Goal: Information Seeking & Learning: Learn about a topic

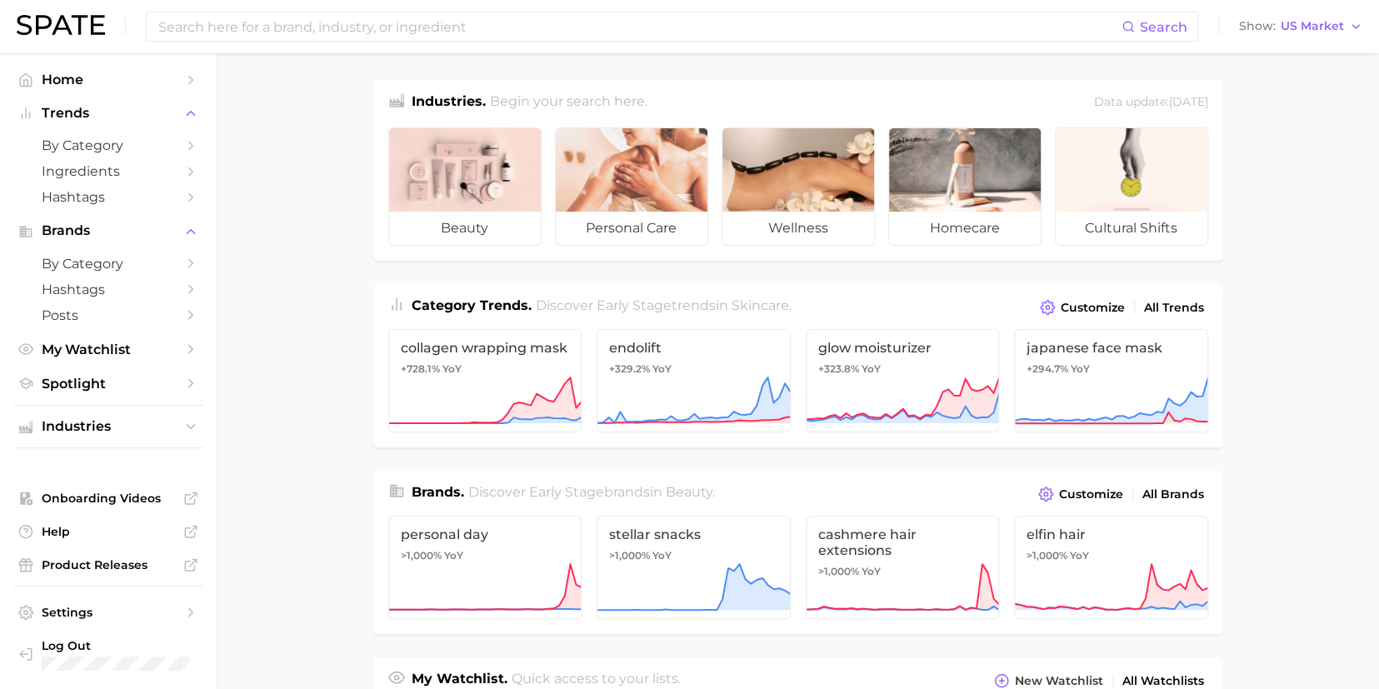
click at [468, 33] on input at bounding box center [639, 27] width 965 height 28
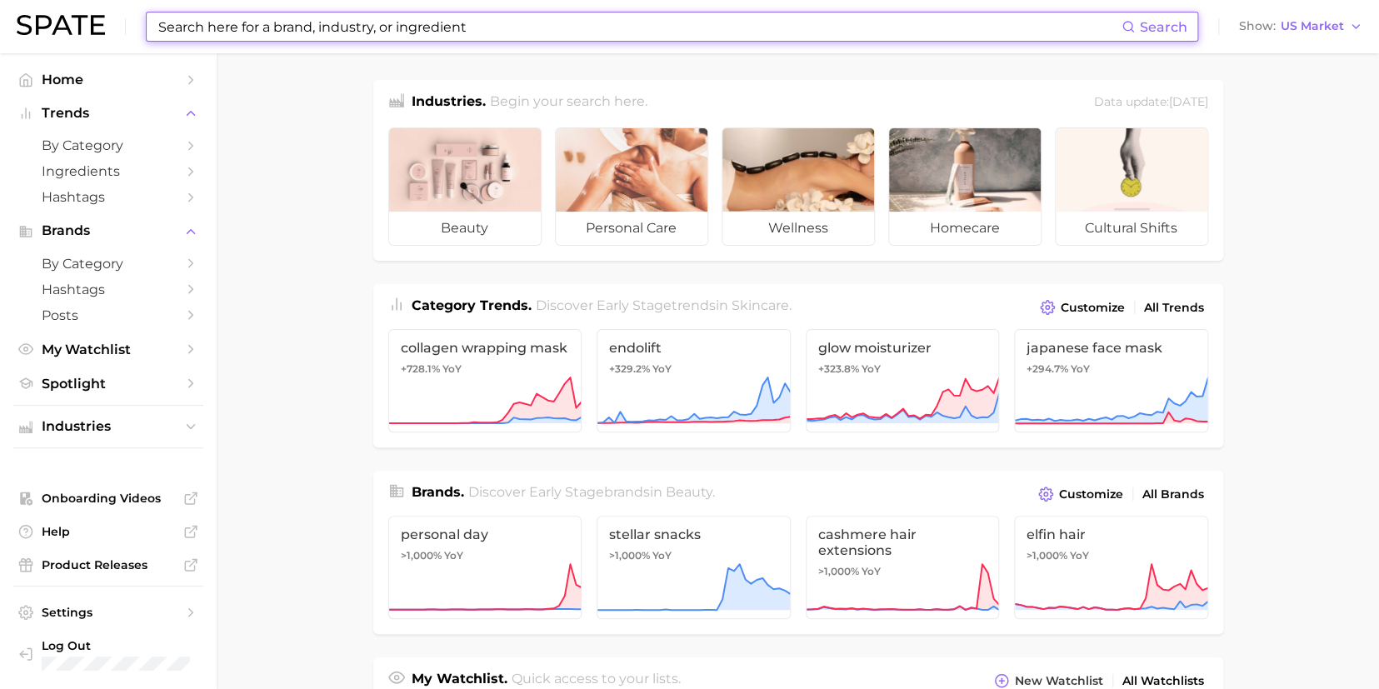
type input "r"
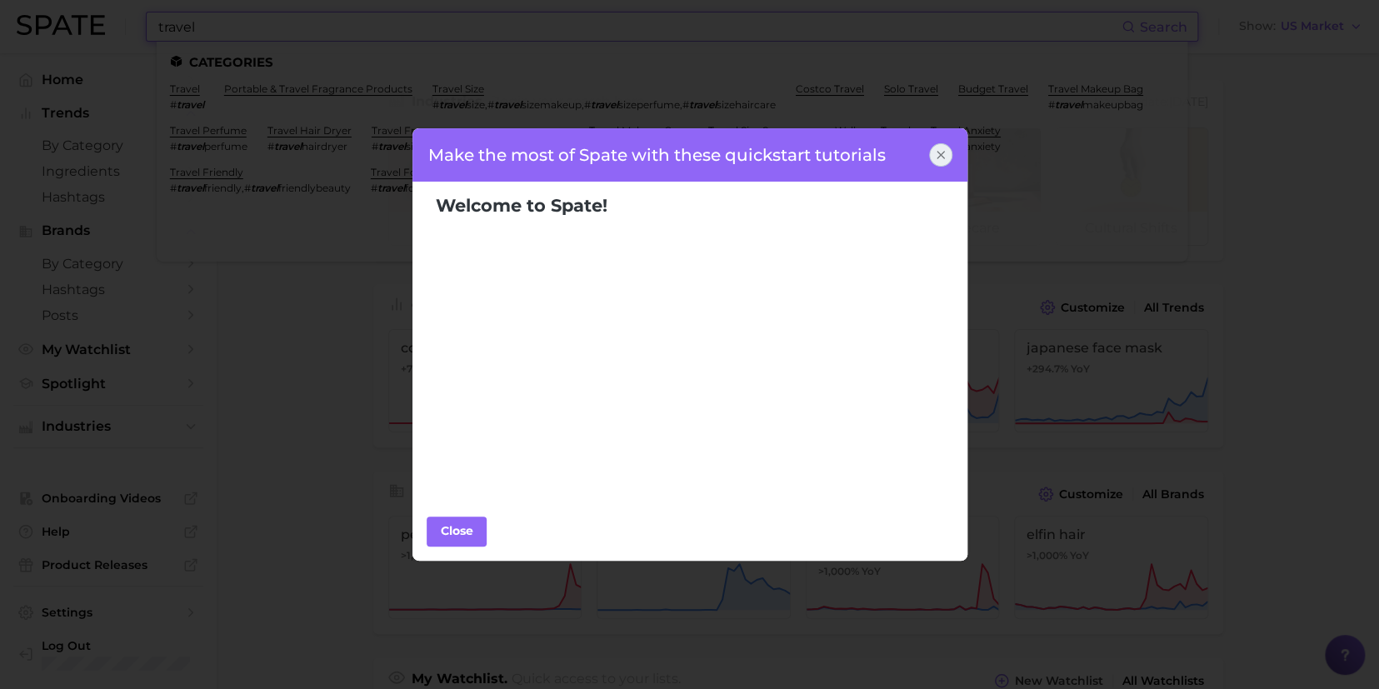
type input "travel"
click at [938, 158] on icon at bounding box center [940, 154] width 13 height 13
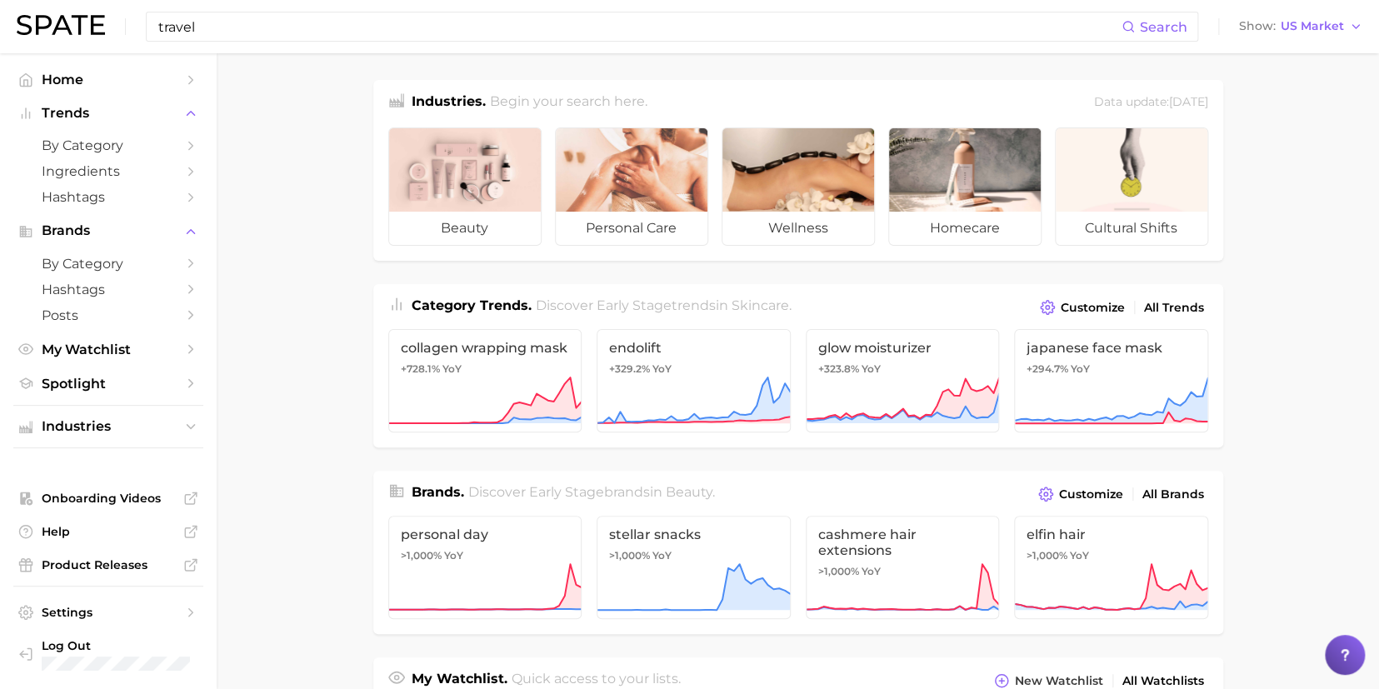
click at [247, 36] on input "travel" at bounding box center [639, 27] width 965 height 28
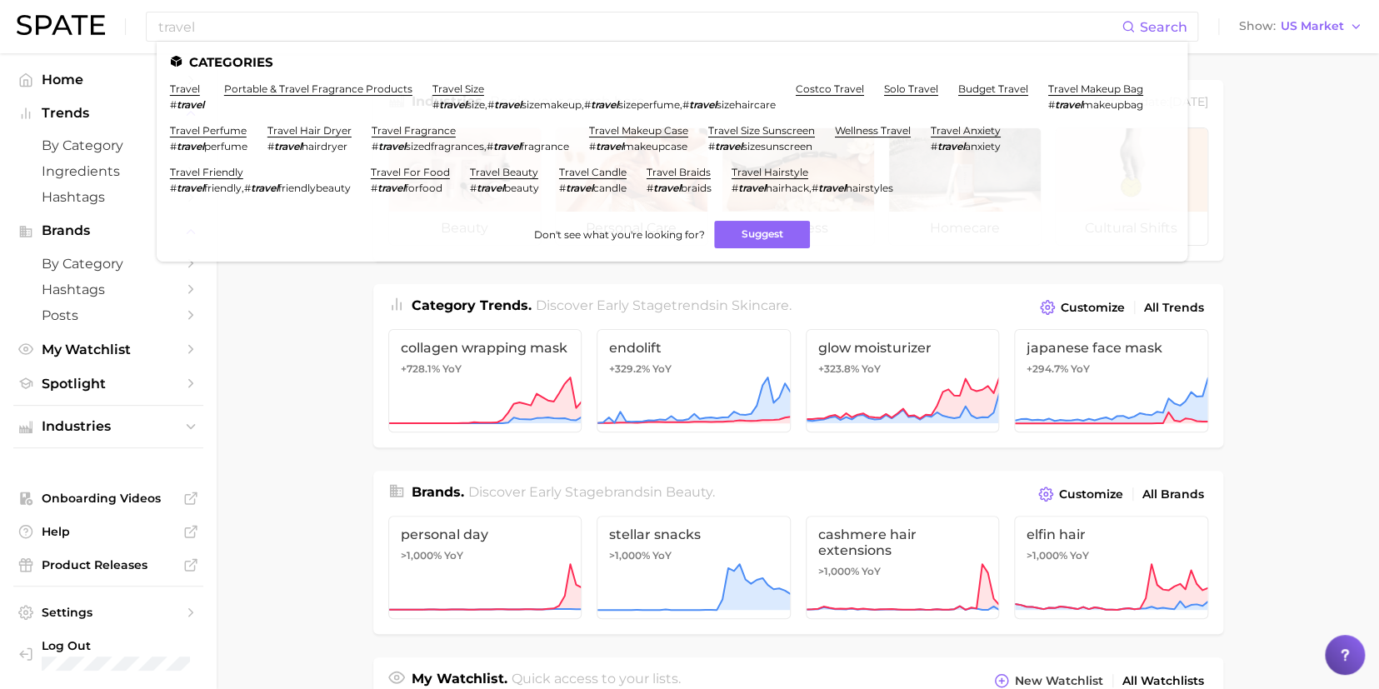
click at [442, 92] on link "travel size" at bounding box center [459, 89] width 52 height 13
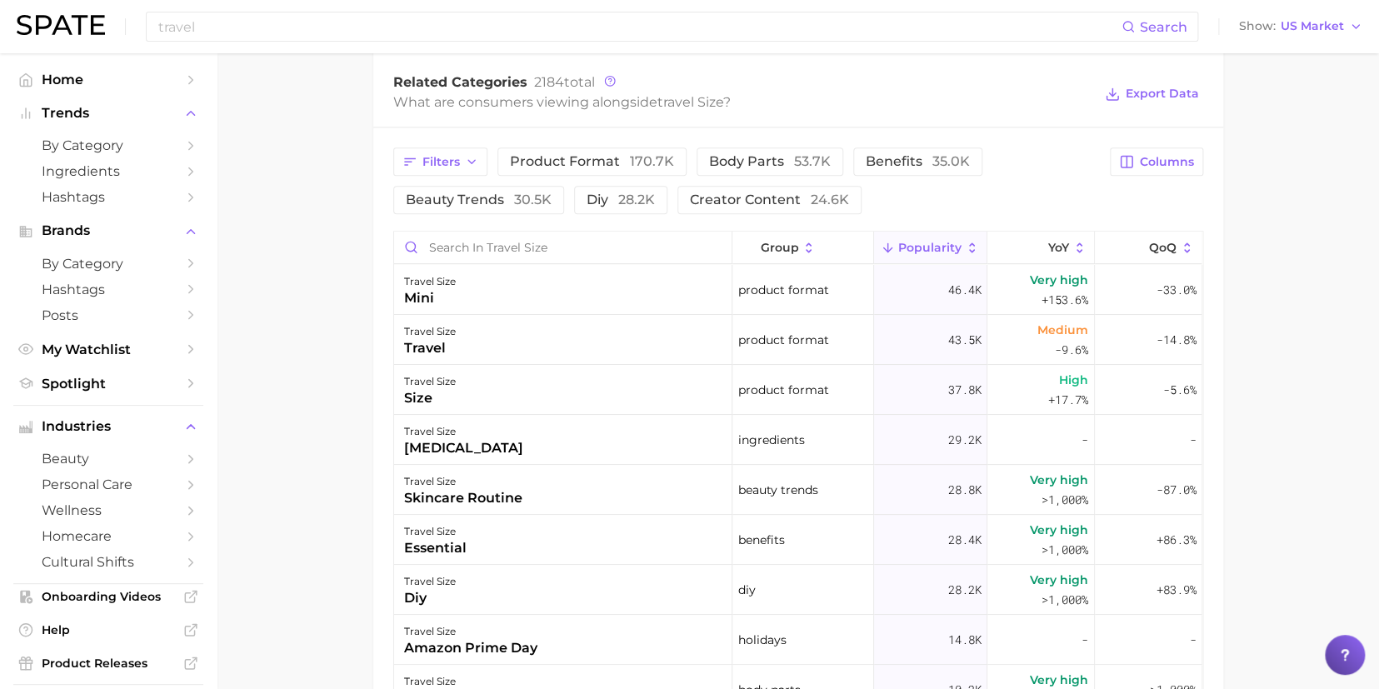
scroll to position [758, 0]
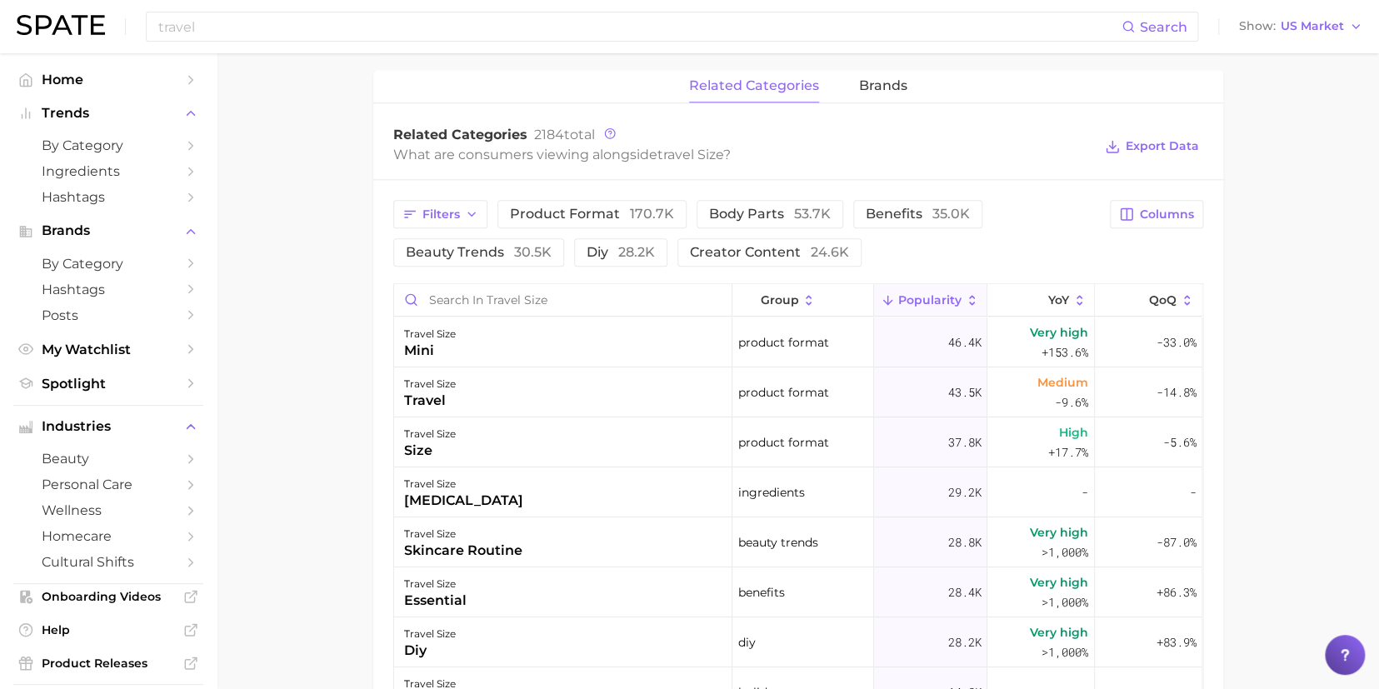
click at [491, 253] on span "beauty trends 30.5k" at bounding box center [479, 252] width 146 height 13
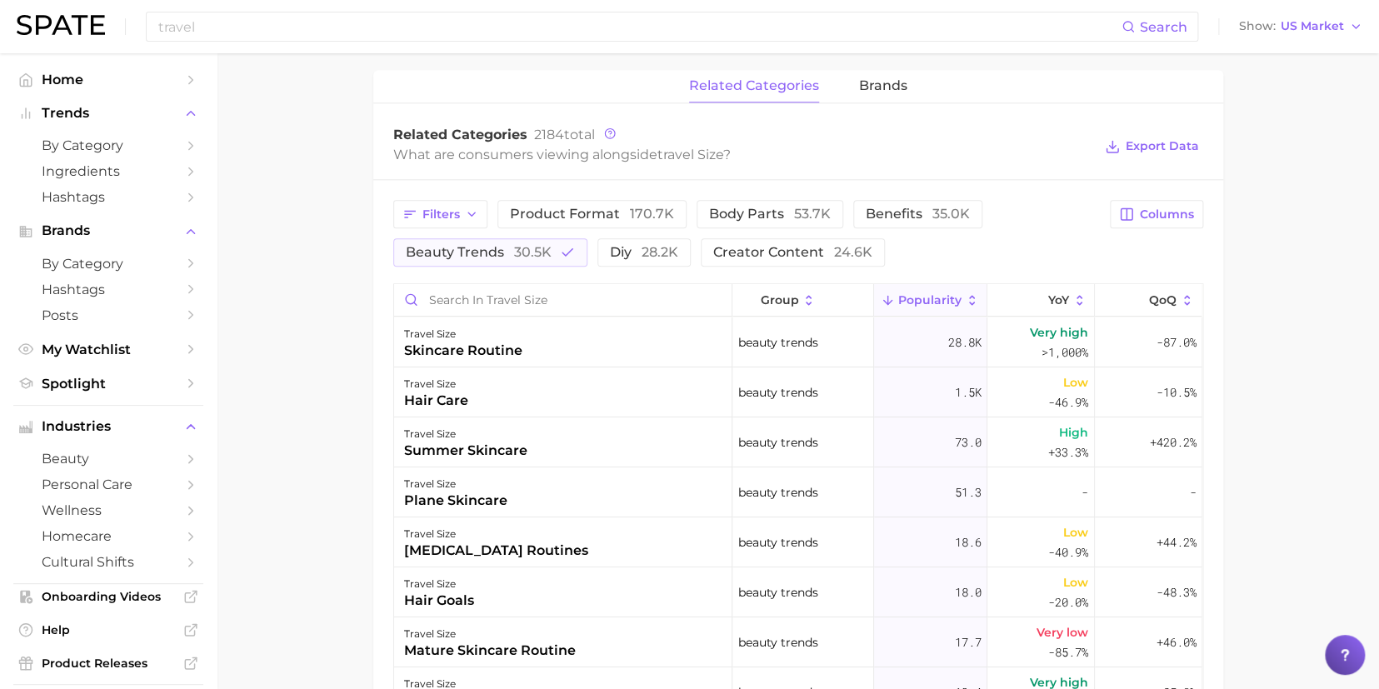
click at [458, 262] on button "beauty trends 30.5k" at bounding box center [490, 252] width 194 height 28
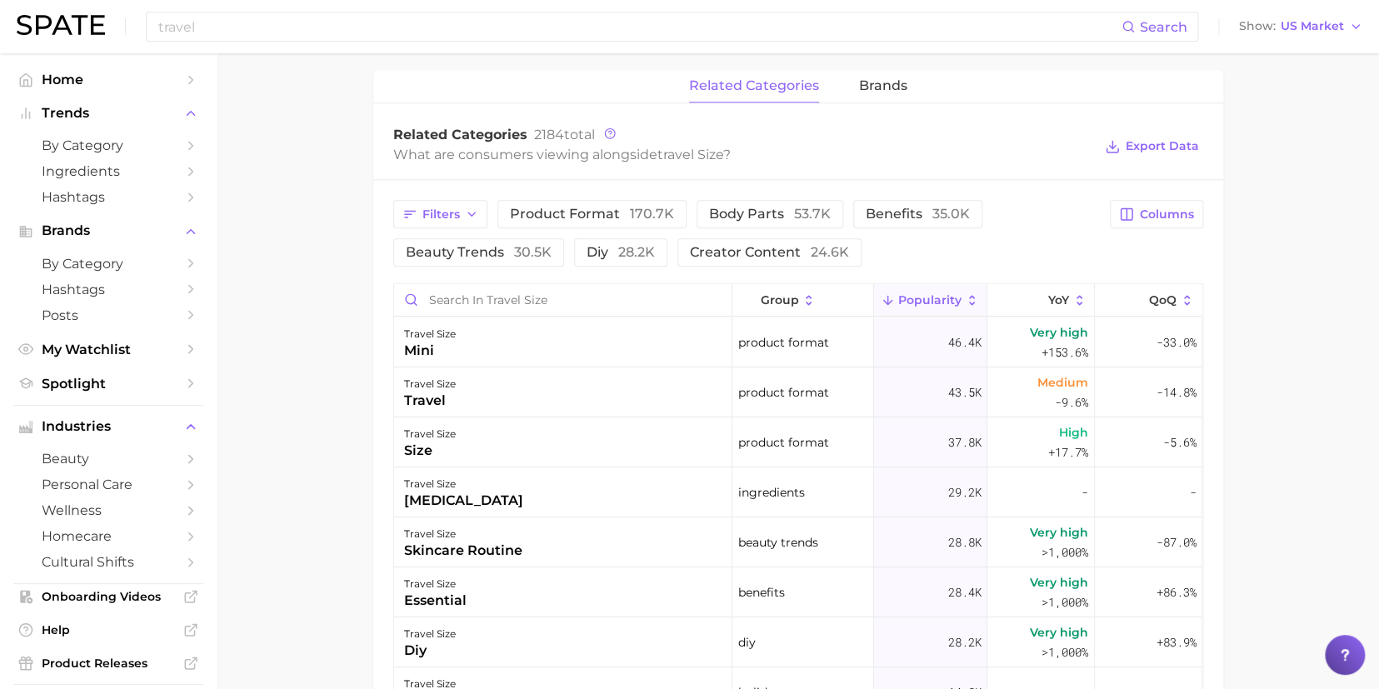
click at [558, 217] on span "product format 170.7k" at bounding box center [592, 214] width 164 height 13
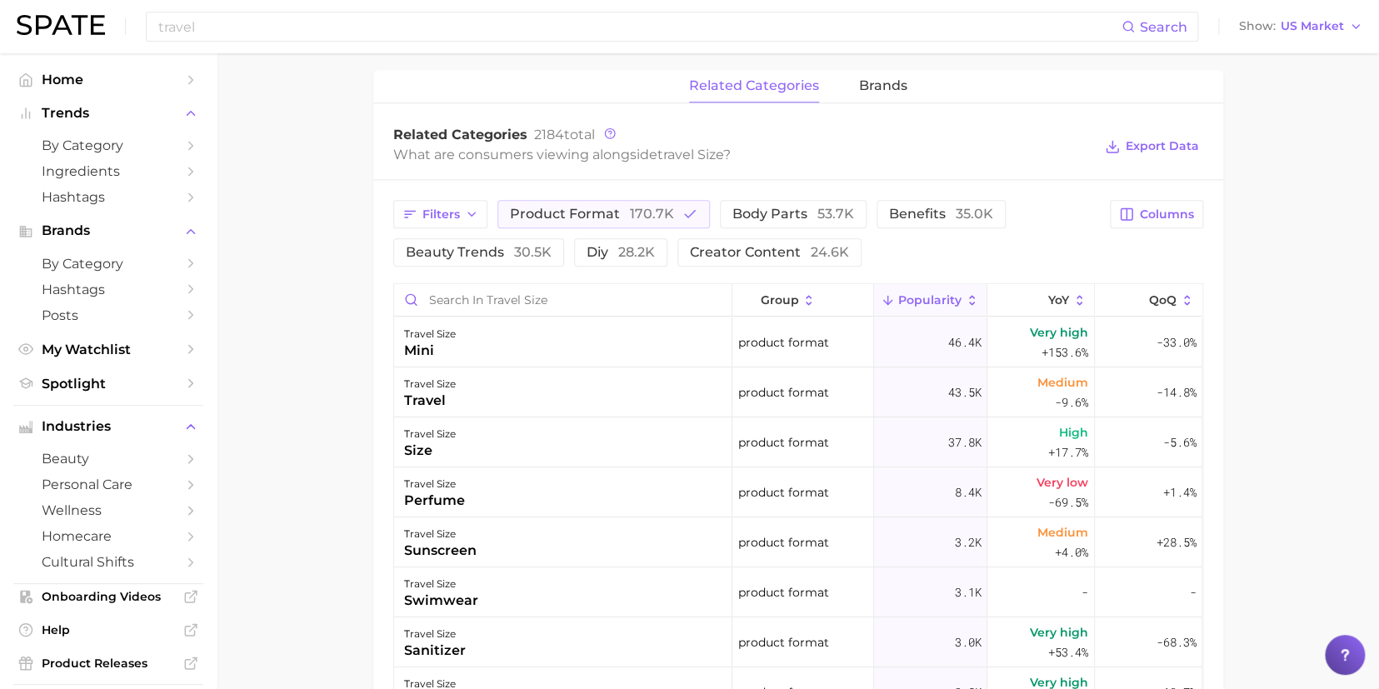
click at [592, 208] on span "product format 170.7k" at bounding box center [592, 214] width 164 height 13
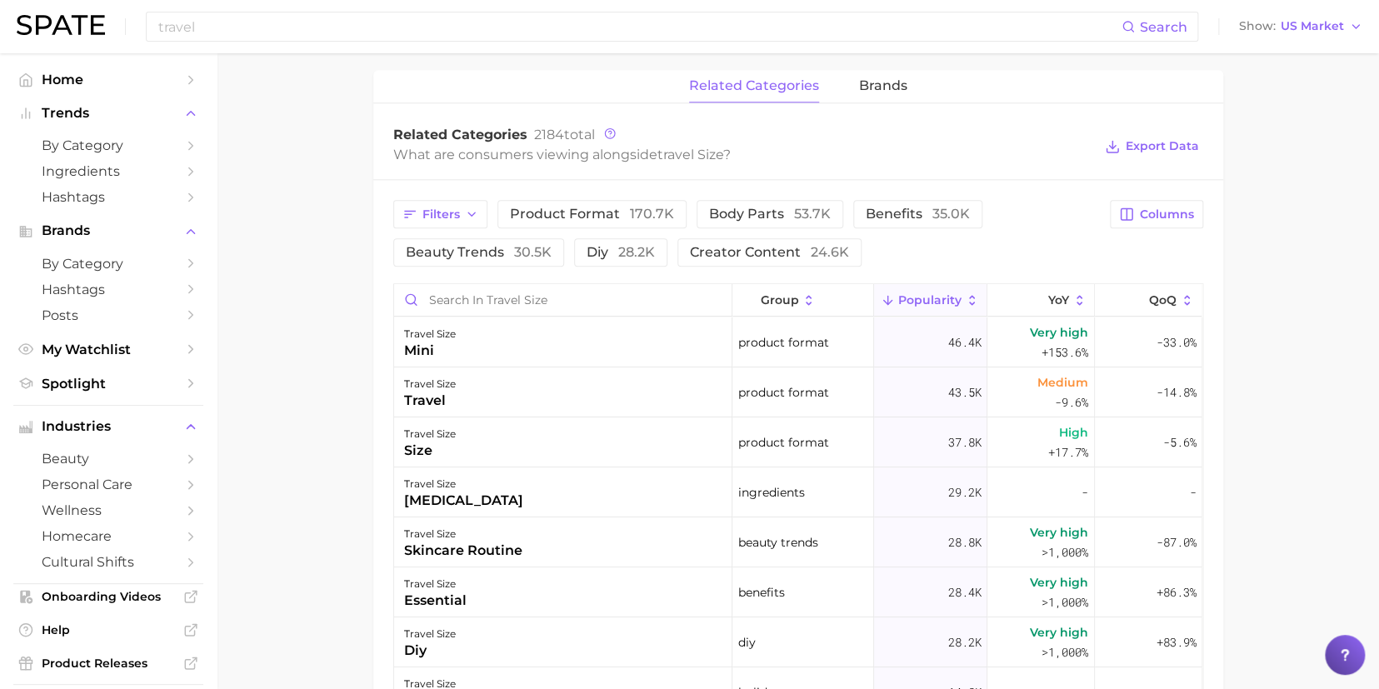
click at [440, 223] on button "Filters" at bounding box center [440, 214] width 94 height 28
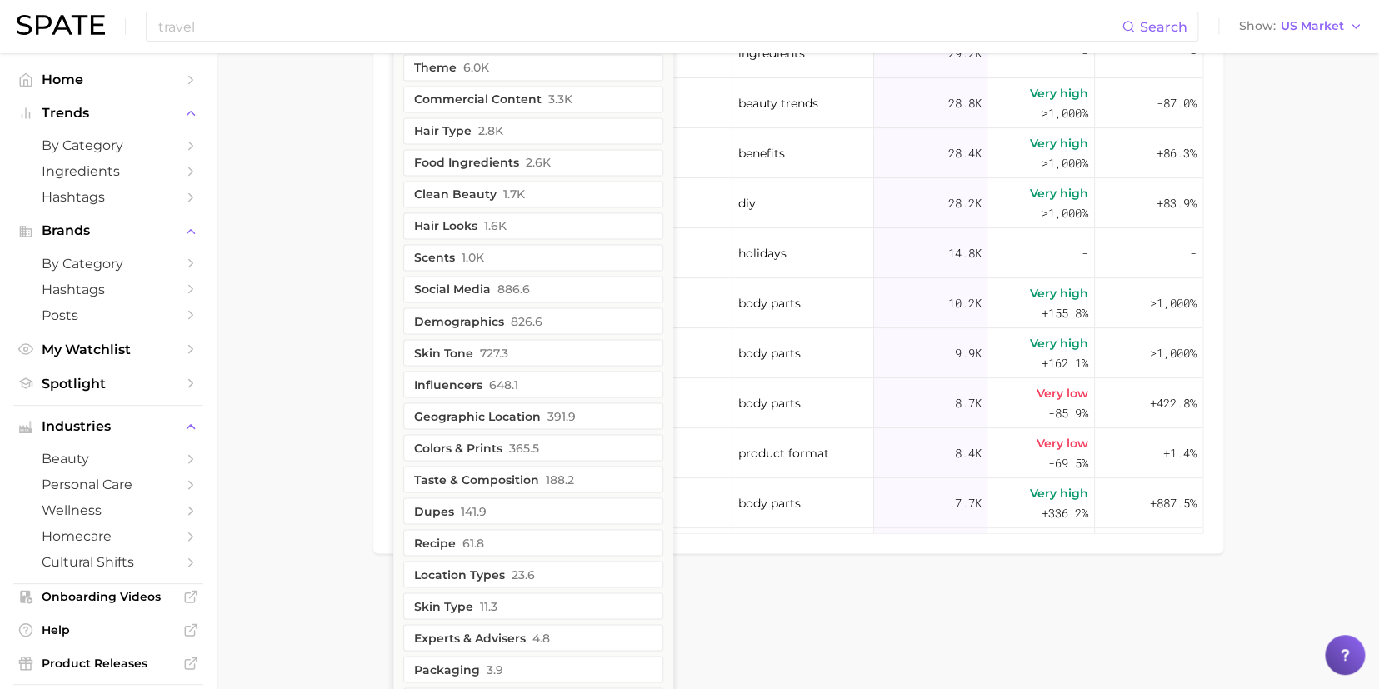
scroll to position [1288, 0]
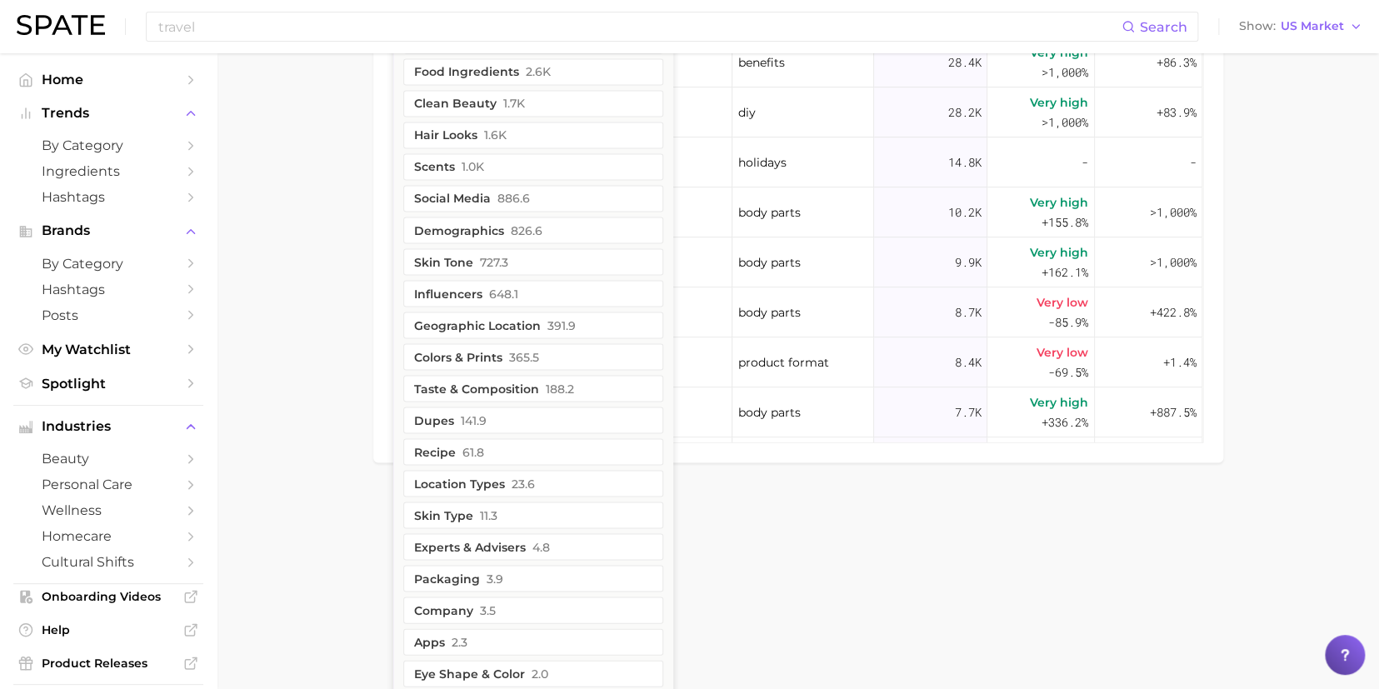
click at [448, 421] on button "dupes 141.9" at bounding box center [533, 420] width 260 height 27
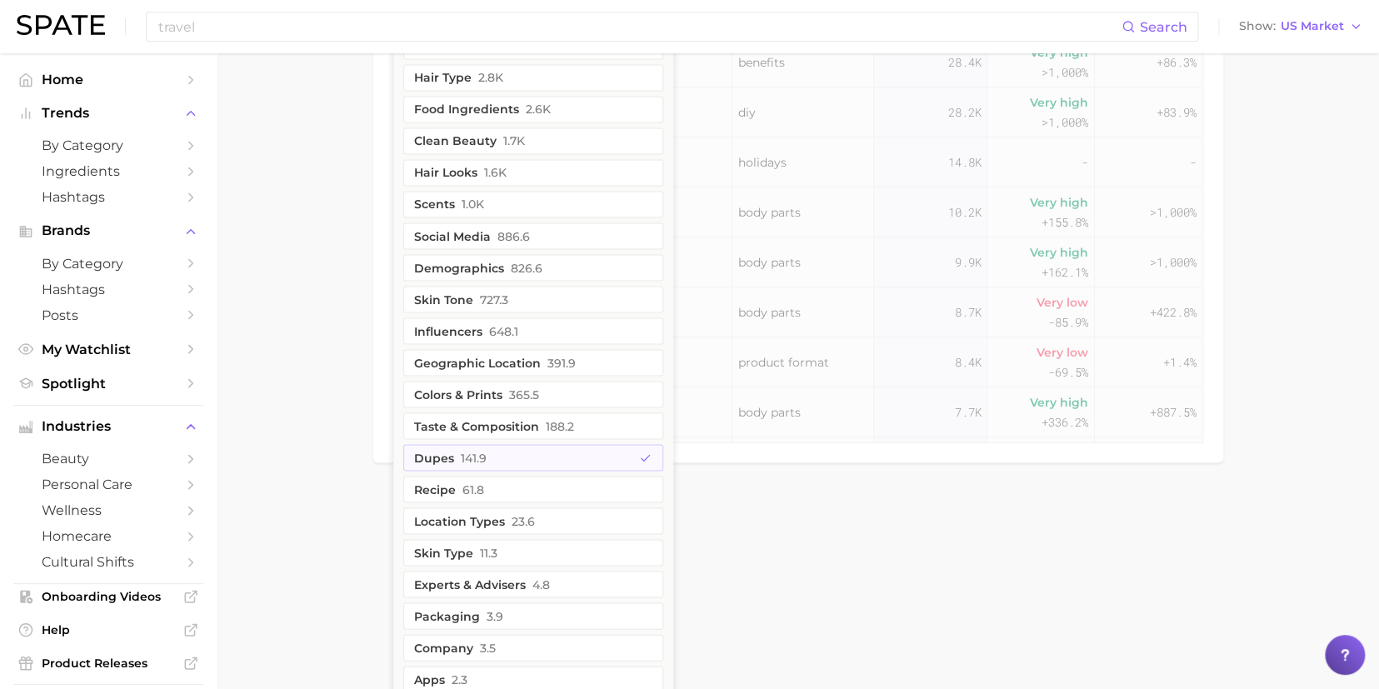
scroll to position [1325, 0]
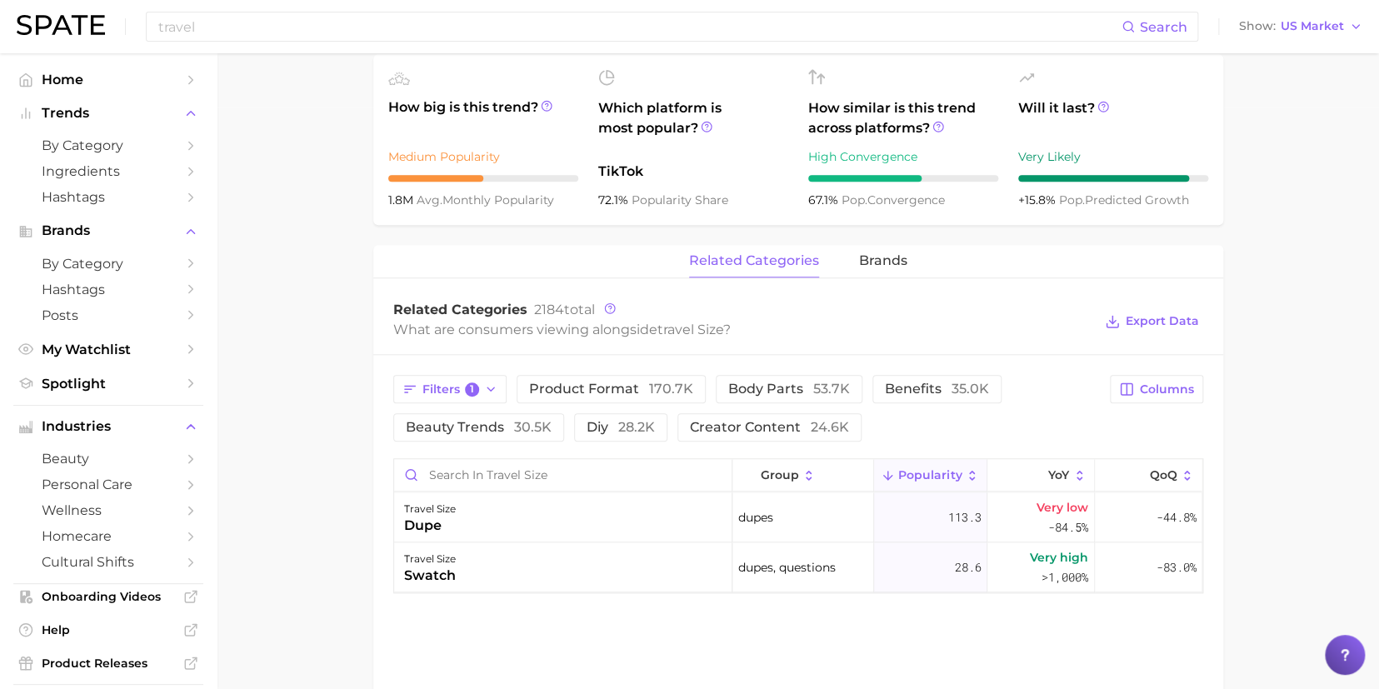
scroll to position [552, 0]
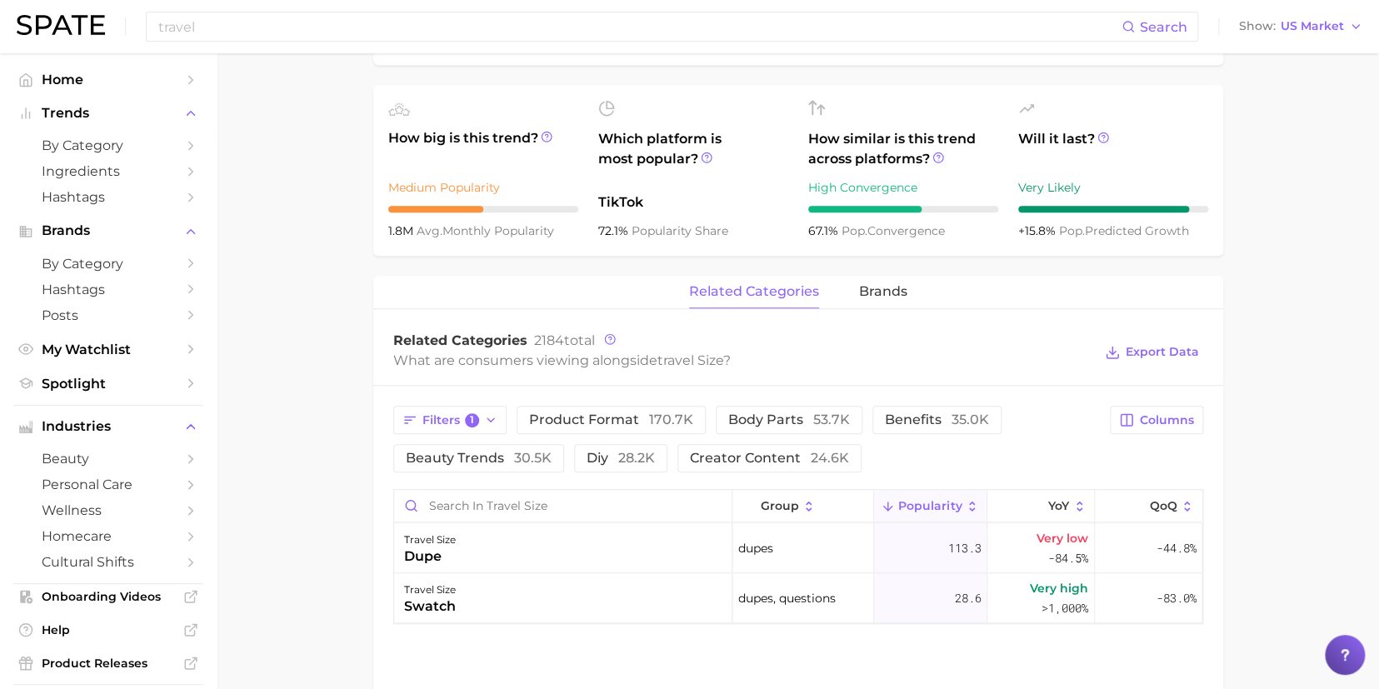
click at [504, 421] on button "Filters 1" at bounding box center [450, 420] width 114 height 28
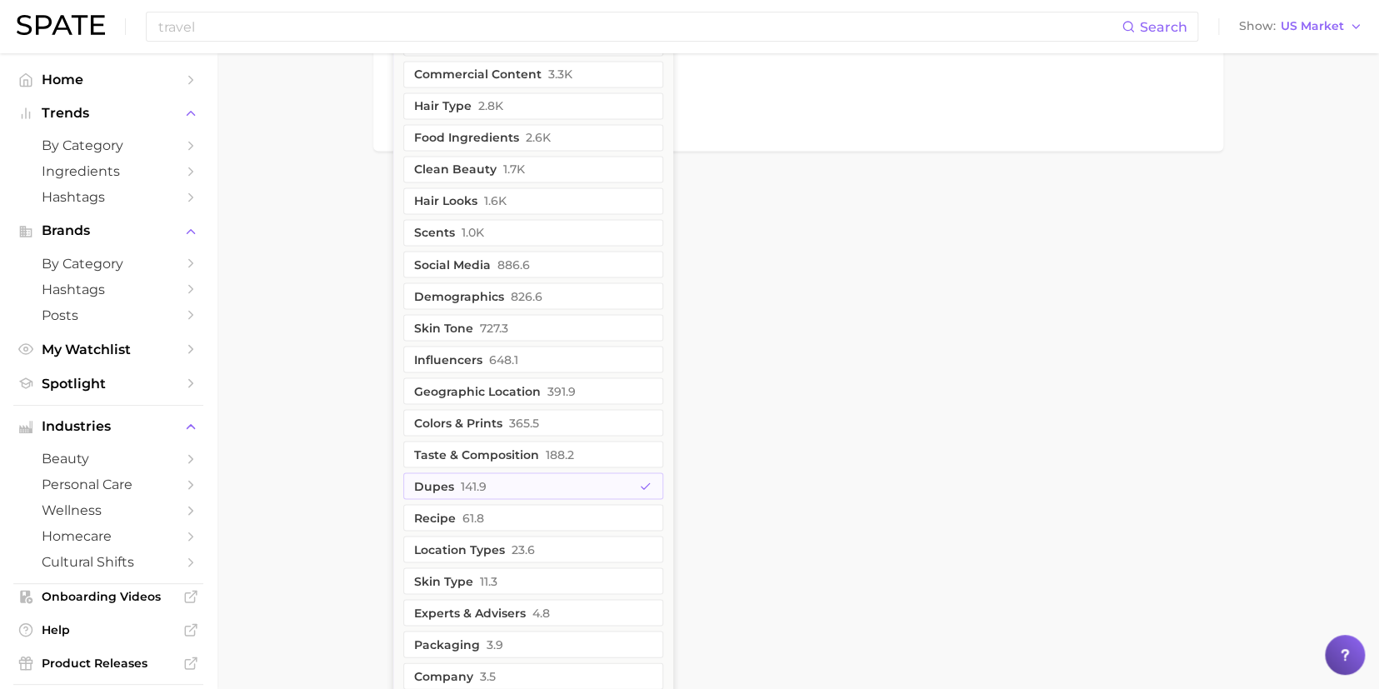
scroll to position [1309, 0]
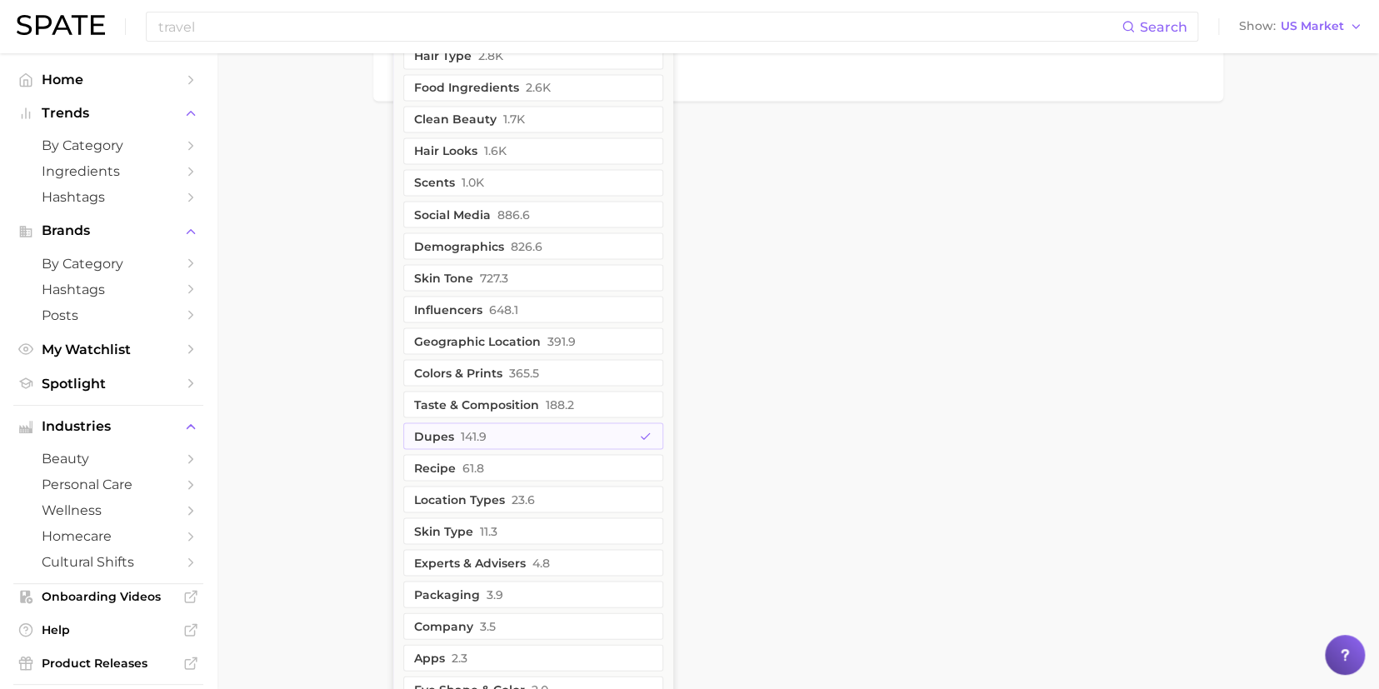
click at [475, 443] on button "dupes 141.9" at bounding box center [533, 436] width 260 height 27
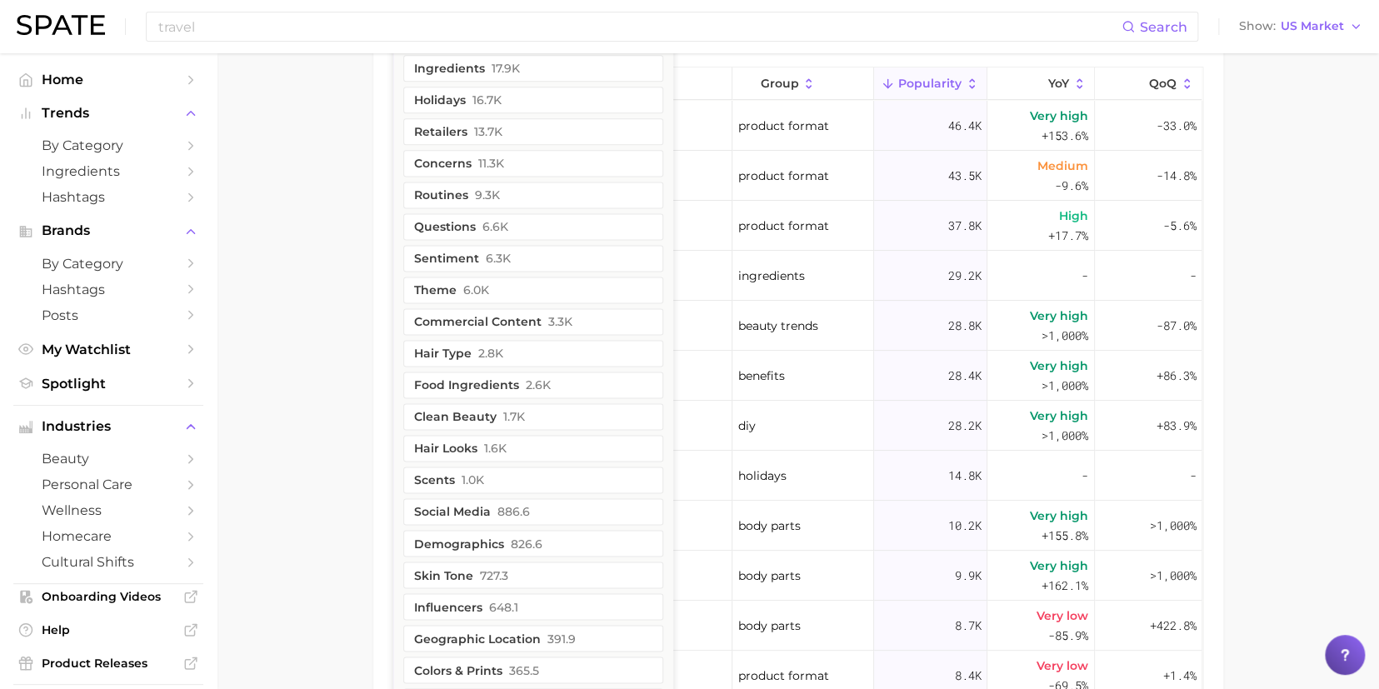
scroll to position [893, 0]
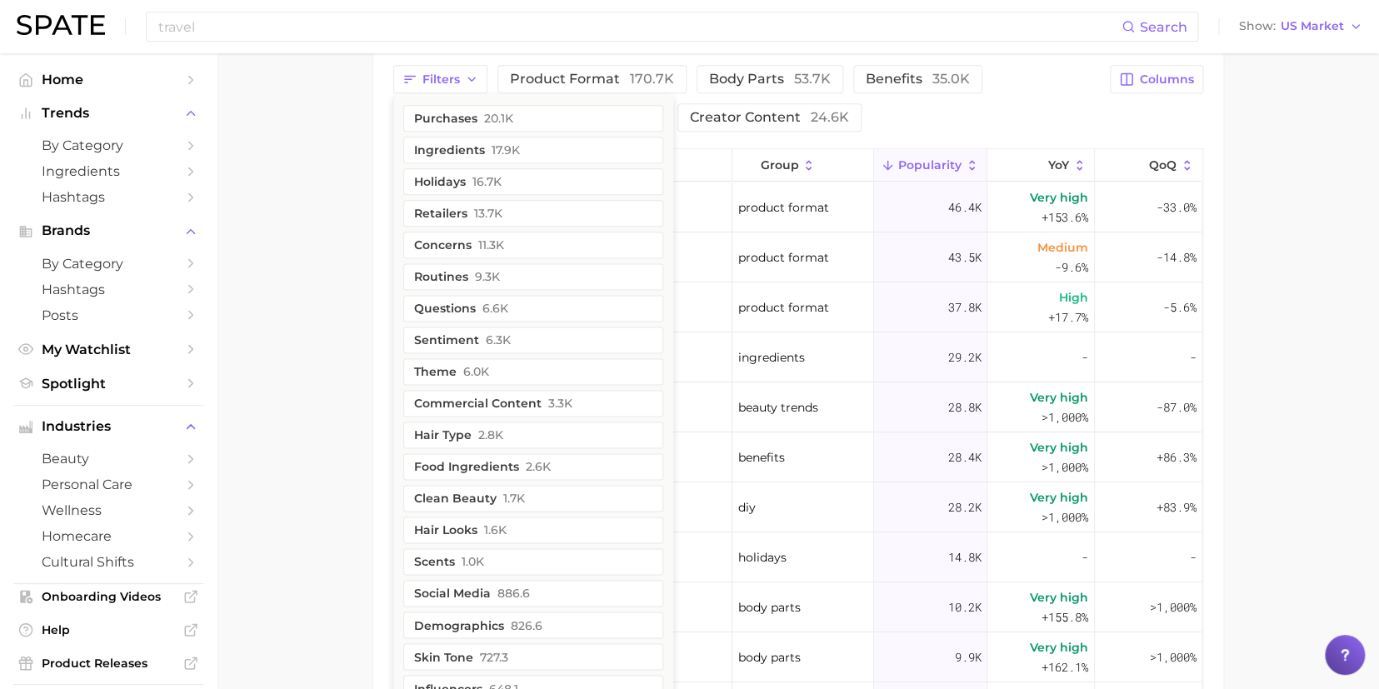
click at [462, 212] on button "retailers 13.7k" at bounding box center [533, 213] width 260 height 27
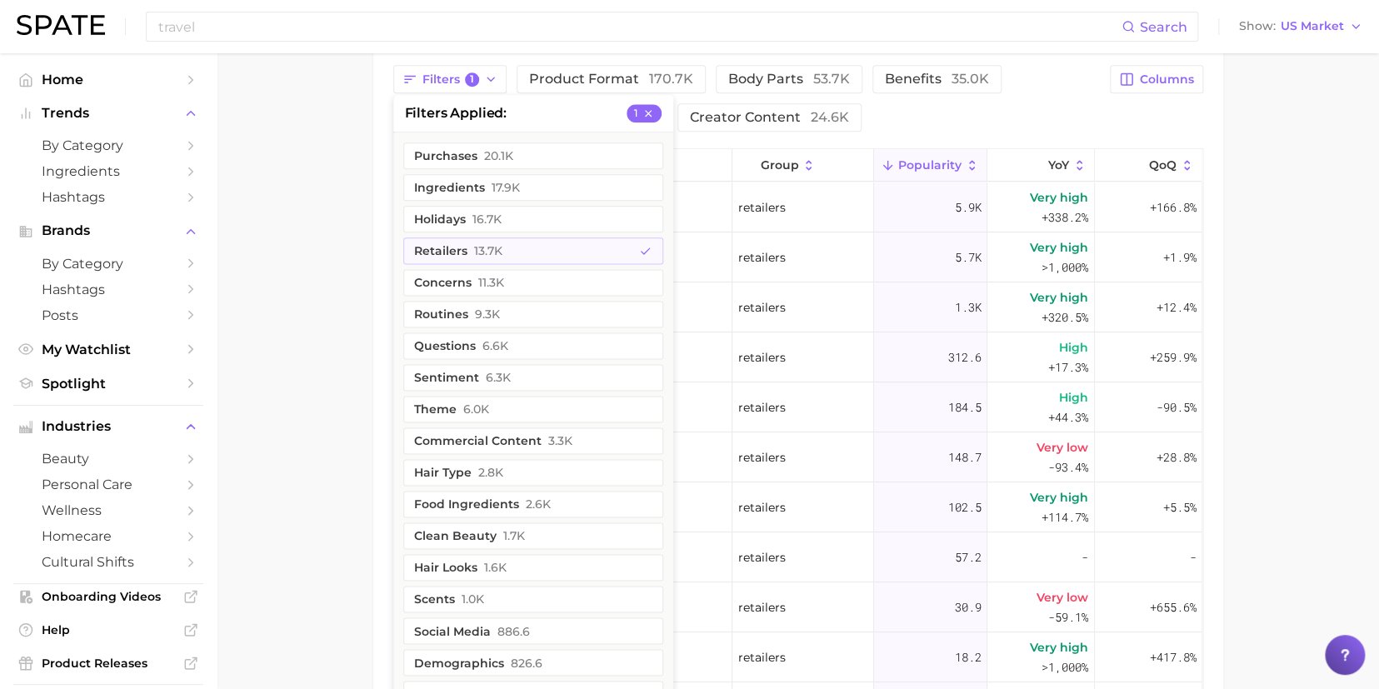
click at [330, 270] on main "travel size Overview Google TikTok Instagram Beta travel size Add to Watchlist …" at bounding box center [798, 51] width 1163 height 1780
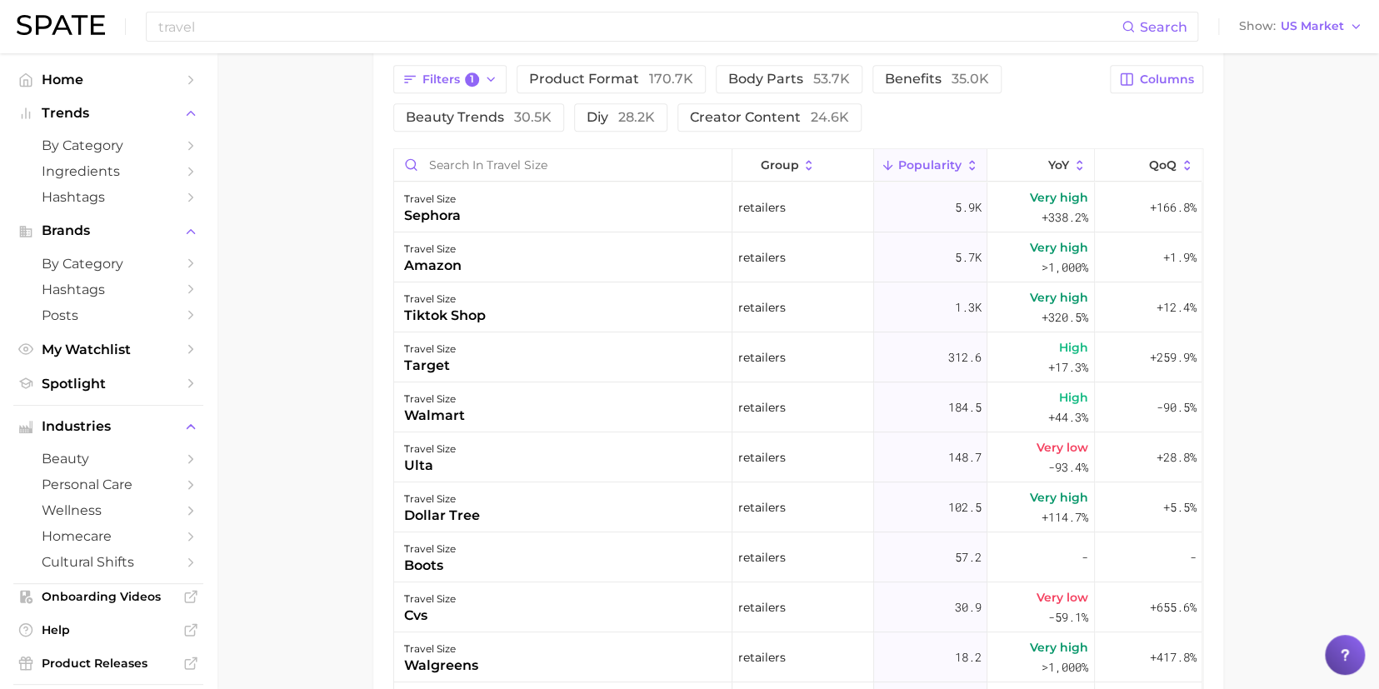
click at [499, 79] on button "Filters 1" at bounding box center [450, 79] width 114 height 28
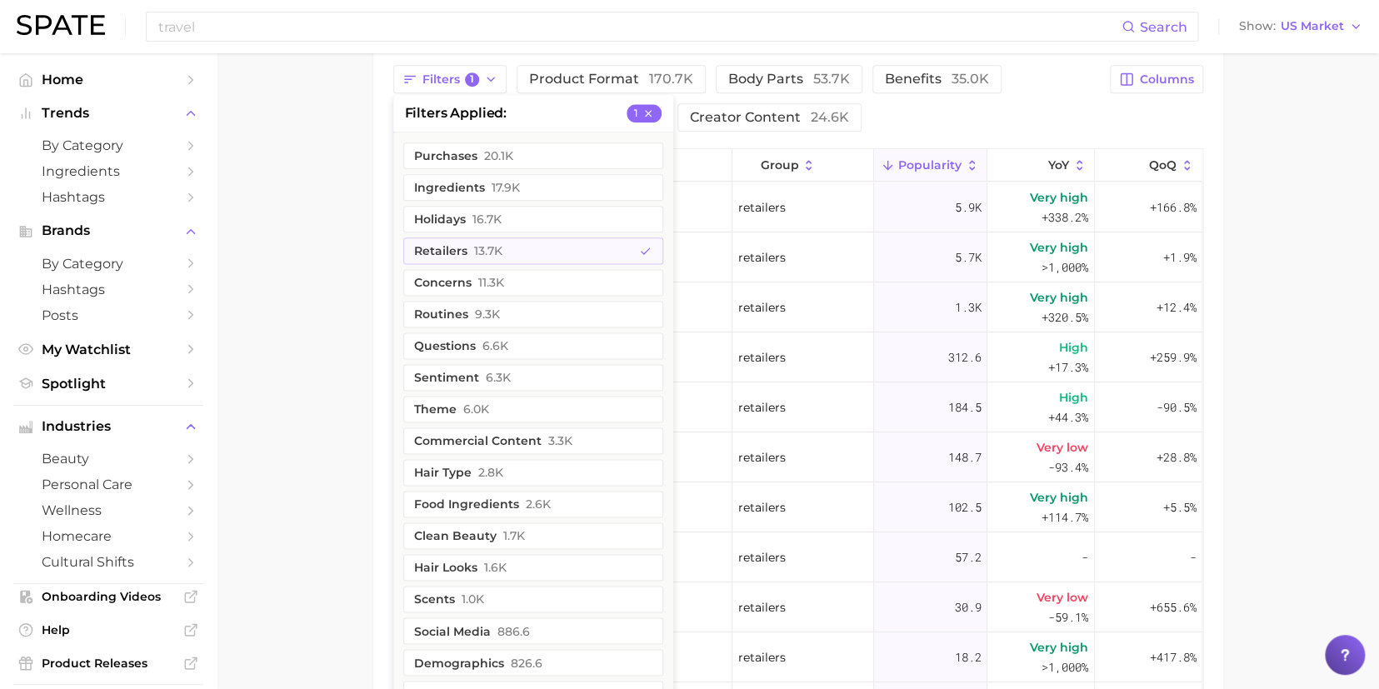
click at [451, 243] on button "retailers 13.7k" at bounding box center [533, 251] width 260 height 27
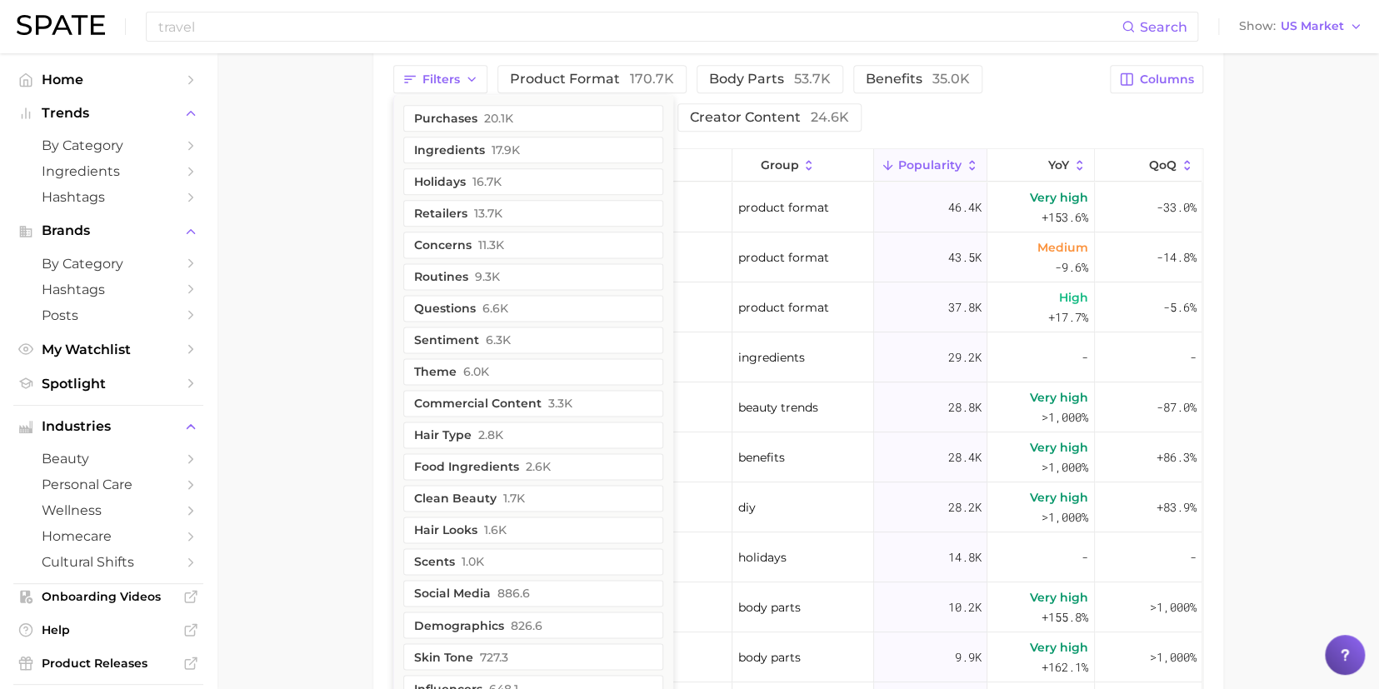
click at [475, 78] on icon "button" at bounding box center [471, 79] width 13 height 13
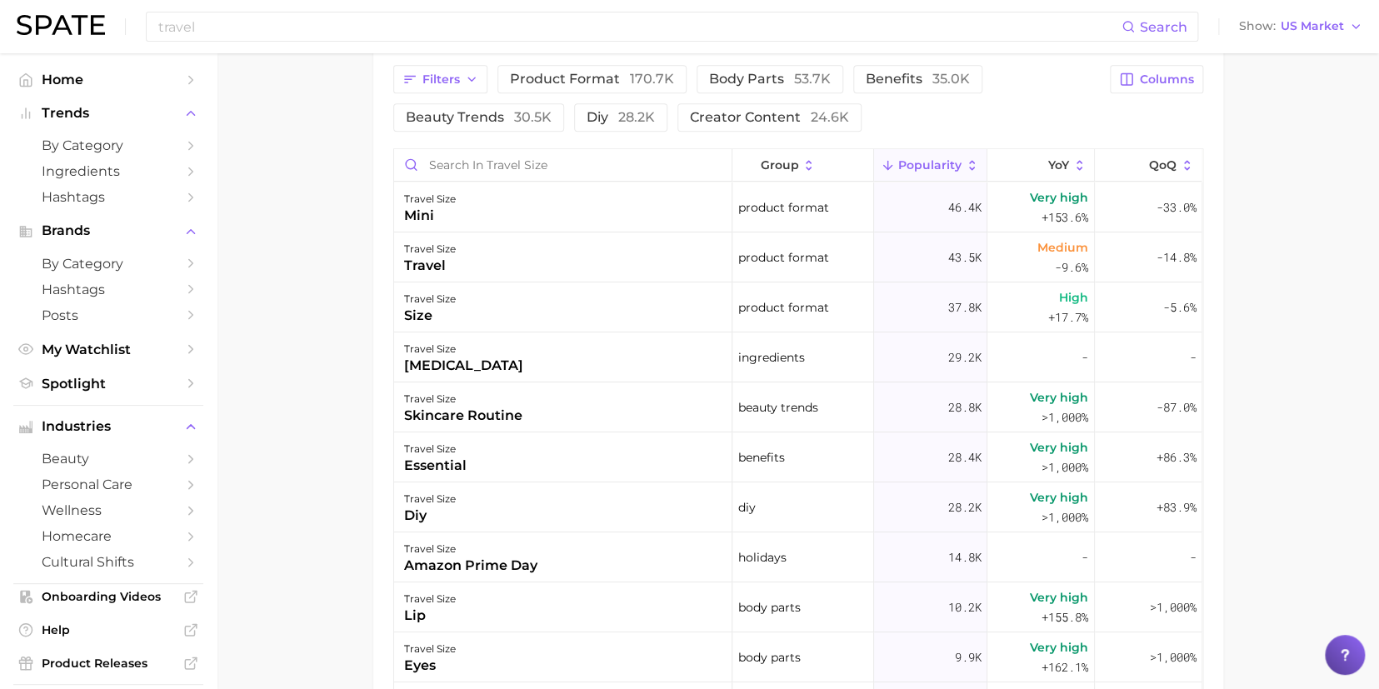
click at [472, 78] on icon "button" at bounding box center [471, 79] width 13 height 13
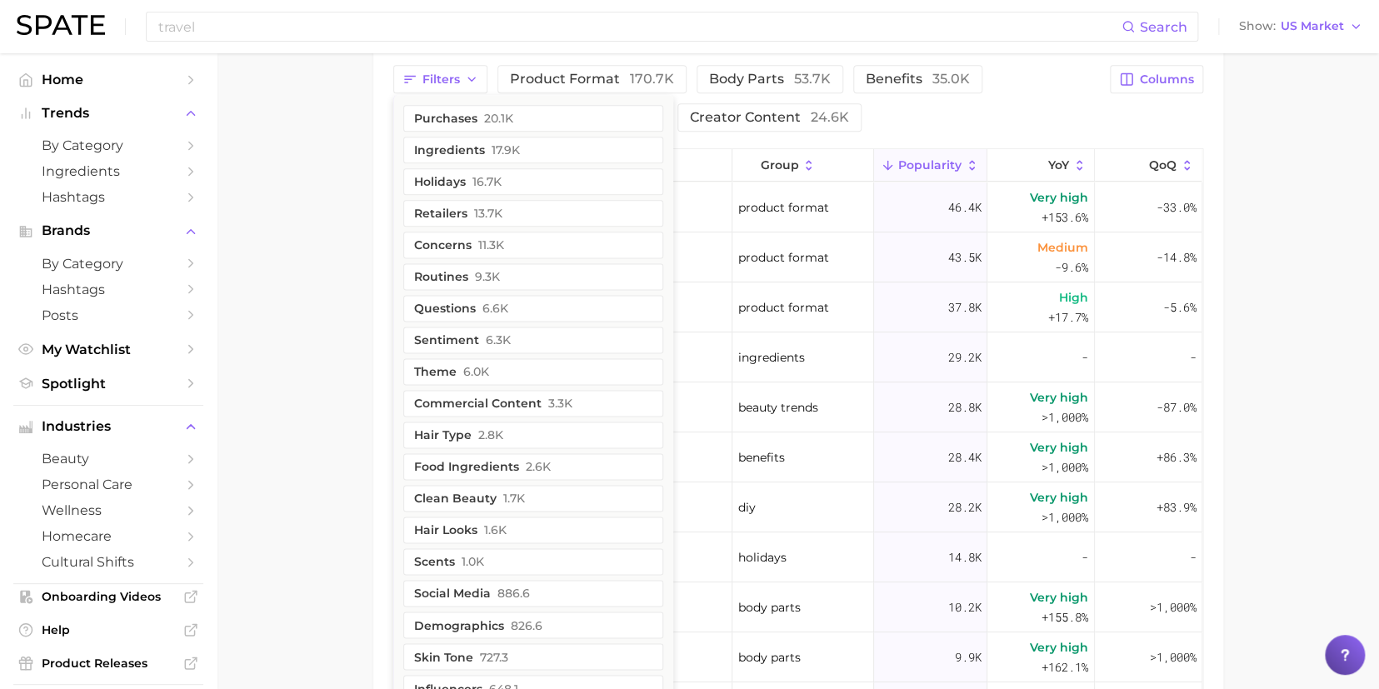
click at [461, 237] on button "concerns 11.3k" at bounding box center [533, 245] width 260 height 27
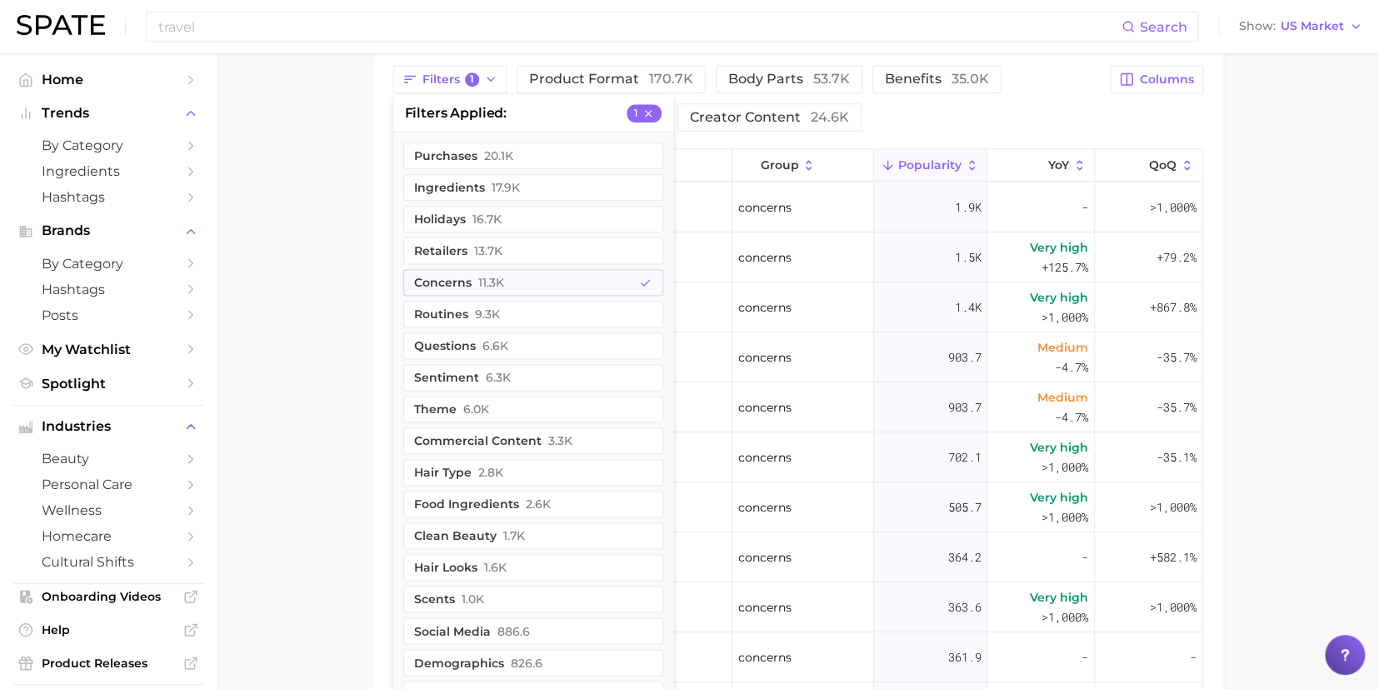
click at [292, 208] on main "travel size Overview Google TikTok Instagram Beta travel size Add to Watchlist …" at bounding box center [798, 51] width 1163 height 1780
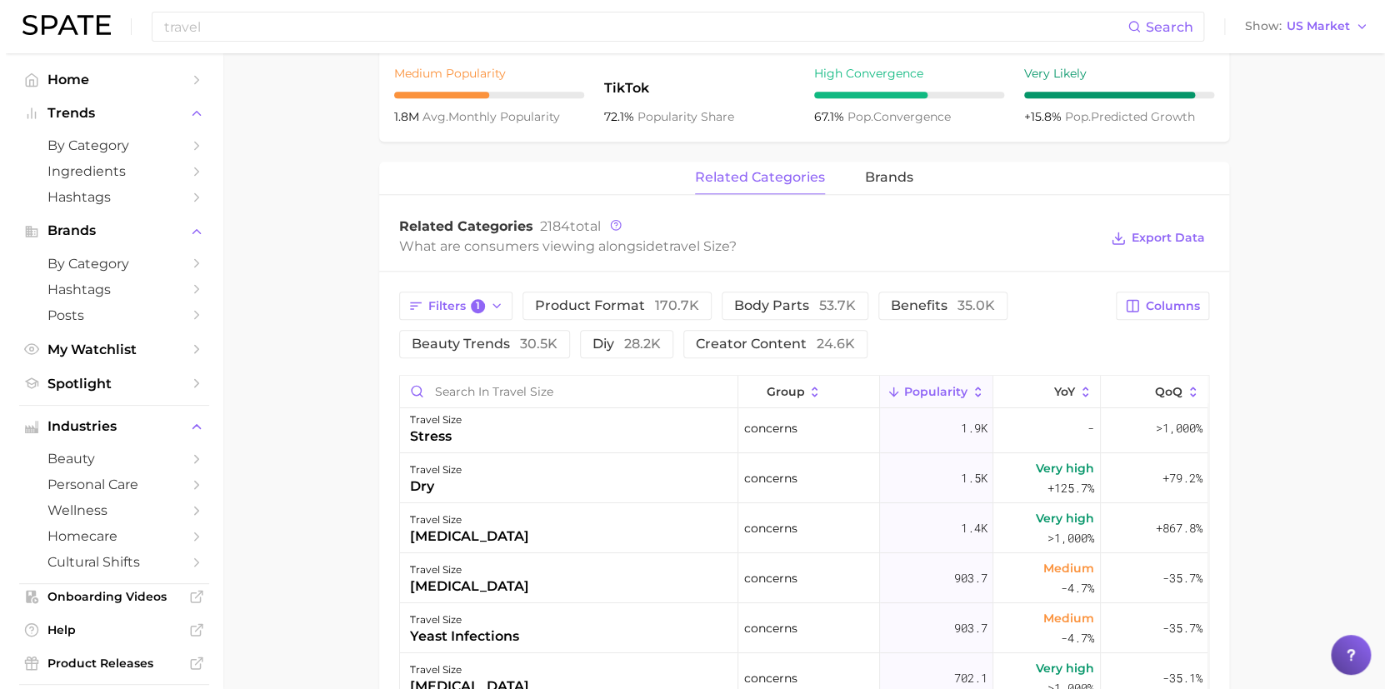
scroll to position [0, 0]
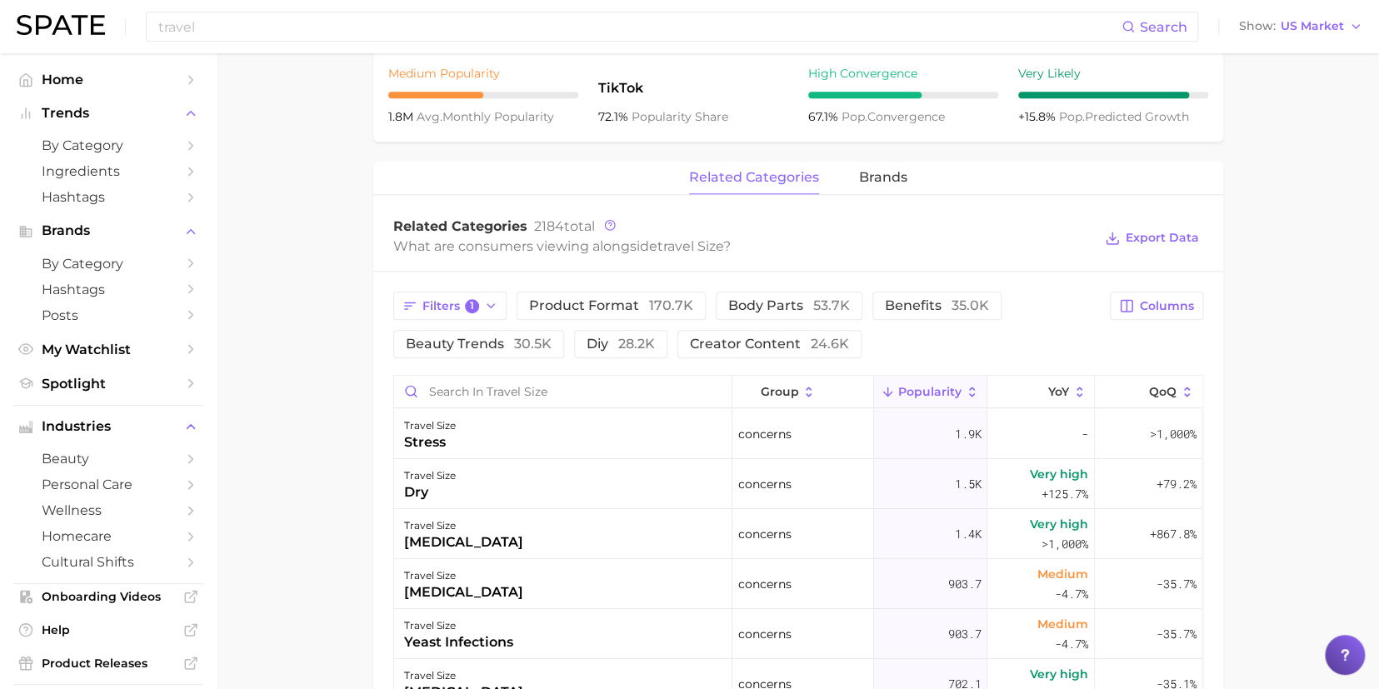
click at [438, 541] on div "[MEDICAL_DATA]" at bounding box center [463, 543] width 119 height 20
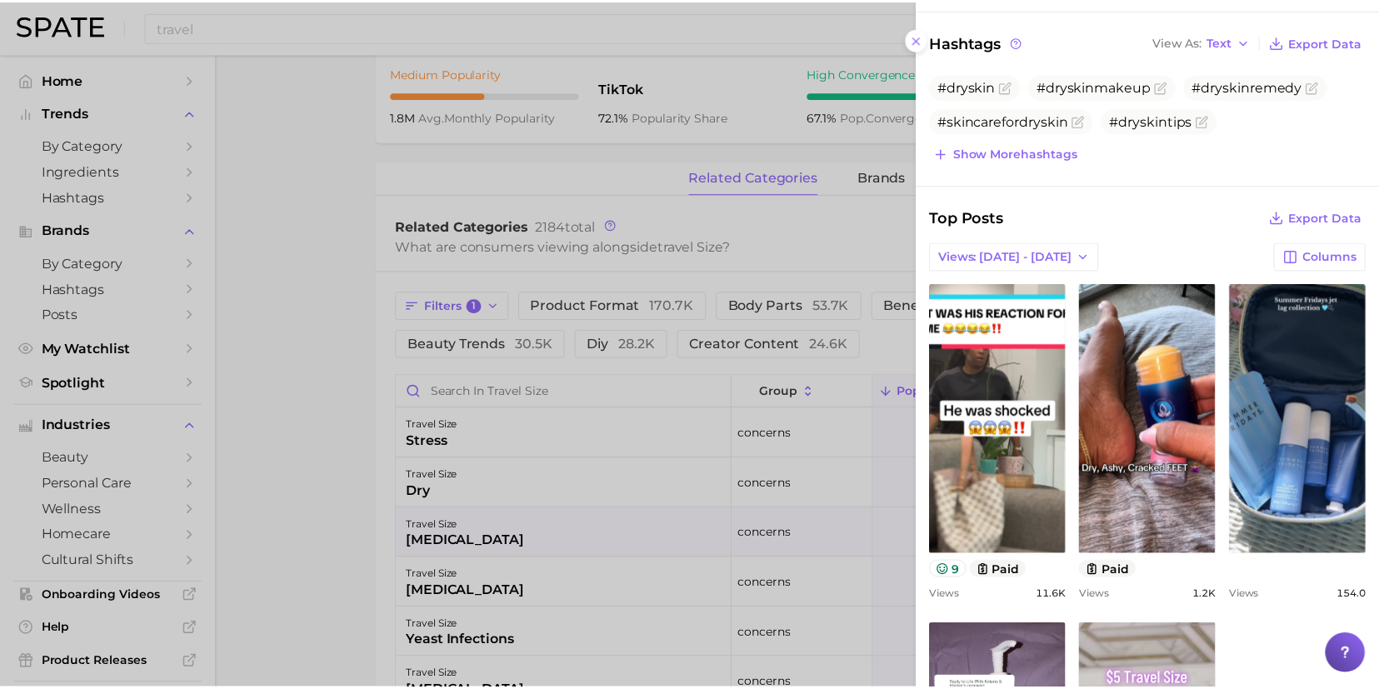
scroll to position [98, 0]
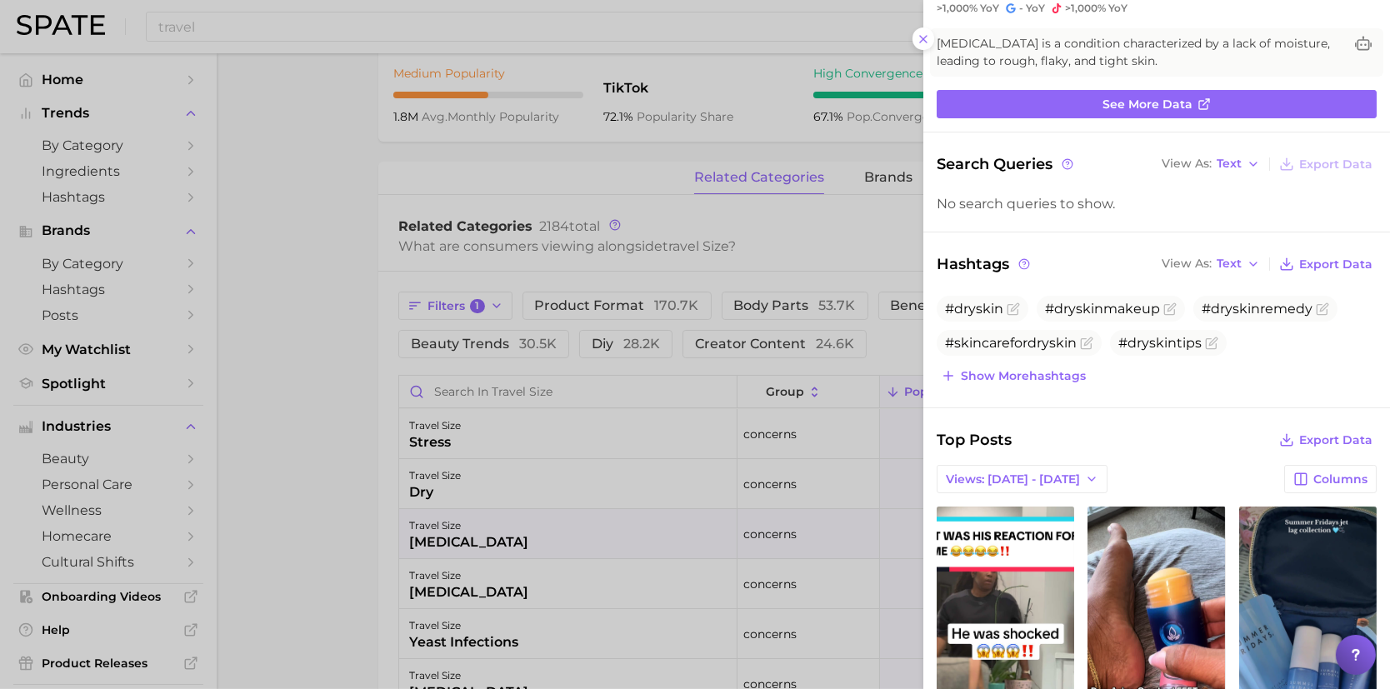
click at [926, 43] on icon at bounding box center [923, 39] width 13 height 13
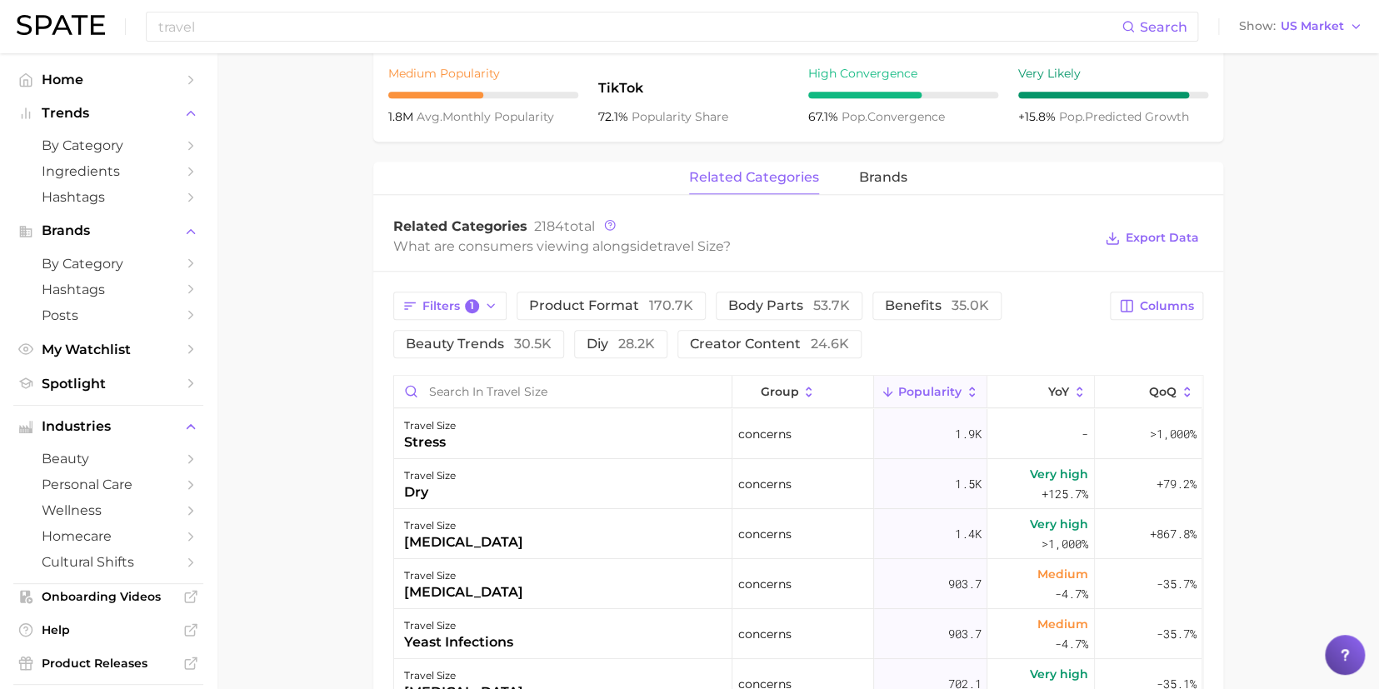
click at [493, 313] on button "Filters 1" at bounding box center [450, 306] width 114 height 28
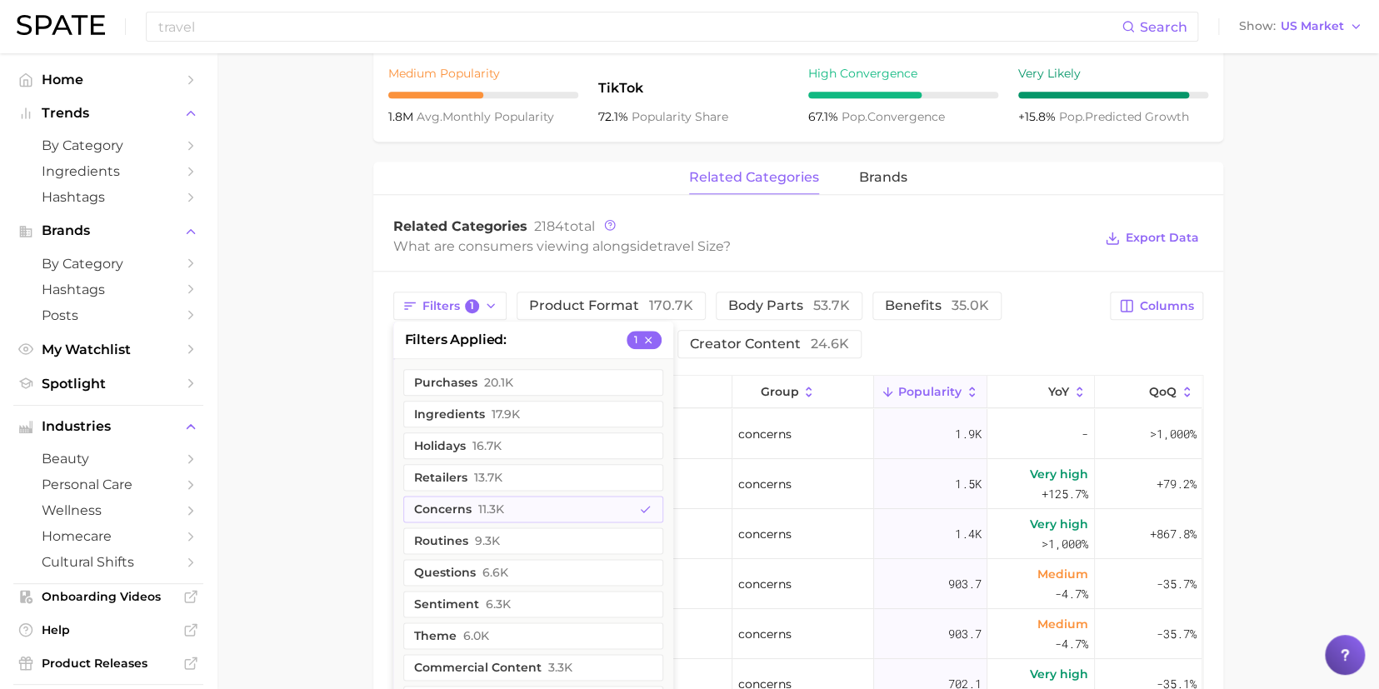
click at [508, 511] on button "concerns 11.3k" at bounding box center [533, 509] width 260 height 27
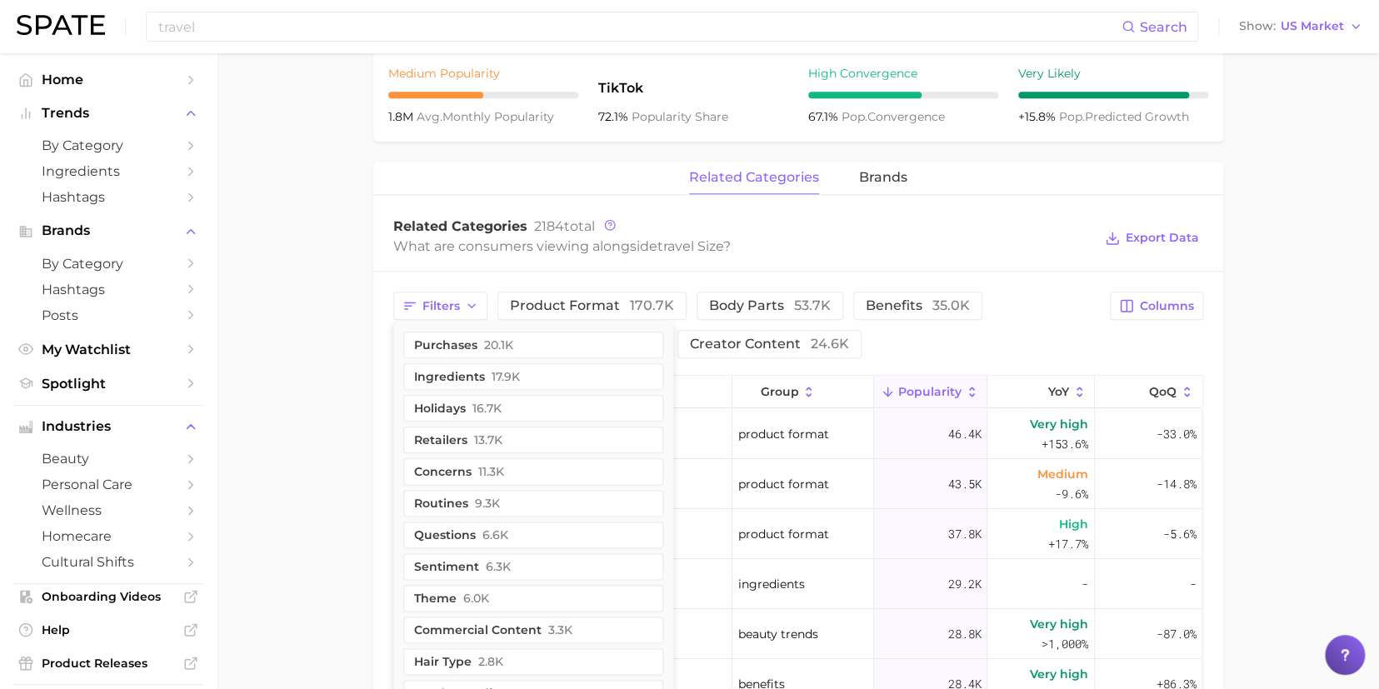
click at [1013, 325] on div "Filters purchases 20.1k ingredients 17.9k holidays 16.7k retailers 13.7k concer…" at bounding box center [747, 325] width 708 height 67
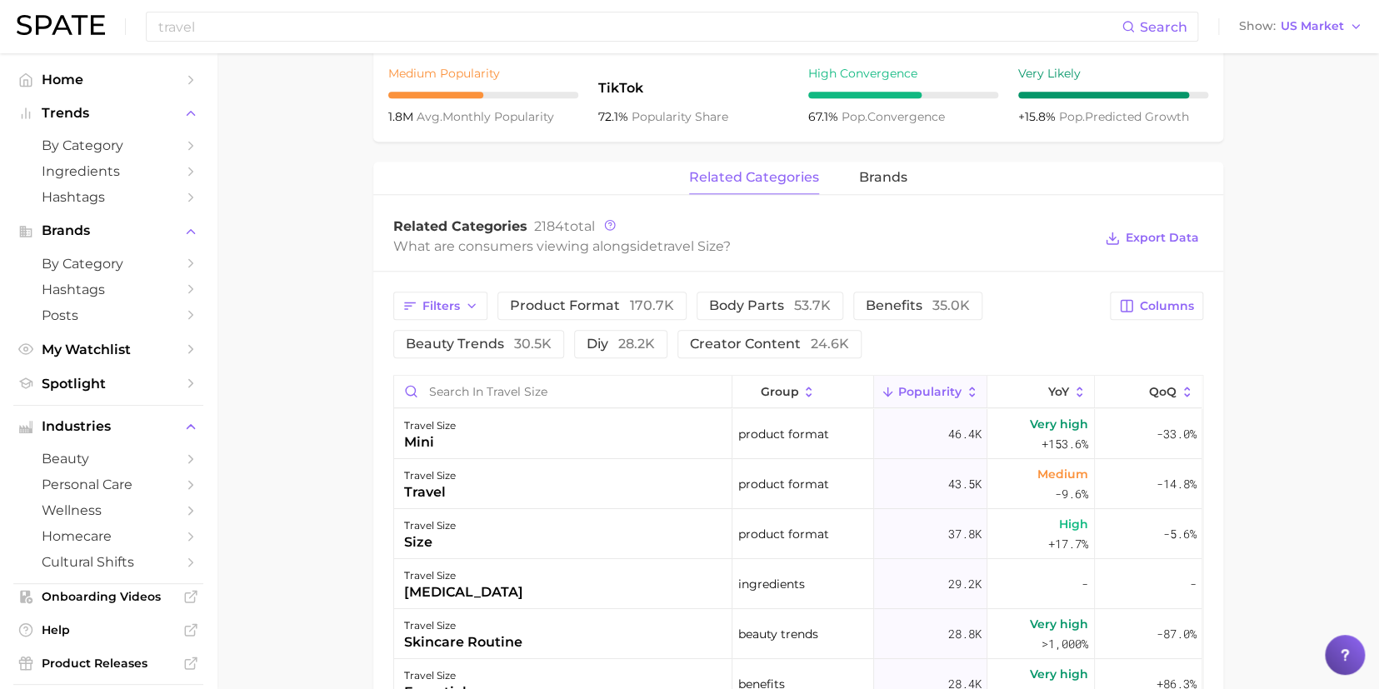
click at [882, 306] on span "benefits 35.0k" at bounding box center [918, 305] width 104 height 13
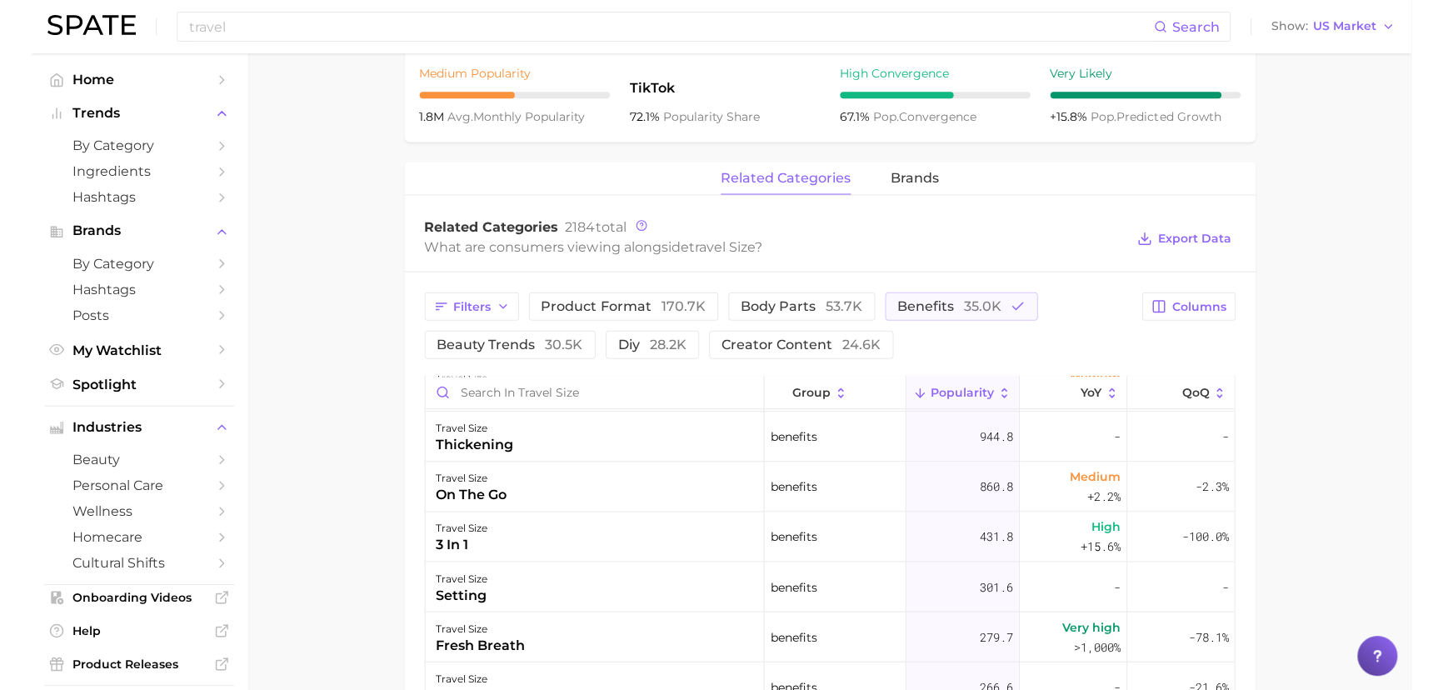
scroll to position [75, 0]
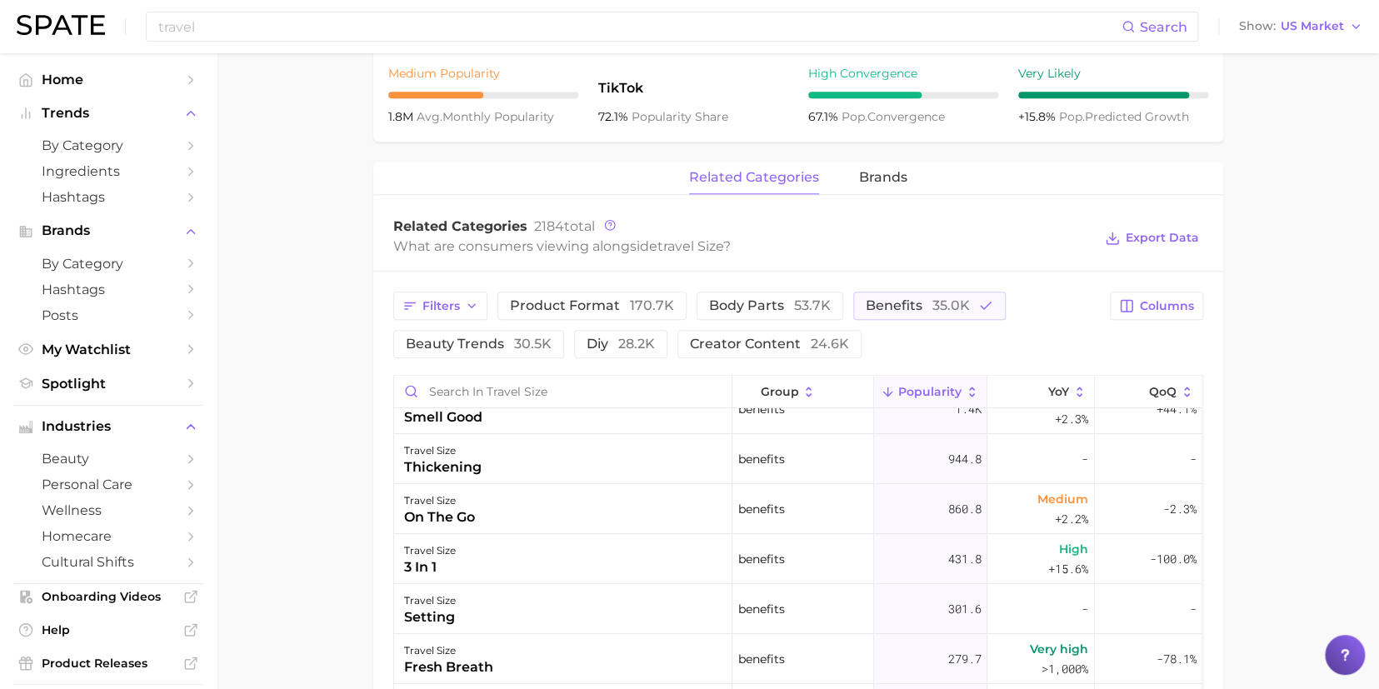
click at [1255, 267] on main "travel size Overview Google TikTok Instagram Beta travel size Add to Watchlist …" at bounding box center [798, 277] width 1163 height 1780
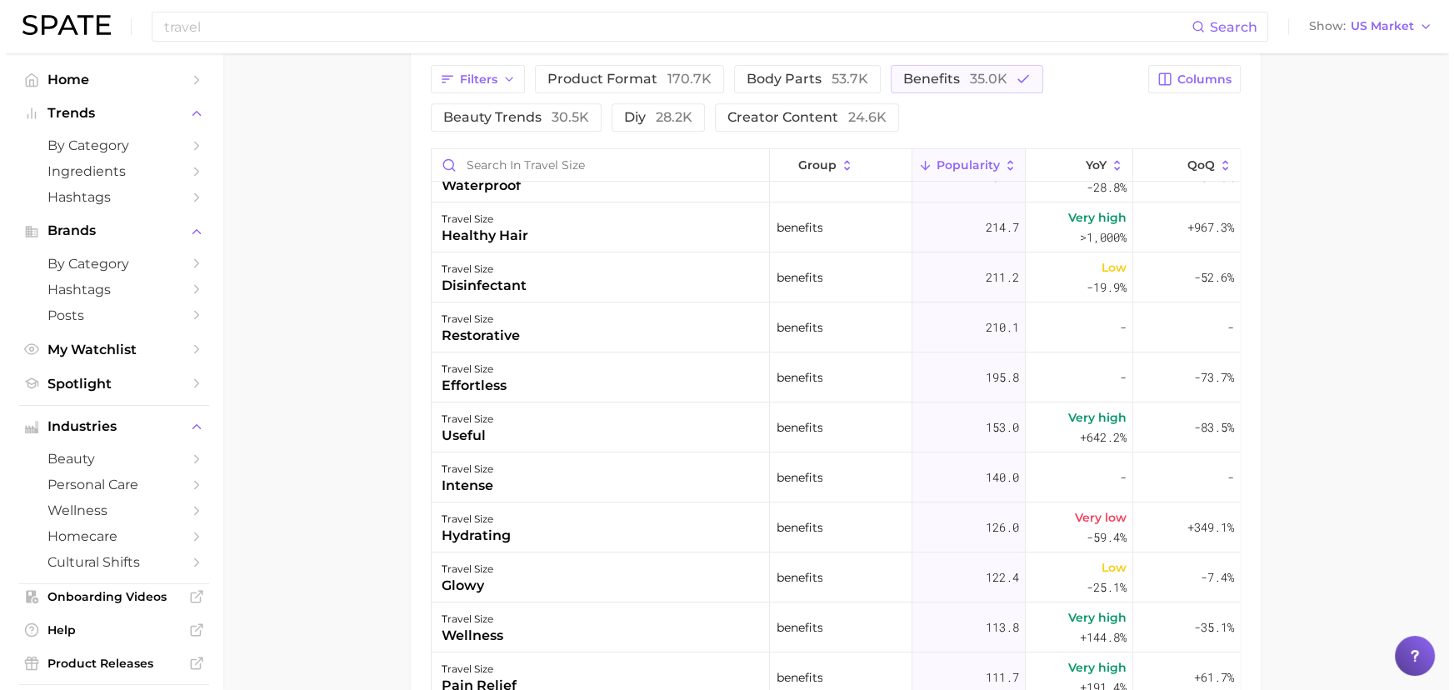
scroll to position [606, 0]
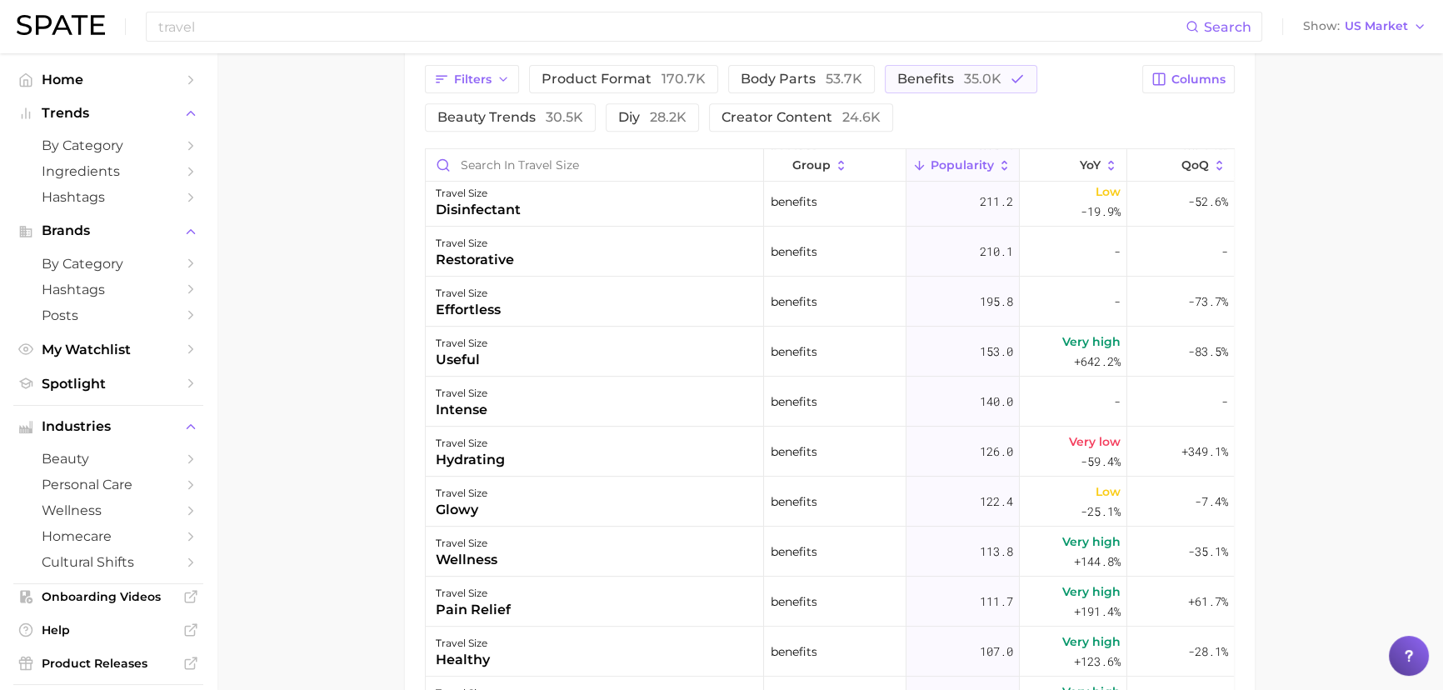
click at [457, 553] on div "wellness" at bounding box center [467, 560] width 62 height 20
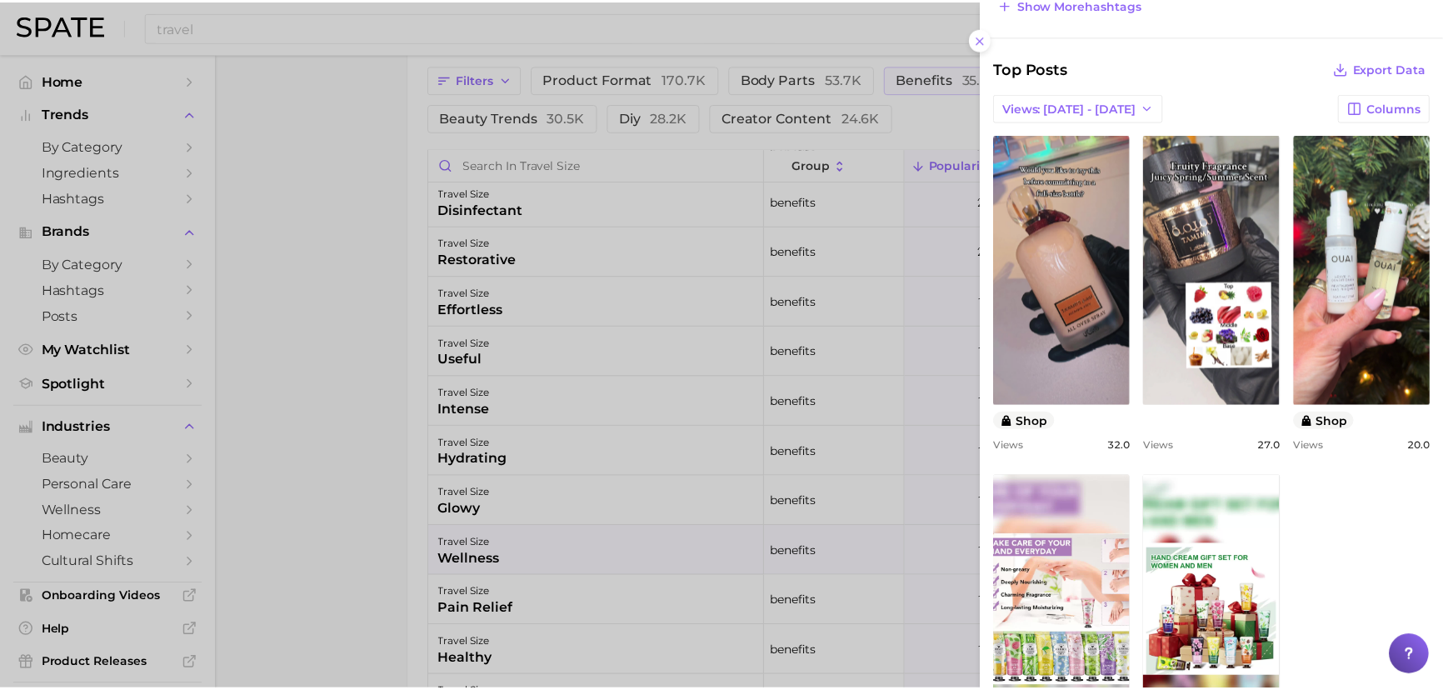
scroll to position [378, 0]
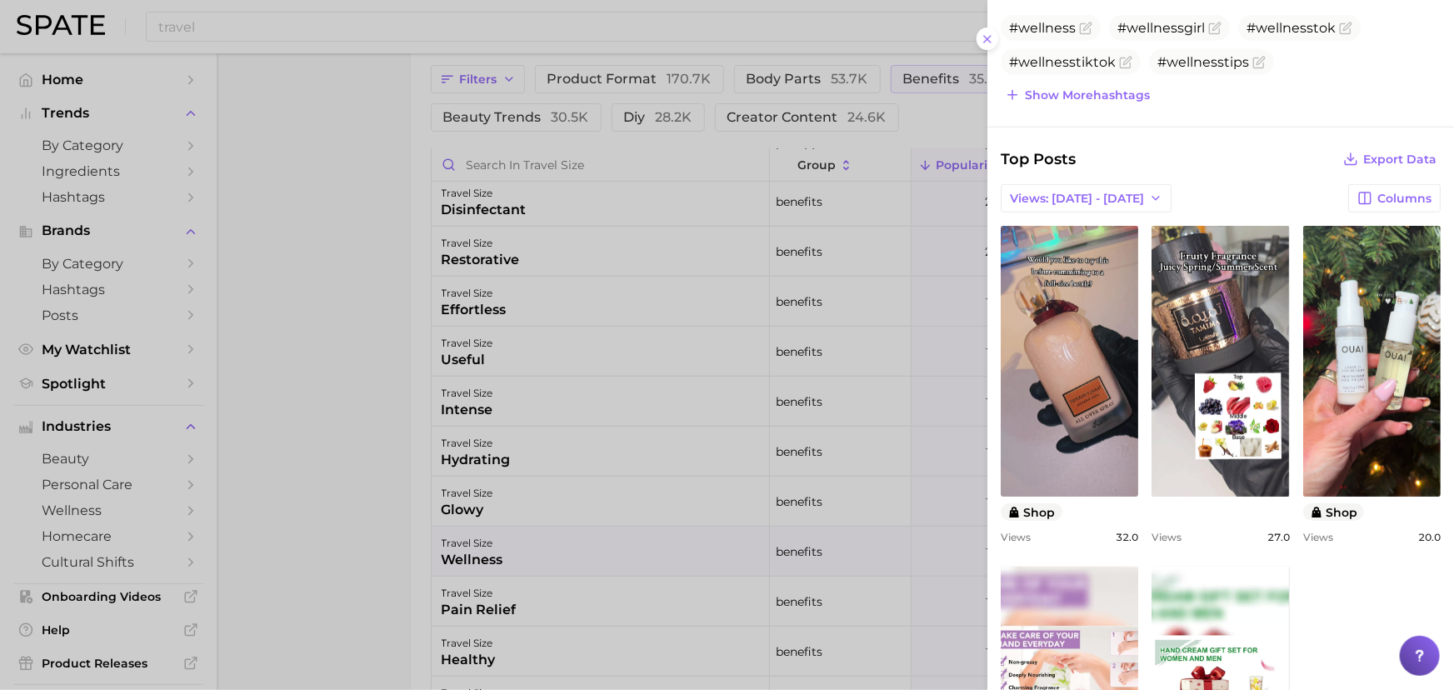
drag, startPoint x: 327, startPoint y: 433, endPoint x: 336, endPoint y: 423, distance: 14.2
click at [336, 423] on div at bounding box center [727, 345] width 1454 height 690
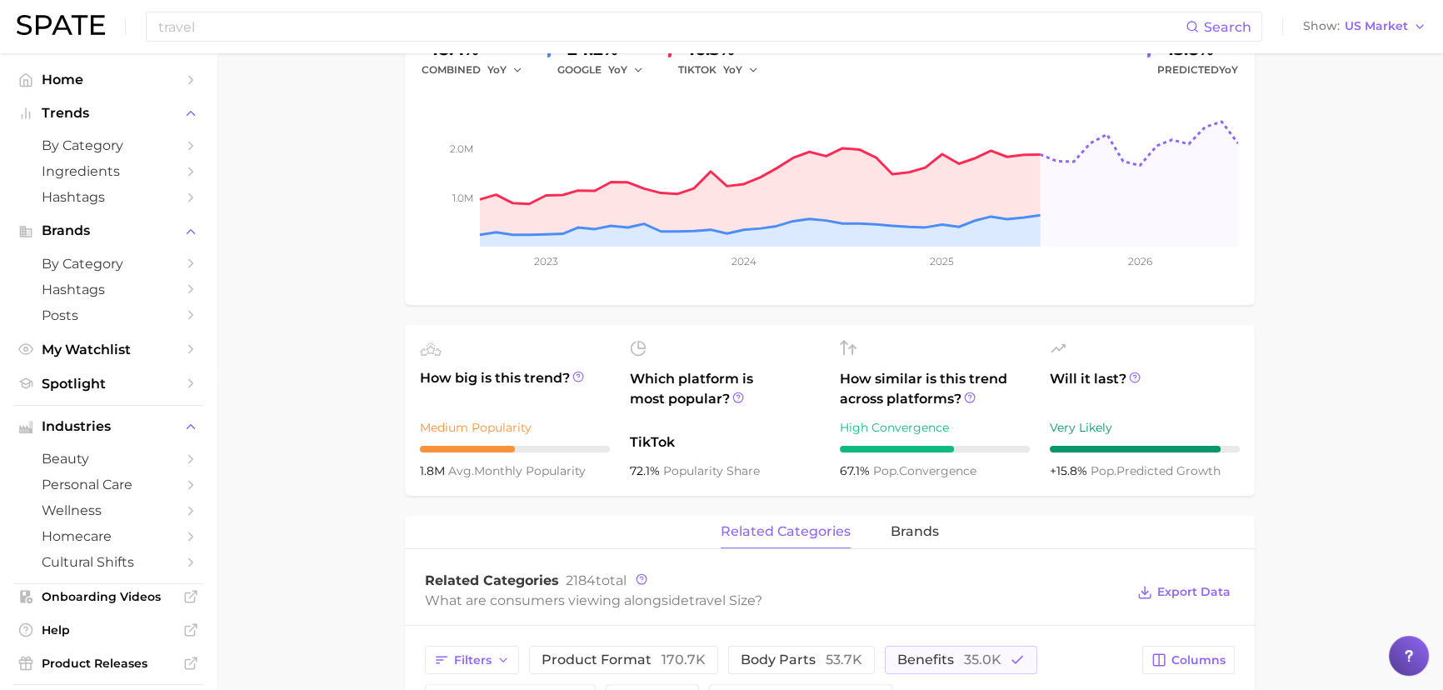
scroll to position [615, 0]
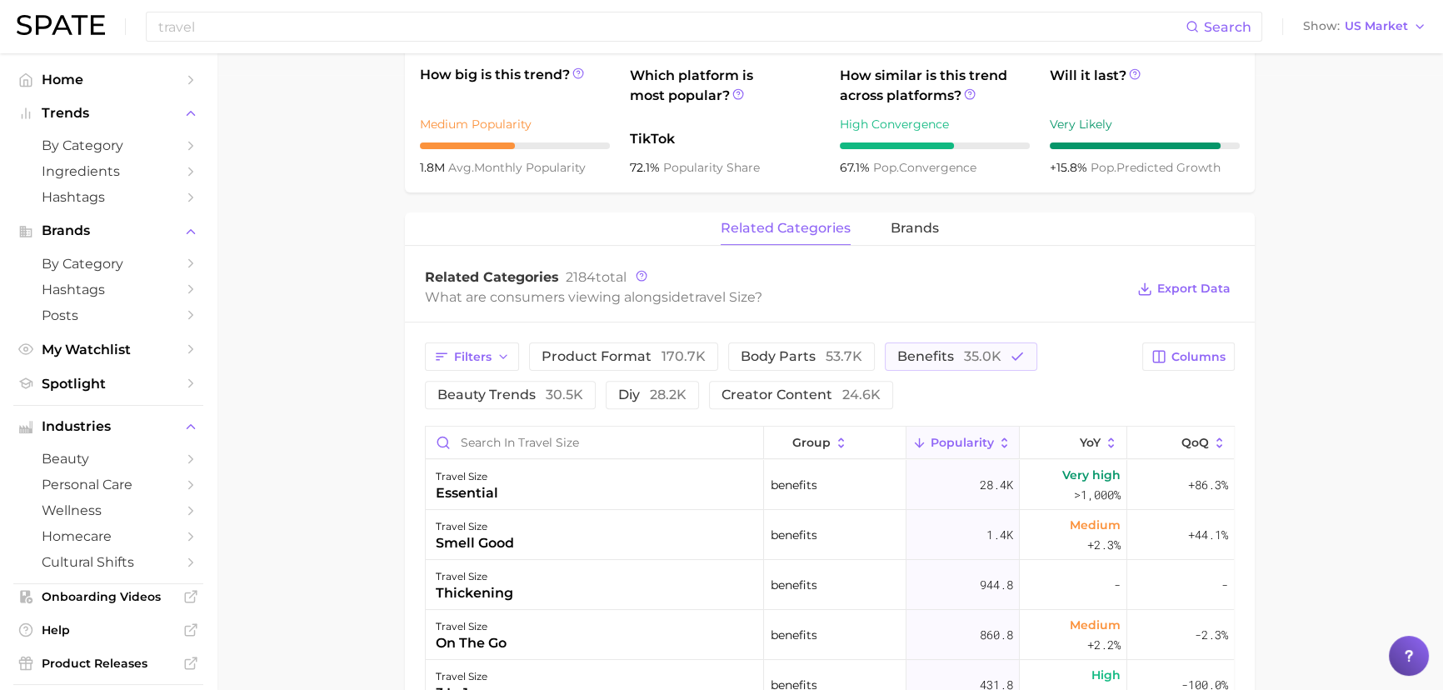
click at [500, 372] on div "Filters product format 170.7k body parts 53.7k benefits 35.0k beauty trends 30.…" at bounding box center [779, 376] width 708 height 67
click at [500, 356] on icon "button" at bounding box center [503, 356] width 13 height 13
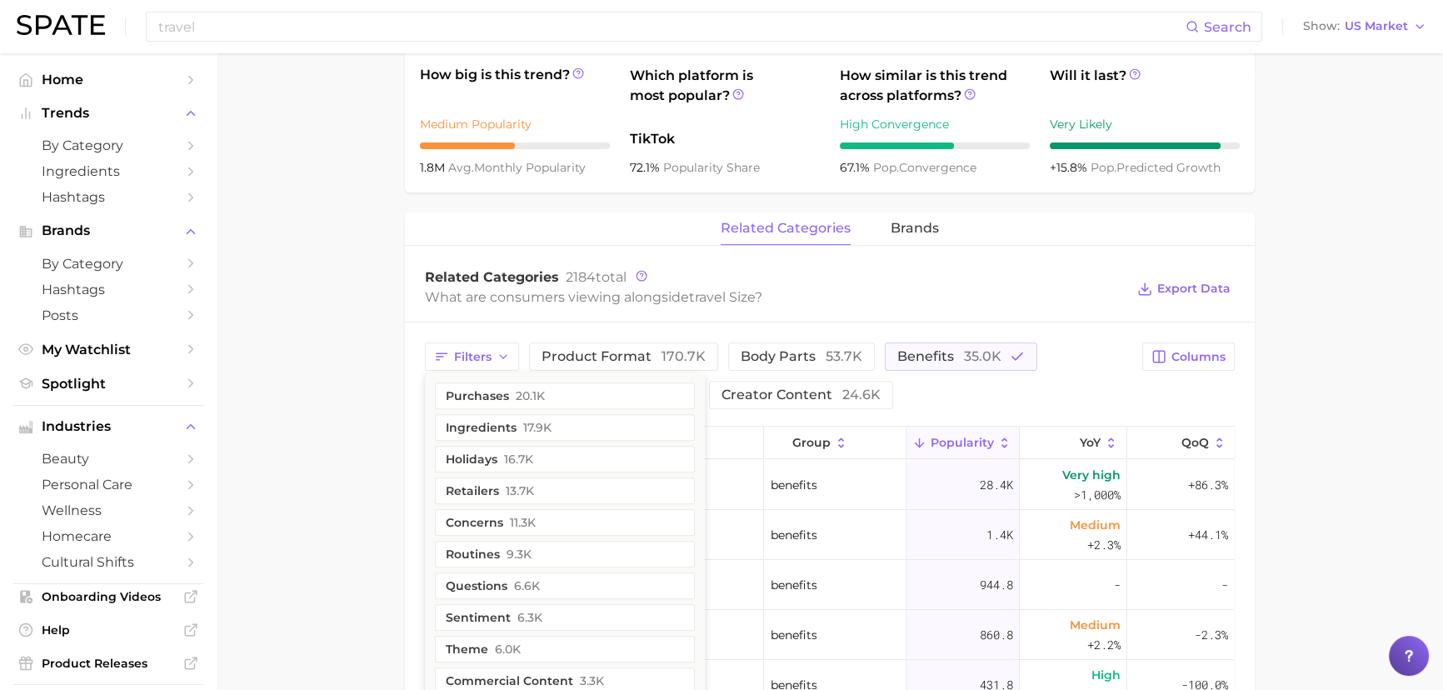
click at [493, 483] on button "retailers 13.7k" at bounding box center [565, 491] width 260 height 27
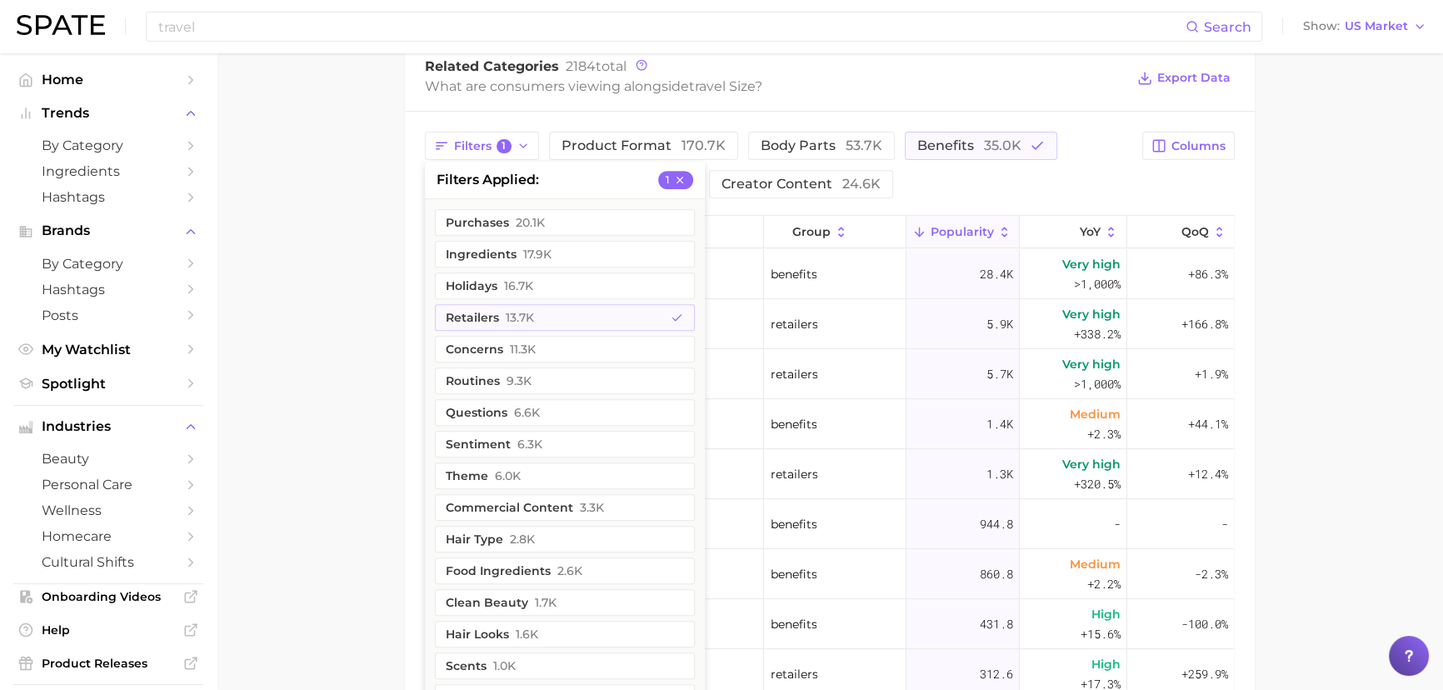
scroll to position [842, 0]
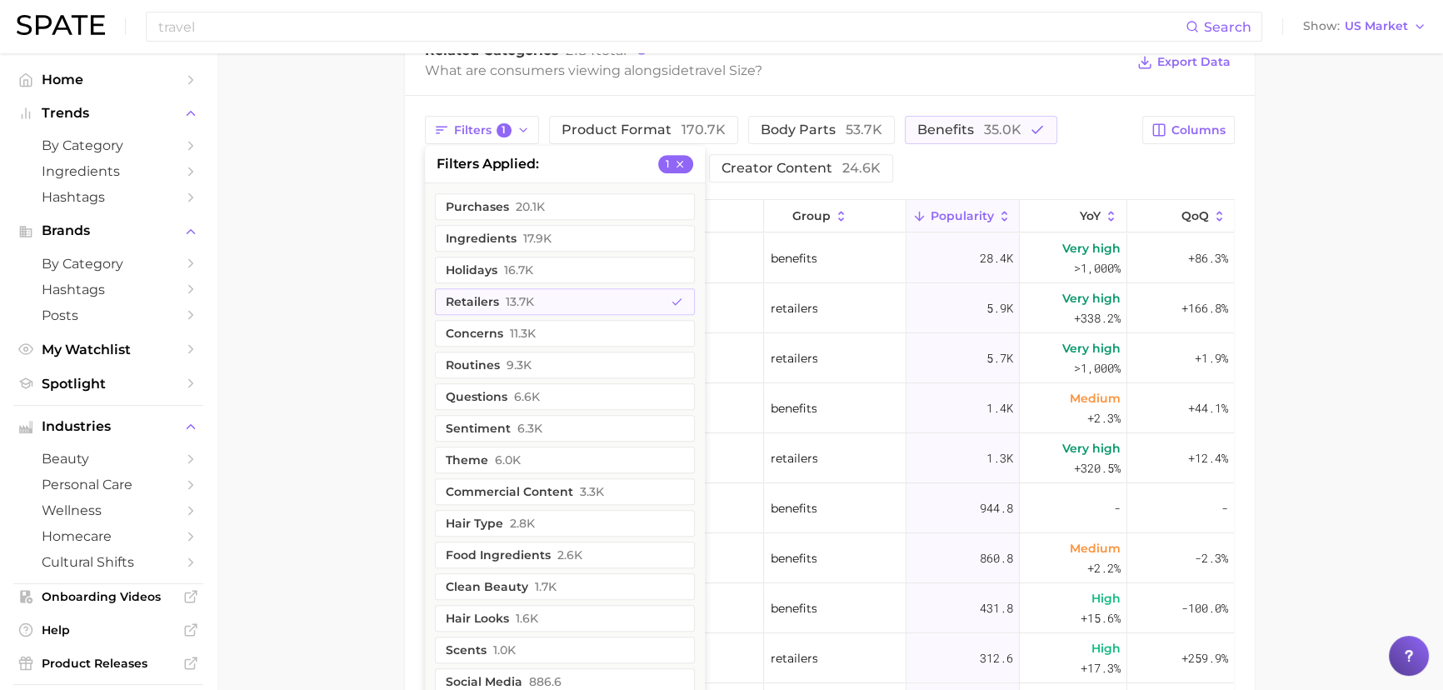
click at [360, 415] on main "travel size Overview Google TikTok Instagram Beta travel size Add to Watchlist …" at bounding box center [830, 102] width 1227 height 1781
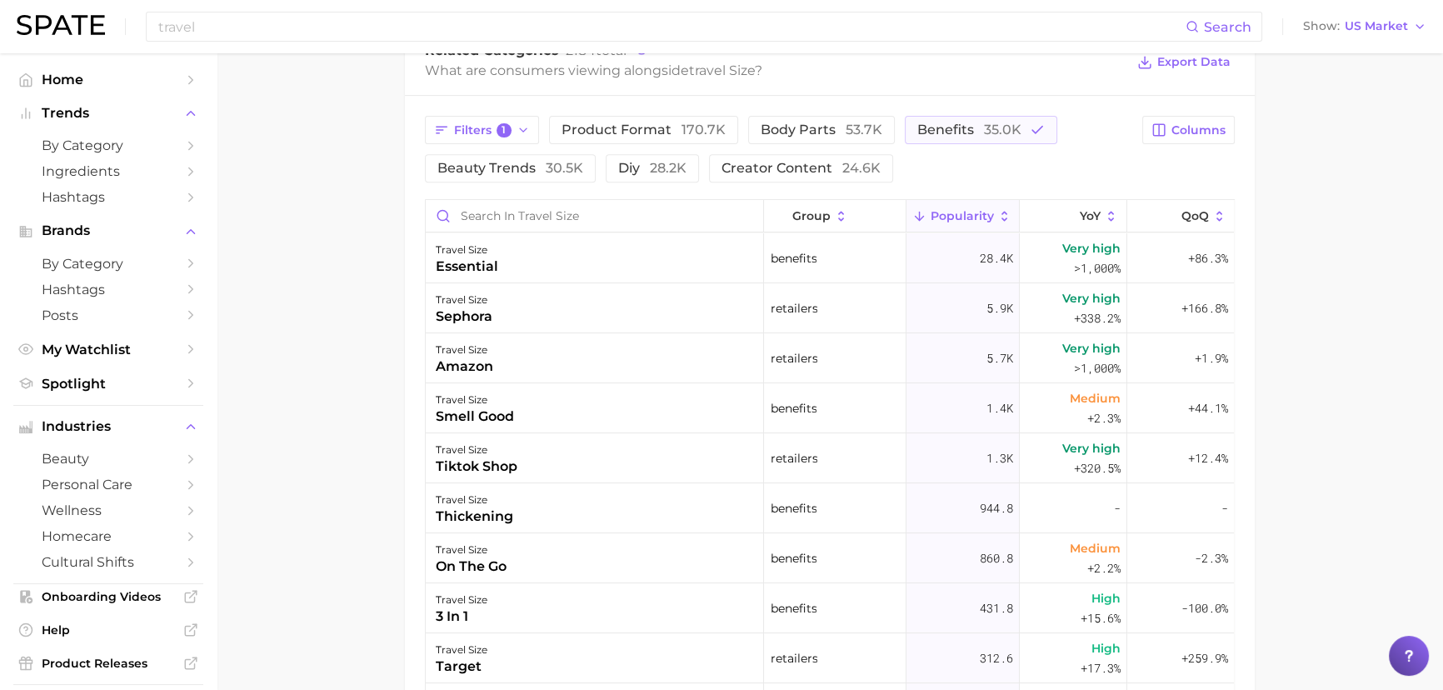
click at [530, 140] on button "Filters 1" at bounding box center [482, 130] width 114 height 28
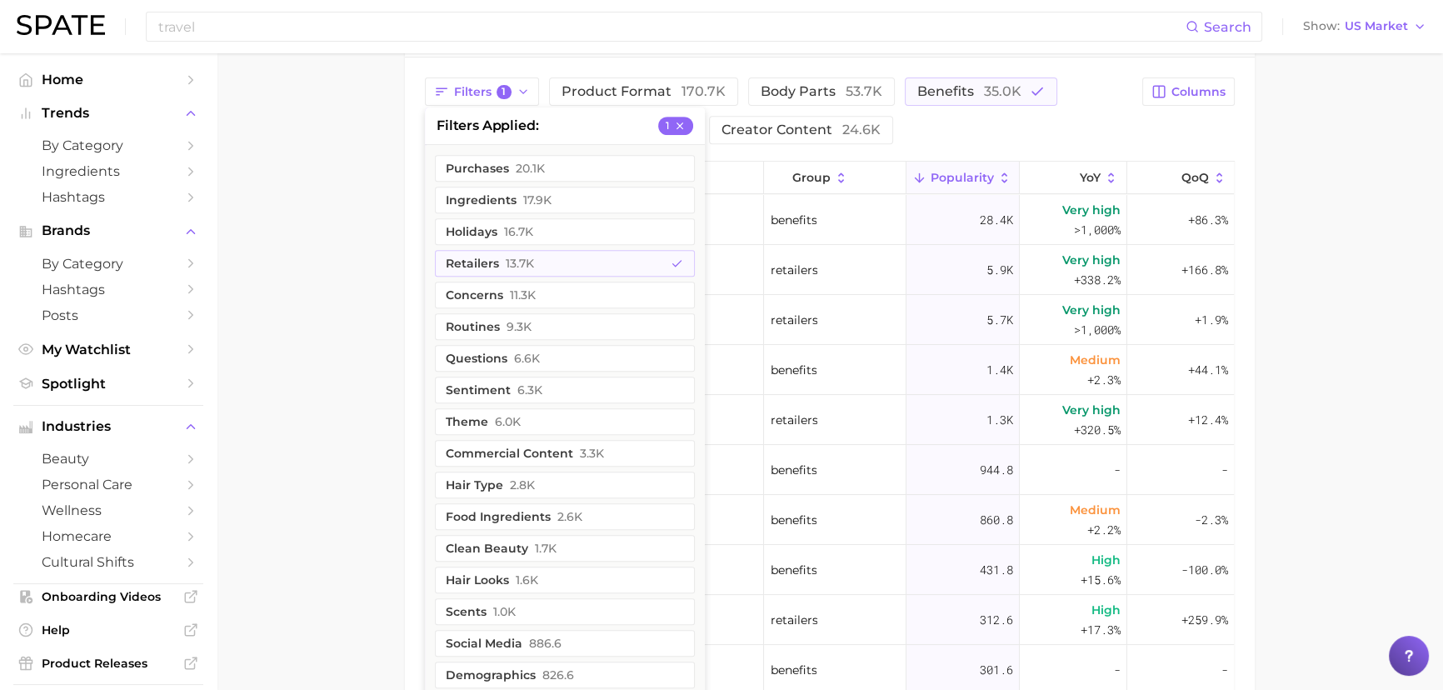
scroll to position [789, 0]
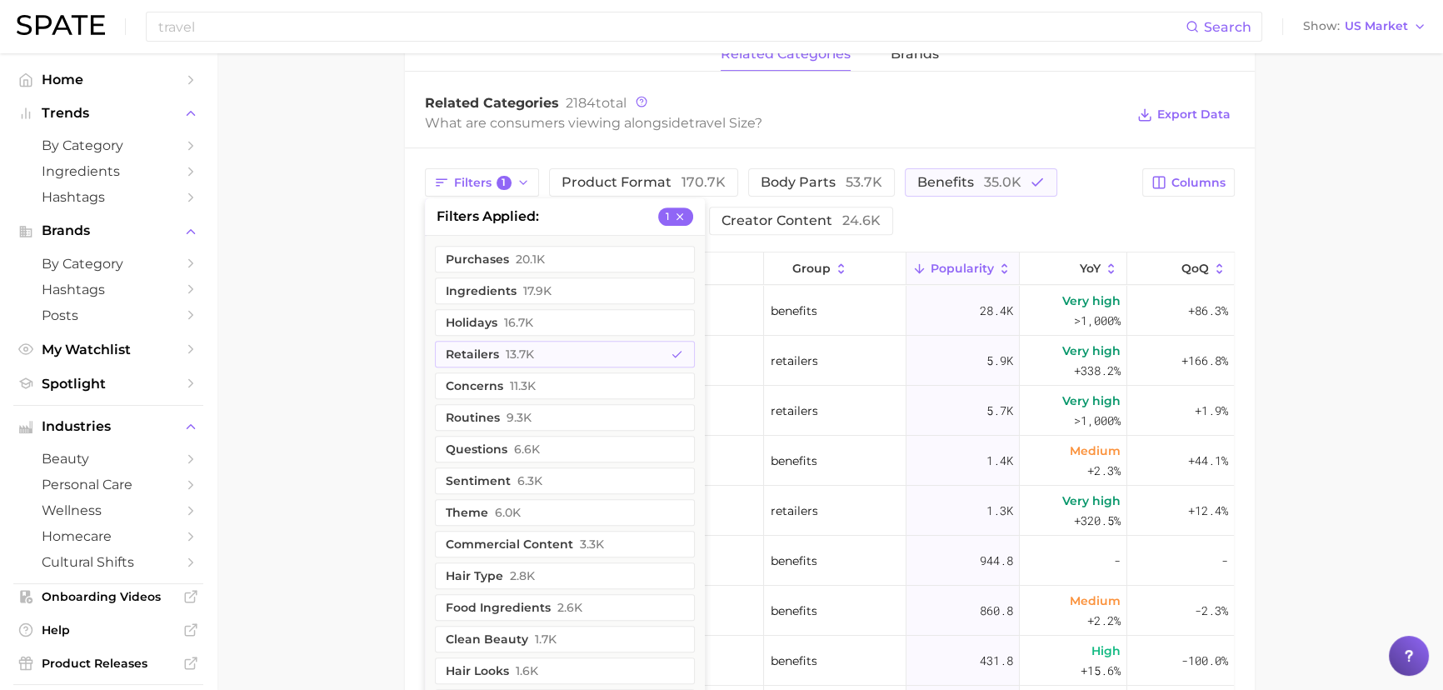
click at [285, 234] on main "travel size Overview Google TikTok Instagram Beta travel size Add to Watchlist …" at bounding box center [830, 154] width 1227 height 1781
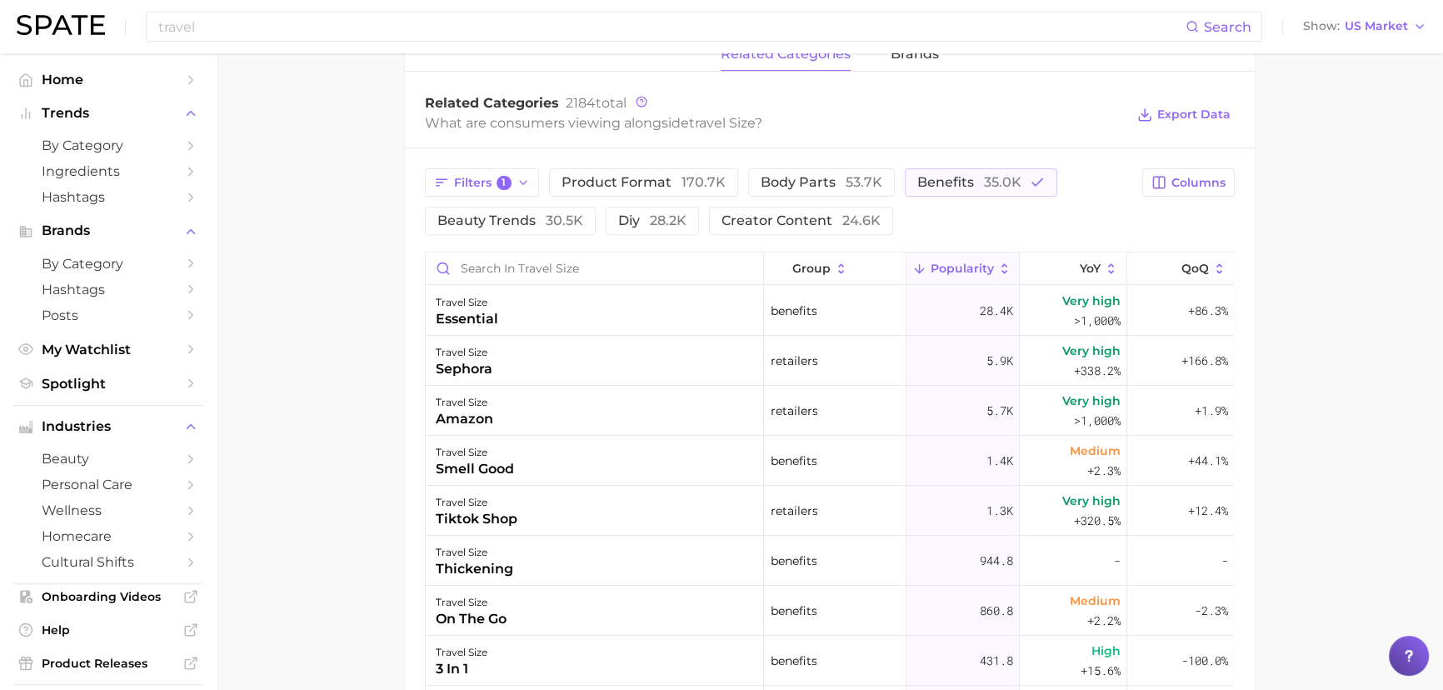
click at [985, 175] on span "35.0k" at bounding box center [1003, 182] width 38 height 16
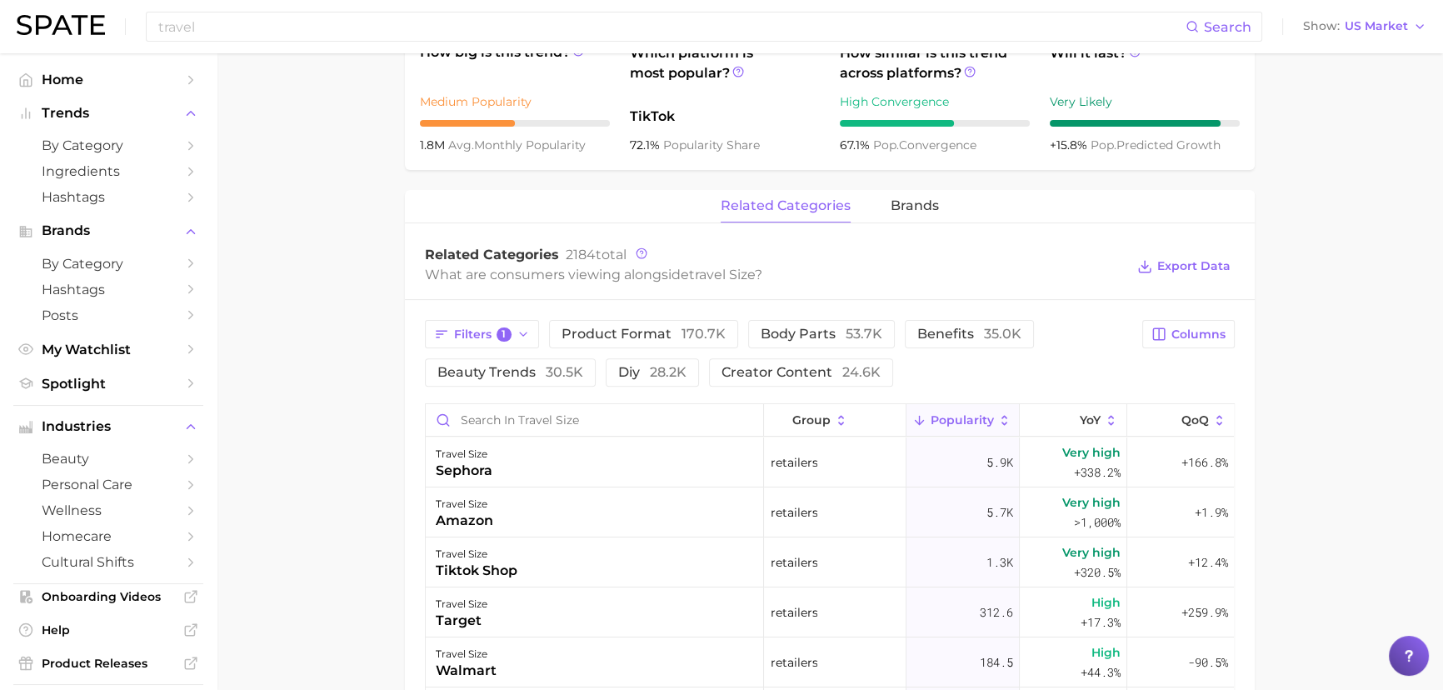
scroll to position [75, 0]
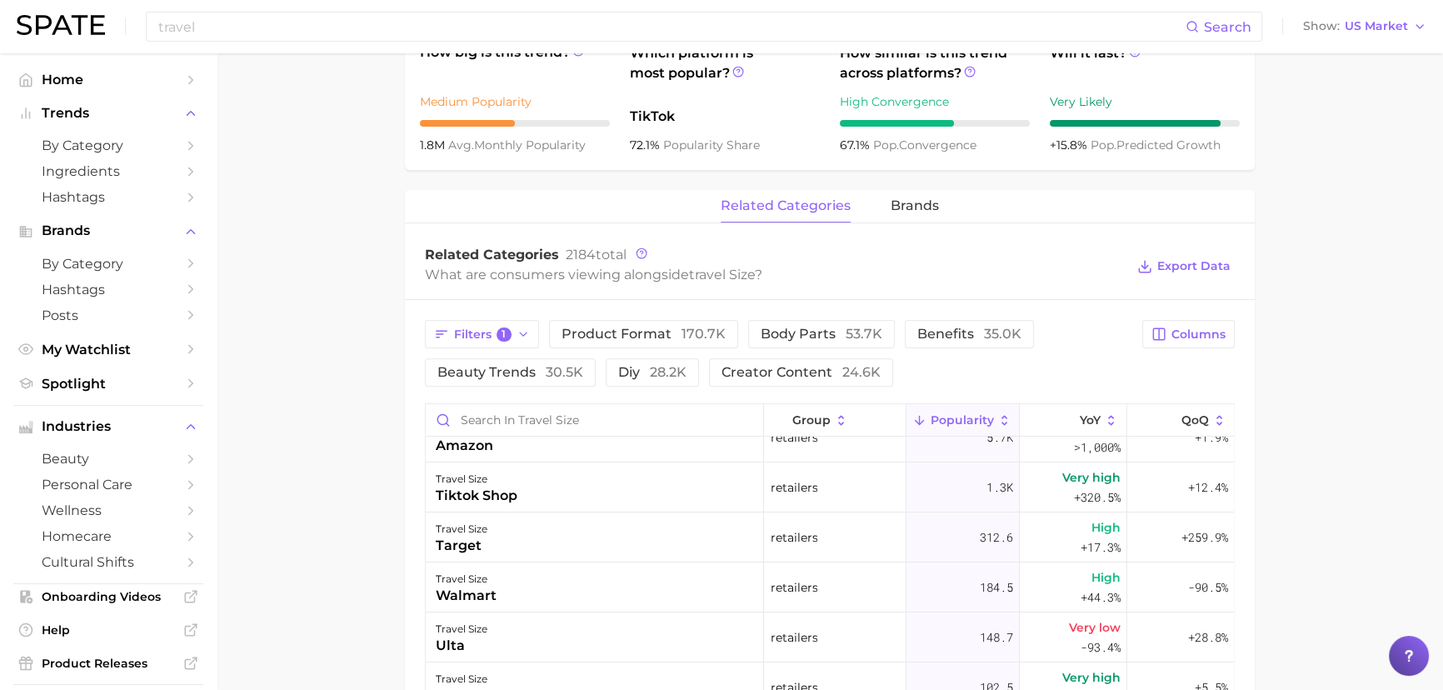
click at [387, 521] on main "travel size Overview Google TikTok Instagram Beta travel size Add to Watchlist …" at bounding box center [830, 306] width 1227 height 1781
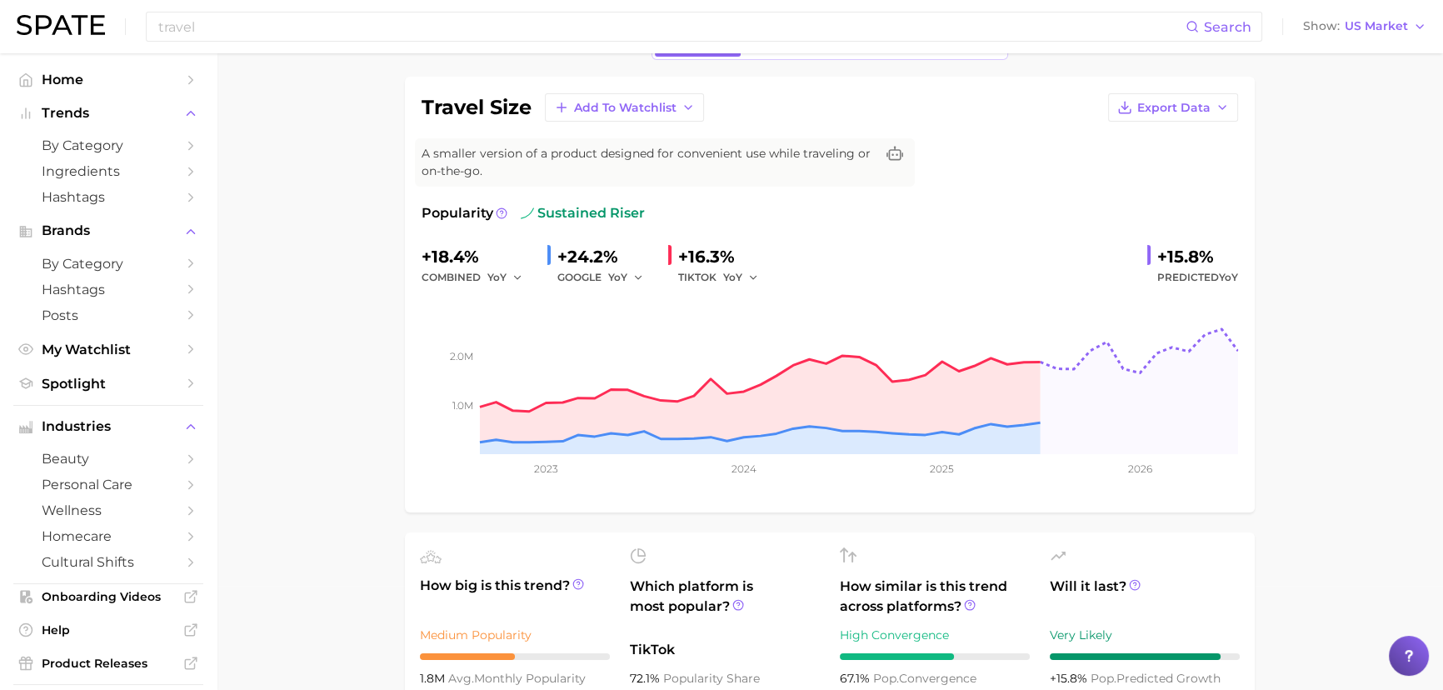
scroll to position [0, 0]
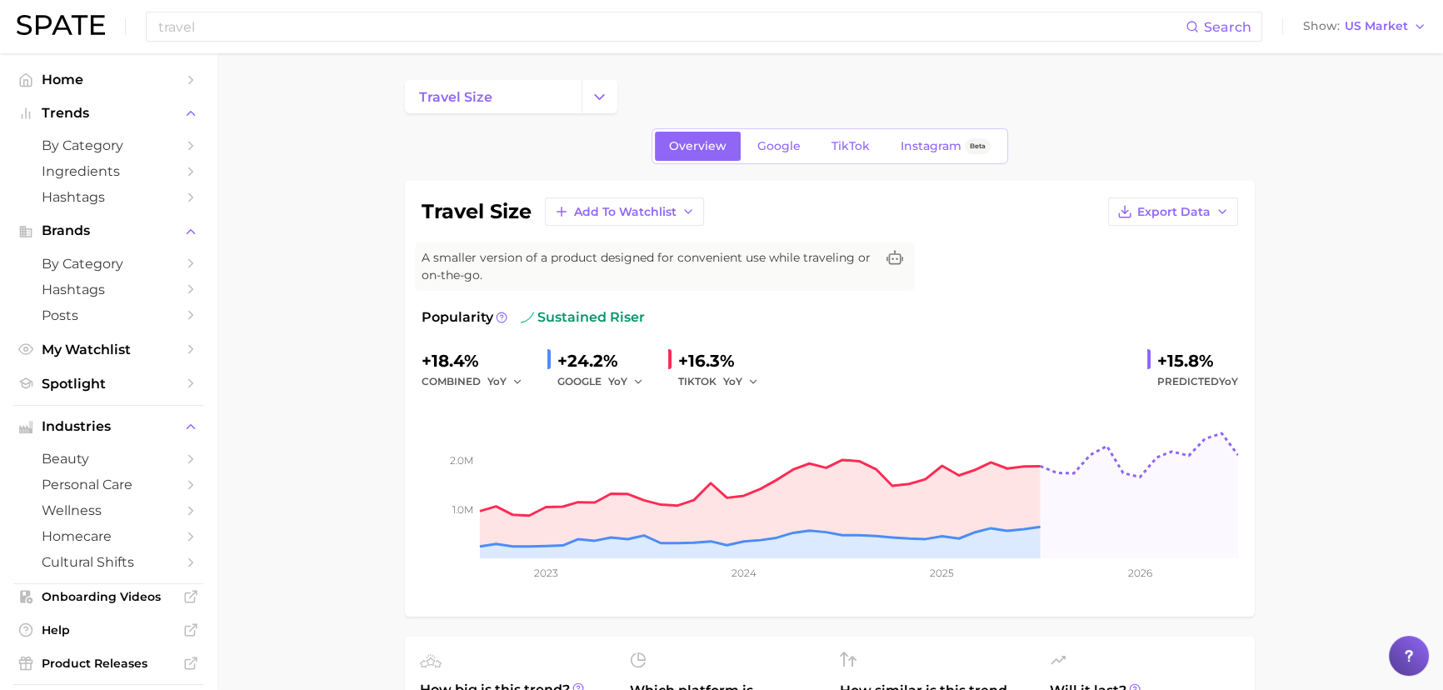
click at [287, 9] on div "travel Search Show US Market" at bounding box center [722, 26] width 1410 height 53
click at [483, 28] on input "travel" at bounding box center [671, 27] width 1029 height 28
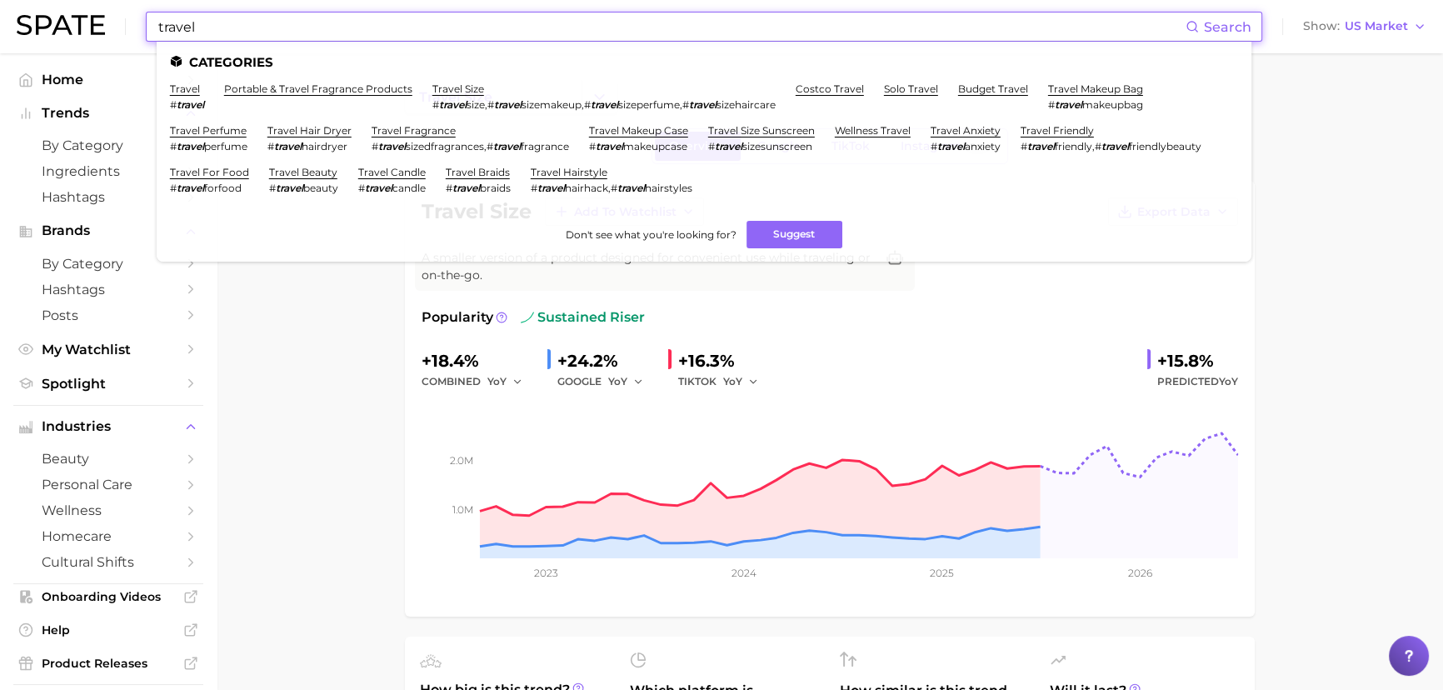
click at [862, 131] on link "wellness travel" at bounding box center [873, 130] width 76 height 13
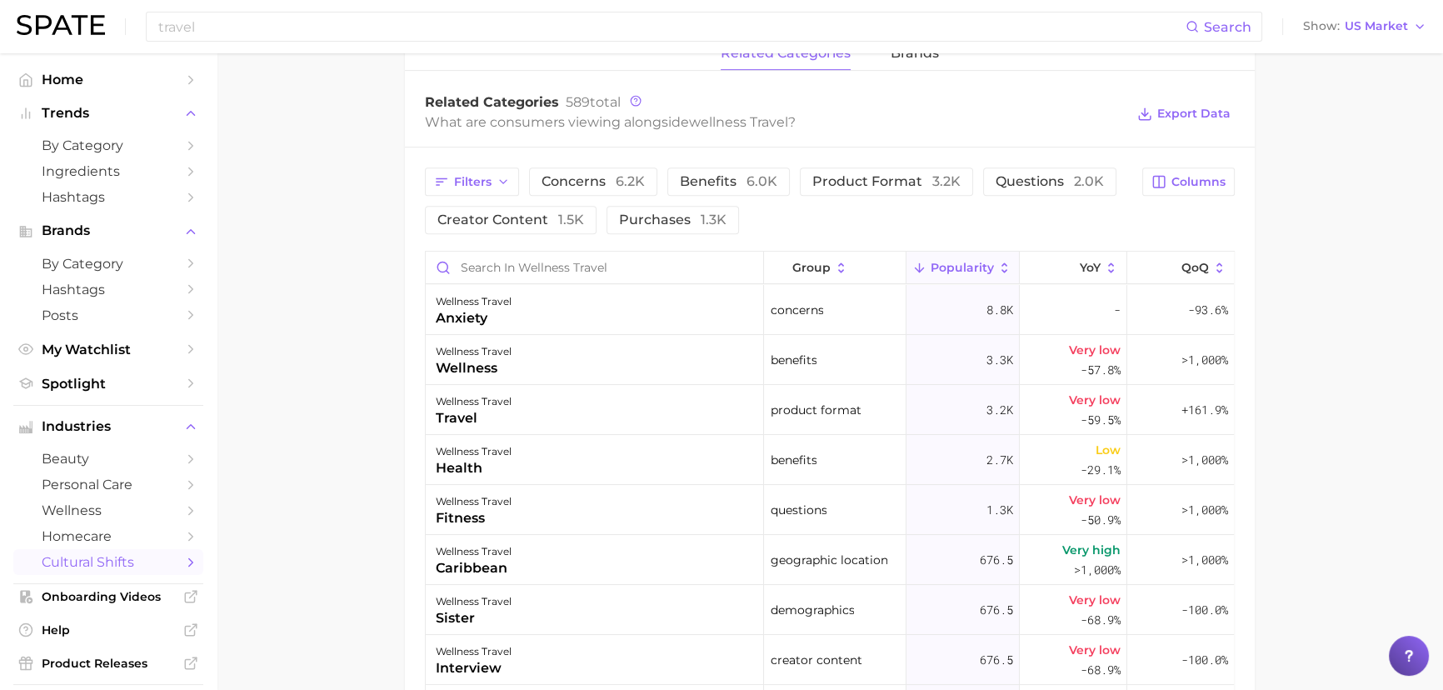
scroll to position [833, 0]
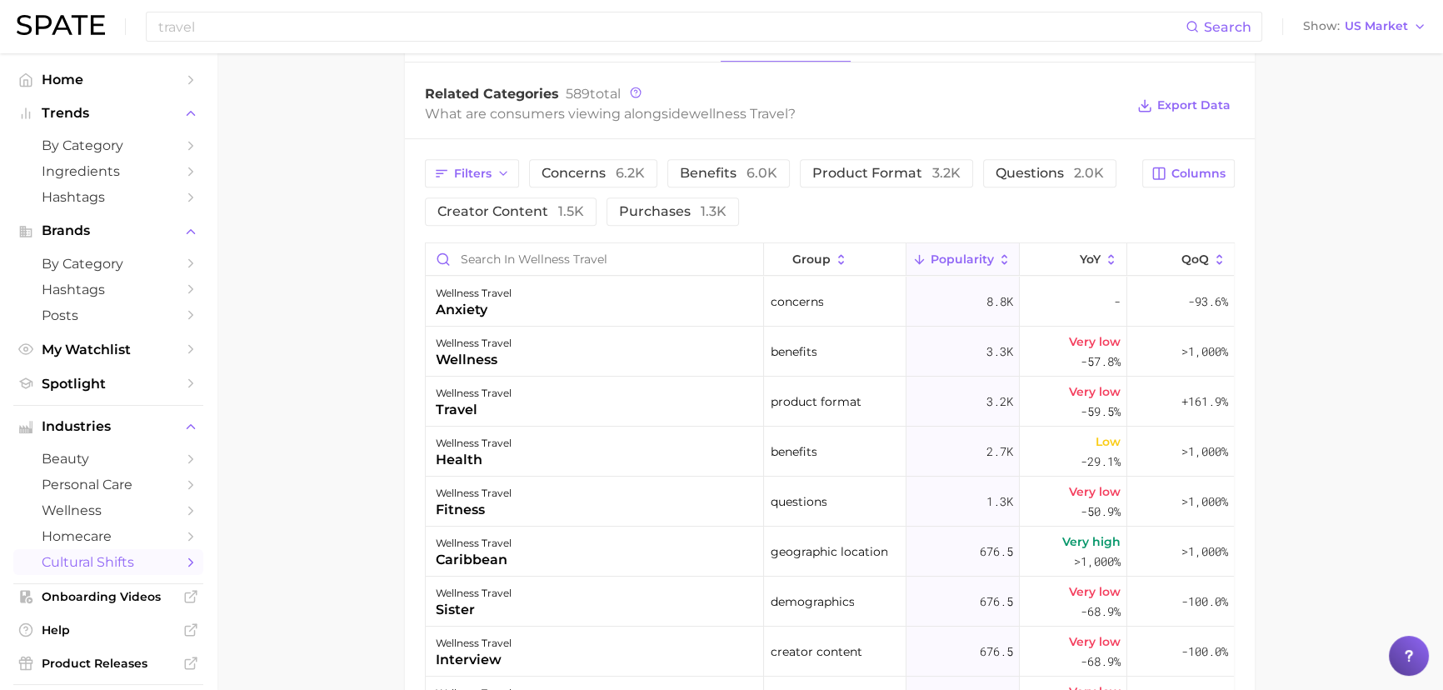
click at [865, 167] on span "product format 3.2k" at bounding box center [887, 173] width 148 height 13
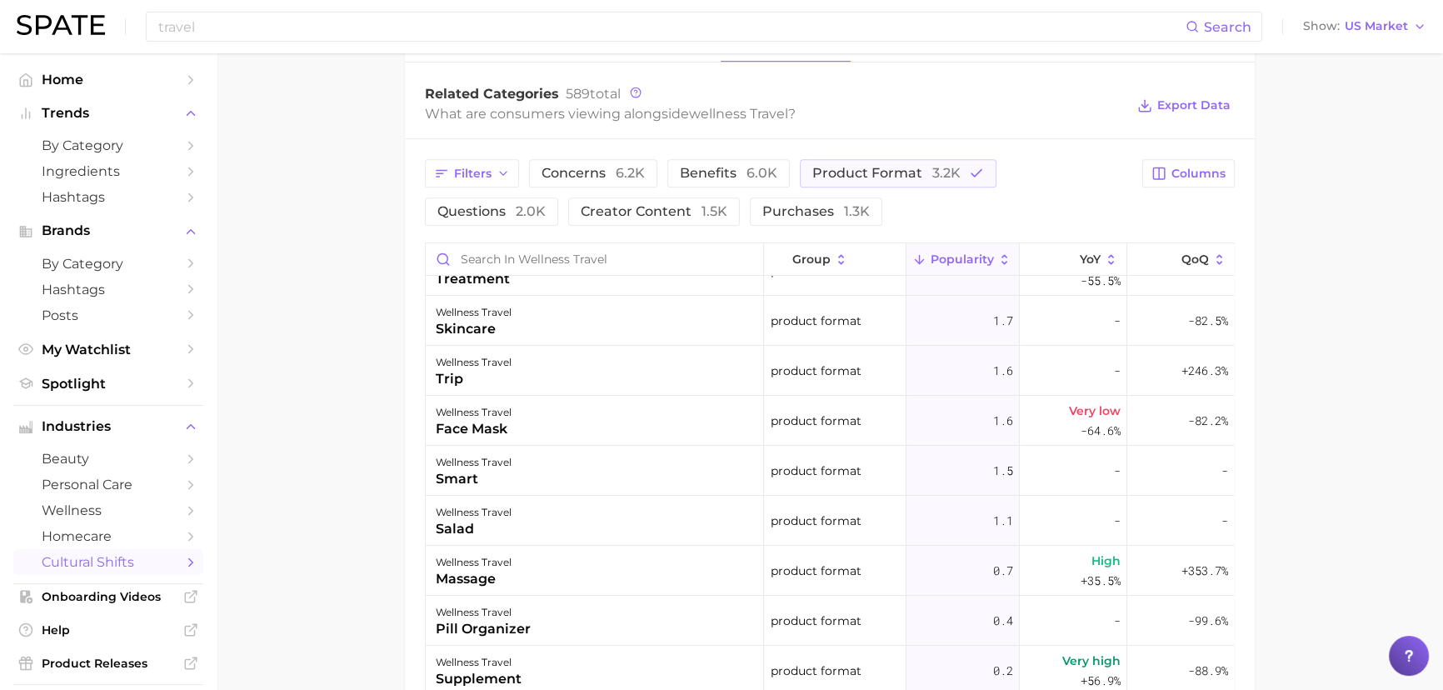
scroll to position [0, 0]
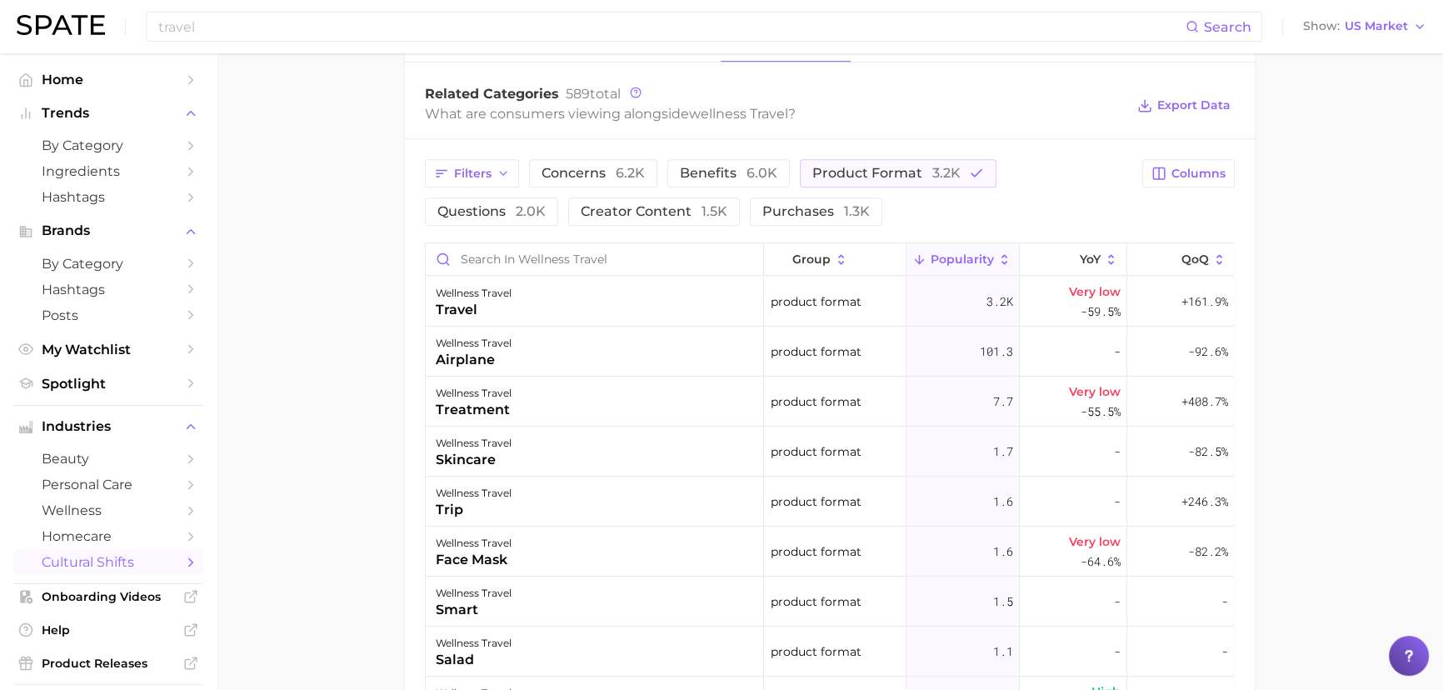
click at [958, 181] on button "product format 3.2k" at bounding box center [898, 173] width 197 height 28
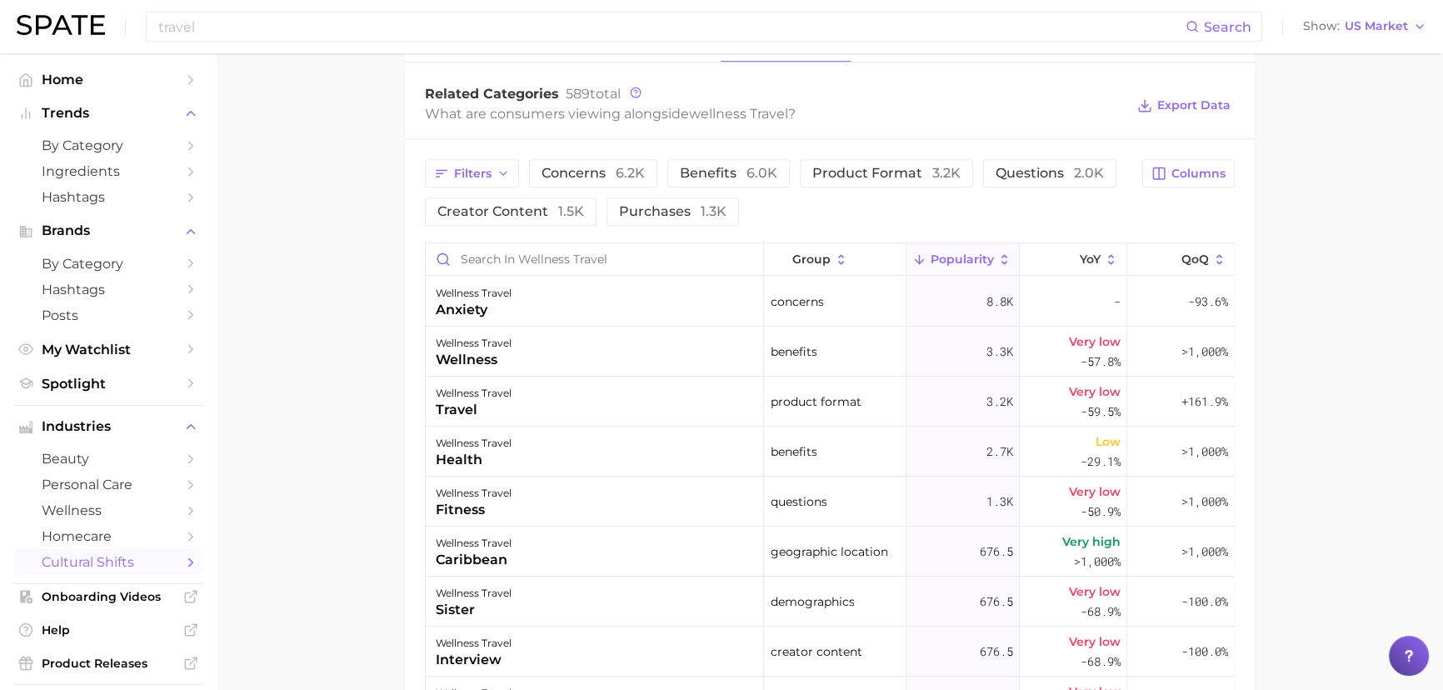
click at [696, 173] on span "benefits 6.0k" at bounding box center [729, 173] width 98 height 13
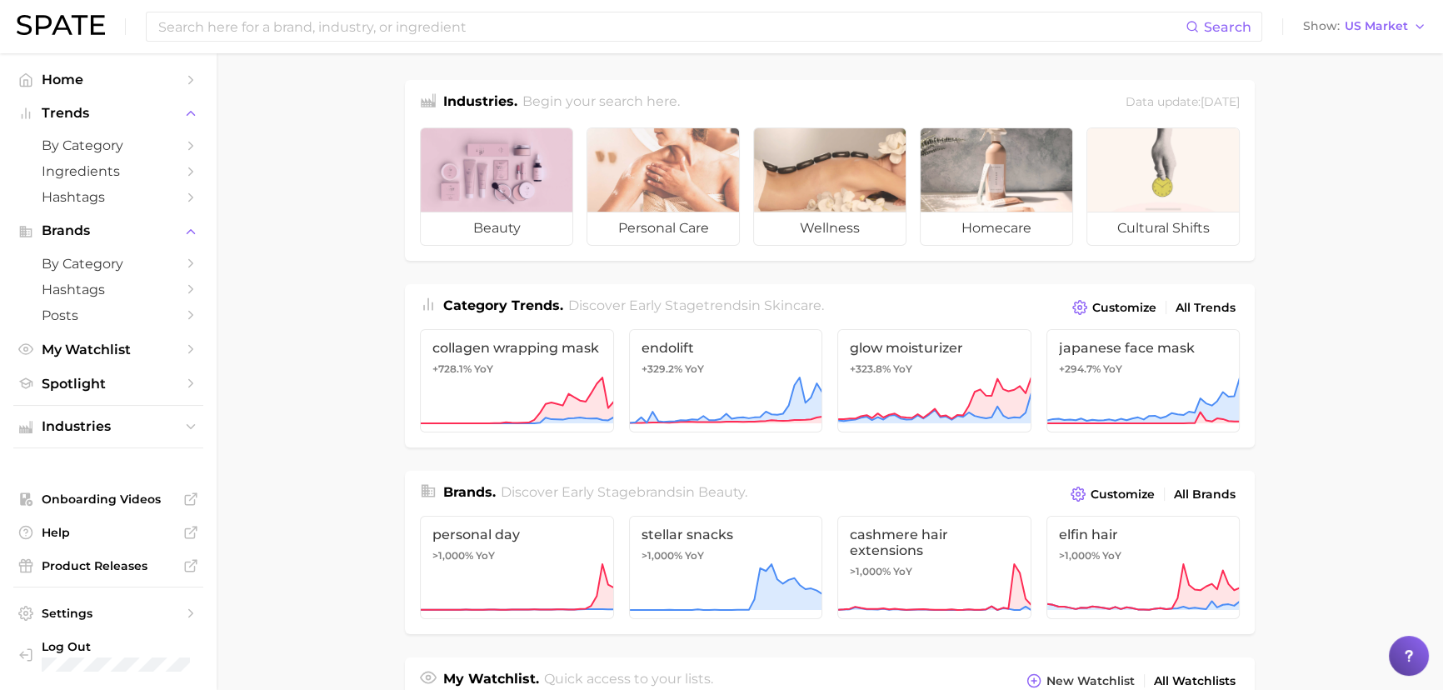
click at [461, 162] on div at bounding box center [497, 169] width 152 height 83
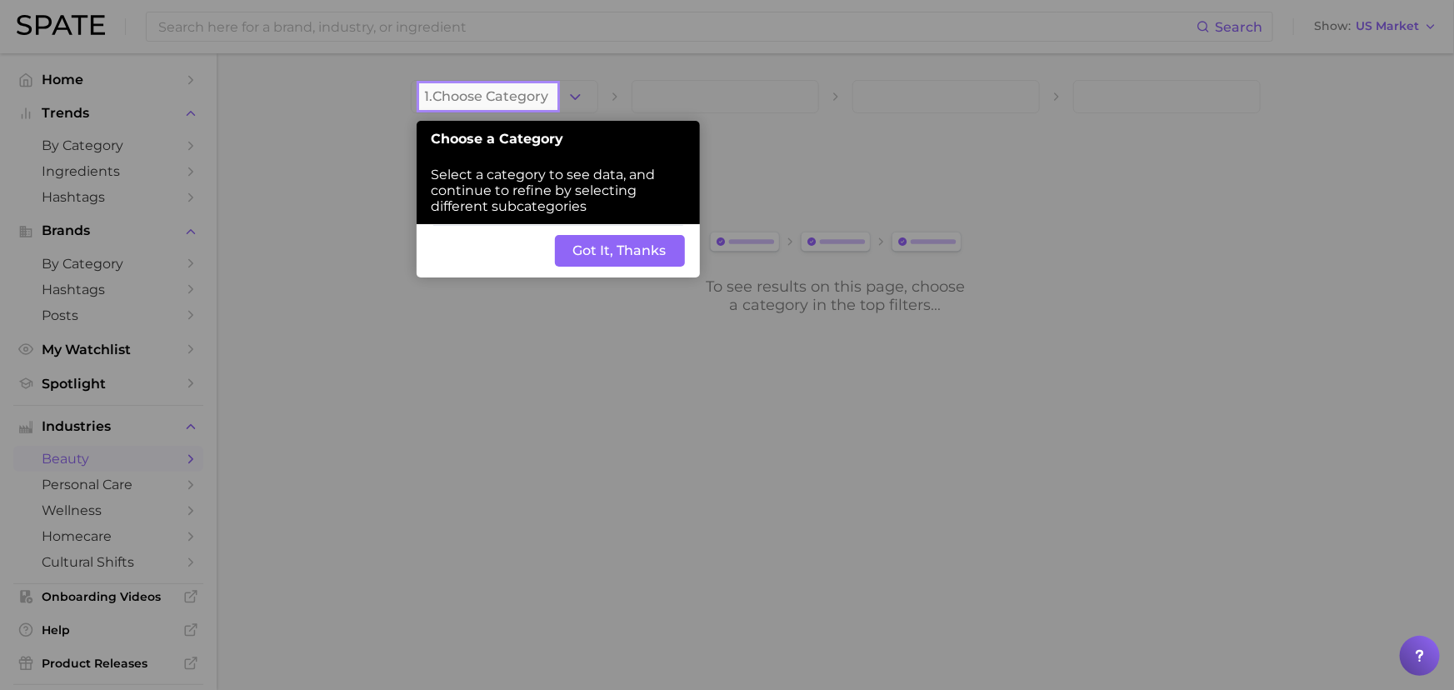
click at [619, 257] on button "Got It, Thanks" at bounding box center [620, 251] width 130 height 32
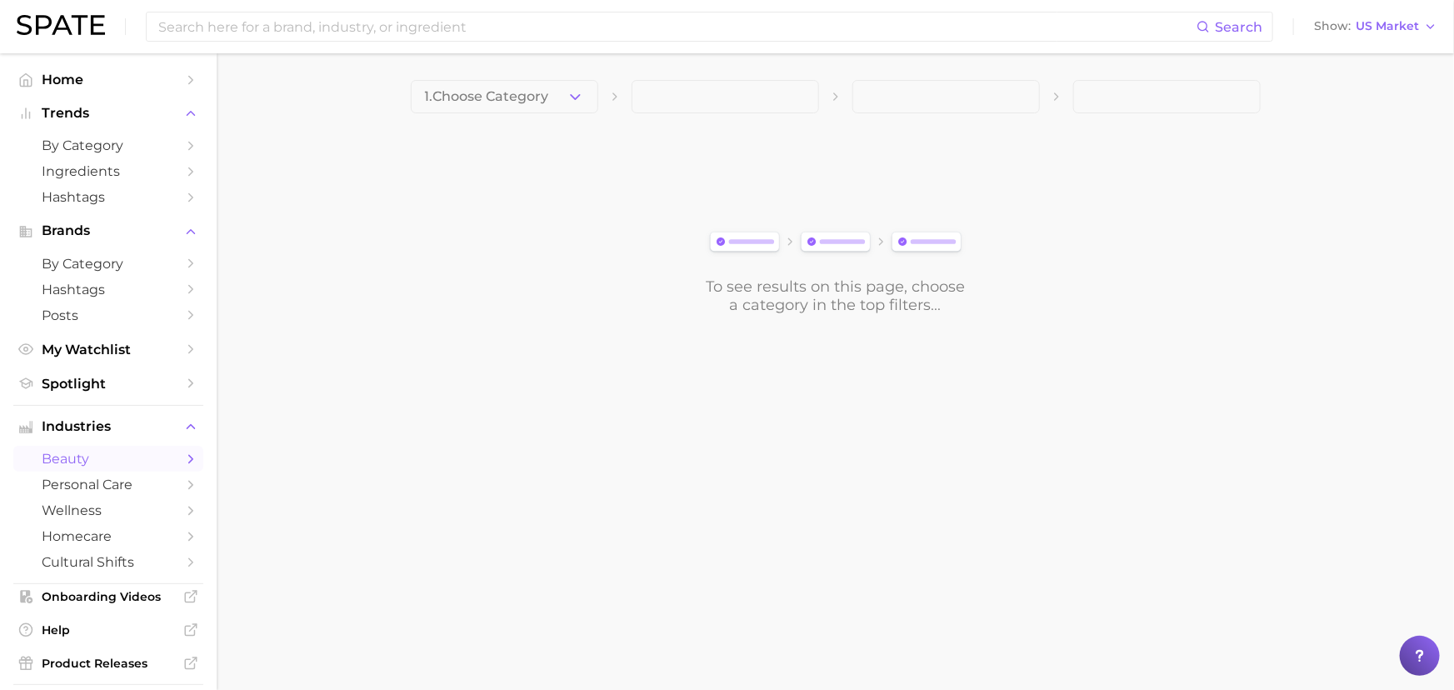
click at [575, 84] on button "1. Choose Category" at bounding box center [505, 96] width 188 height 33
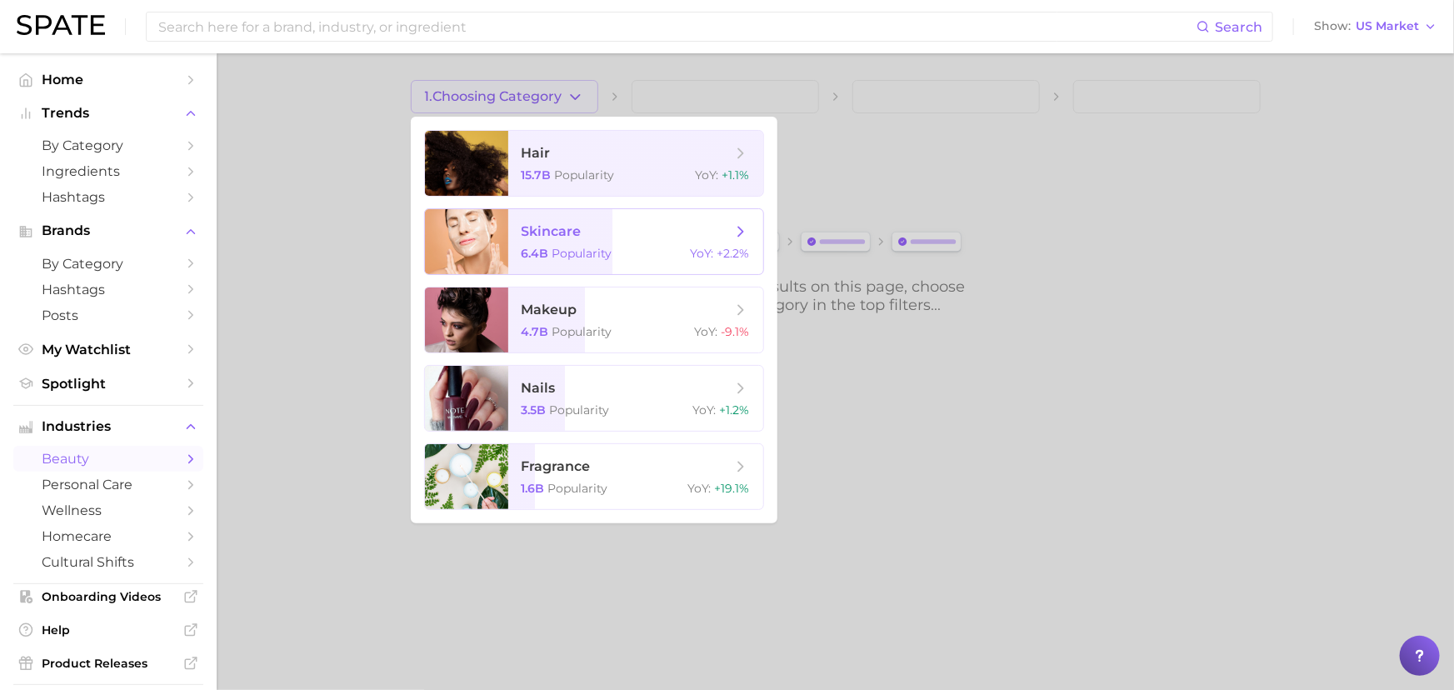
click at [588, 250] on span "Popularity" at bounding box center [583, 253] width 60 height 15
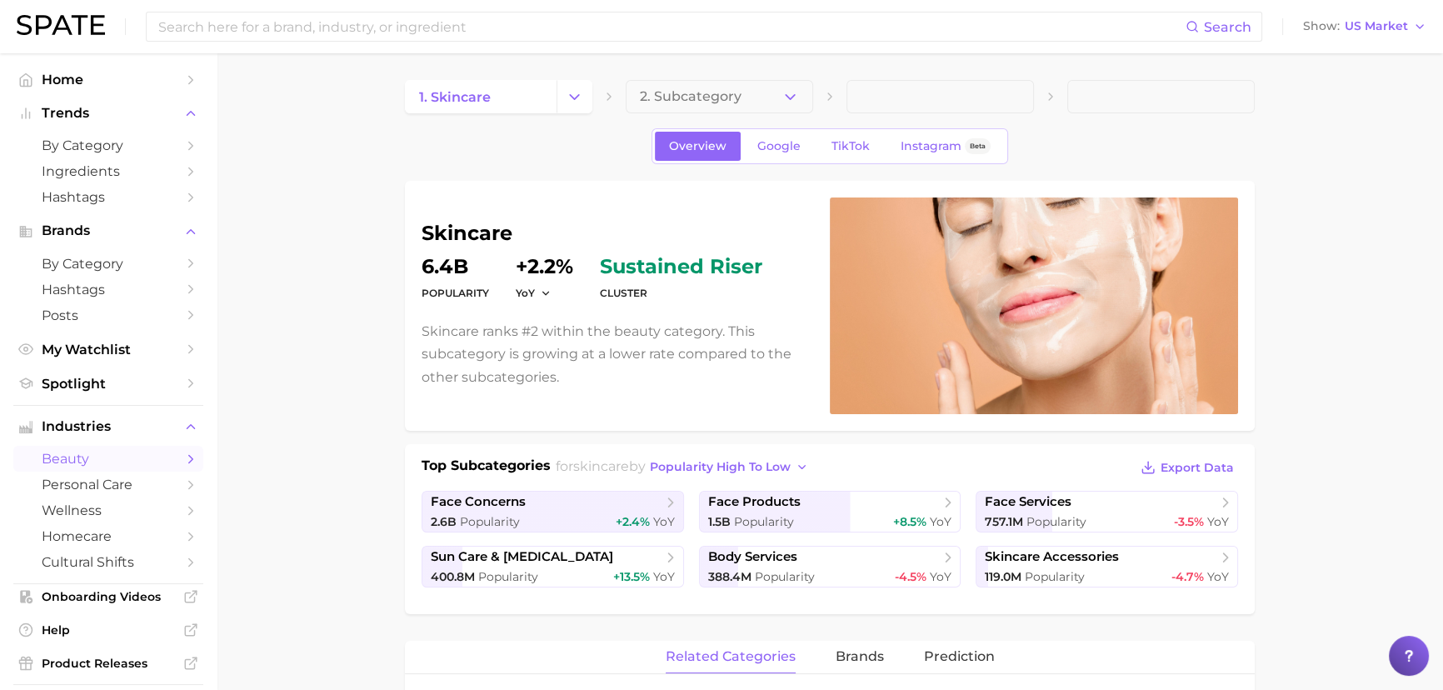
click at [799, 99] on button "2. Subcategory" at bounding box center [720, 96] width 188 height 33
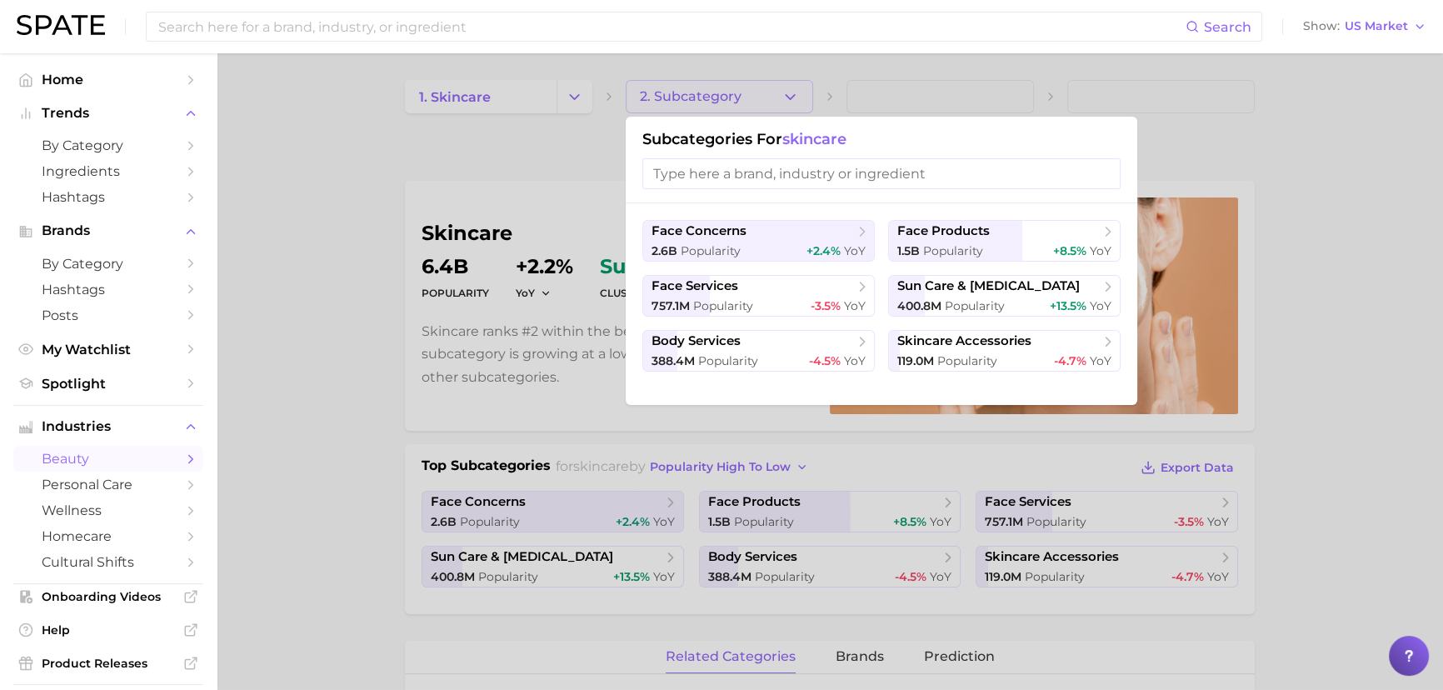
click at [907, 246] on span "1.5b" at bounding box center [909, 250] width 23 height 15
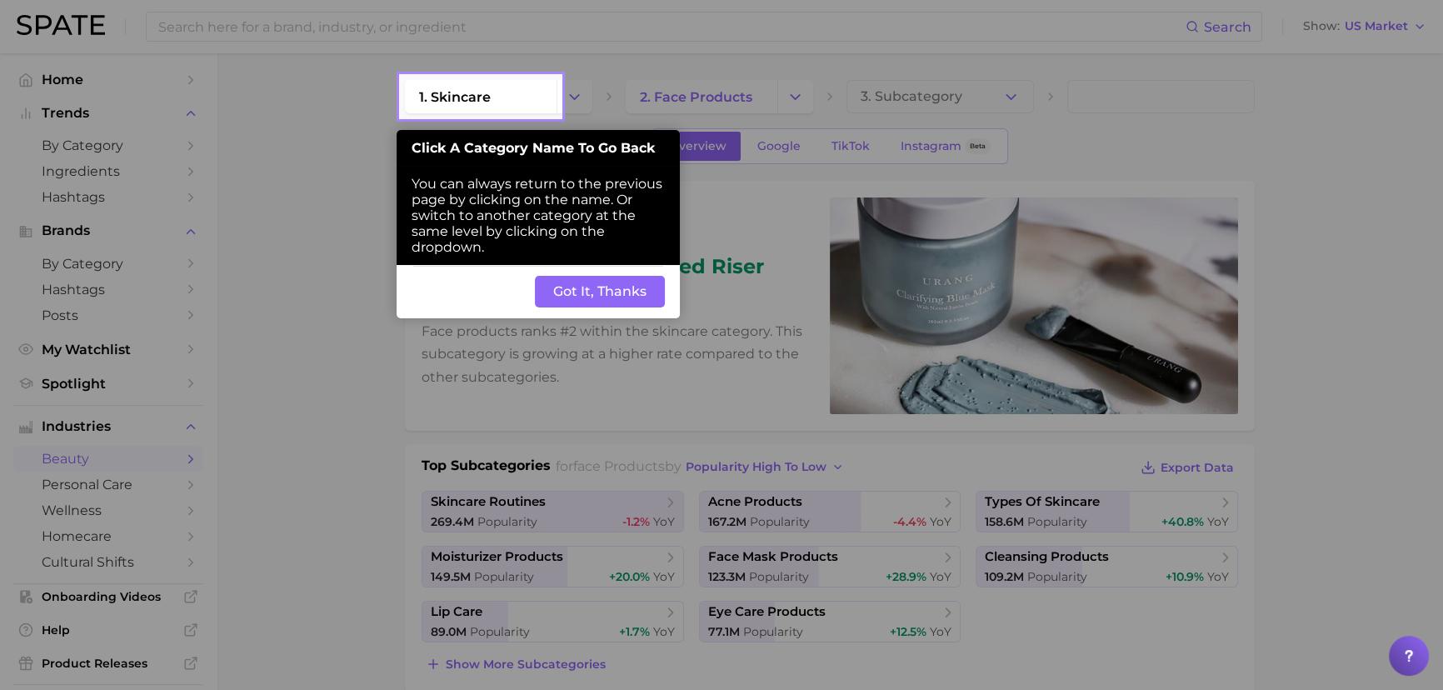
click at [636, 297] on button "Got It, Thanks" at bounding box center [600, 292] width 130 height 32
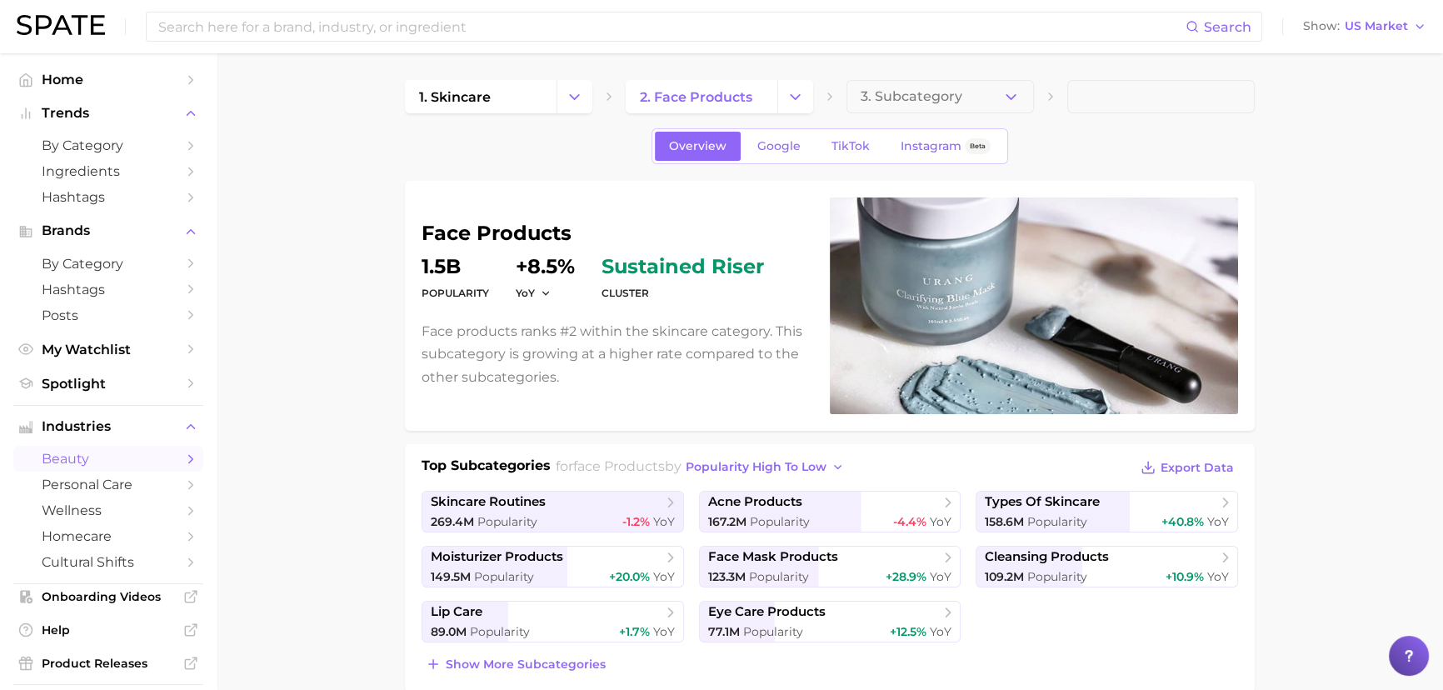
click at [912, 95] on span "3. Subcategory" at bounding box center [912, 96] width 102 height 15
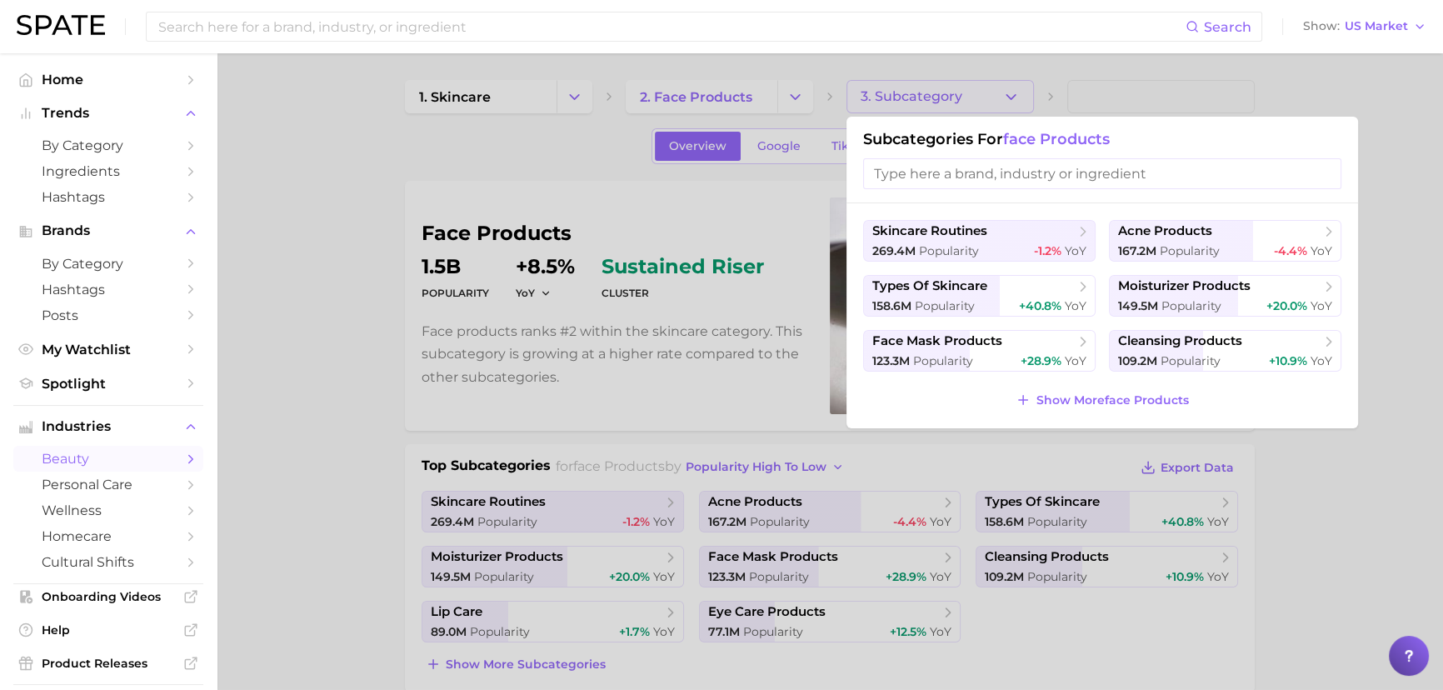
click at [913, 178] on input "search" at bounding box center [1102, 173] width 478 height 31
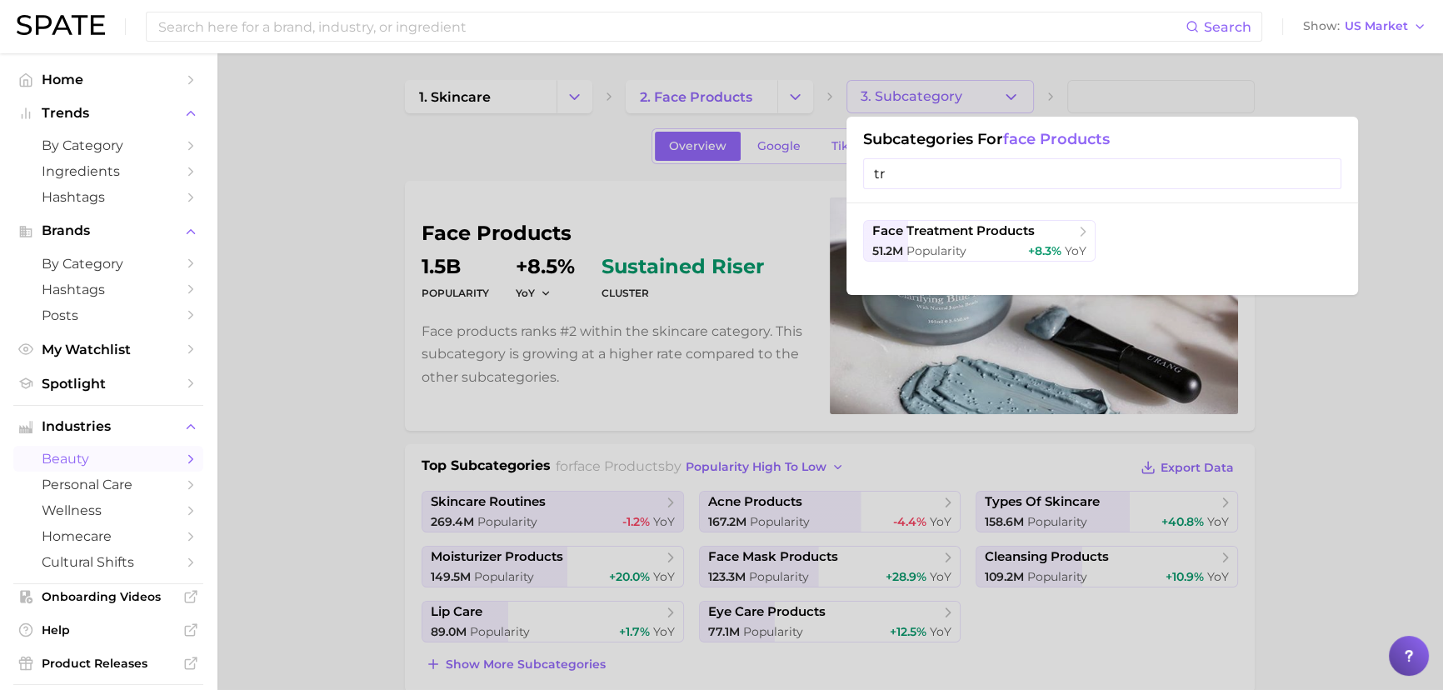
type input "t"
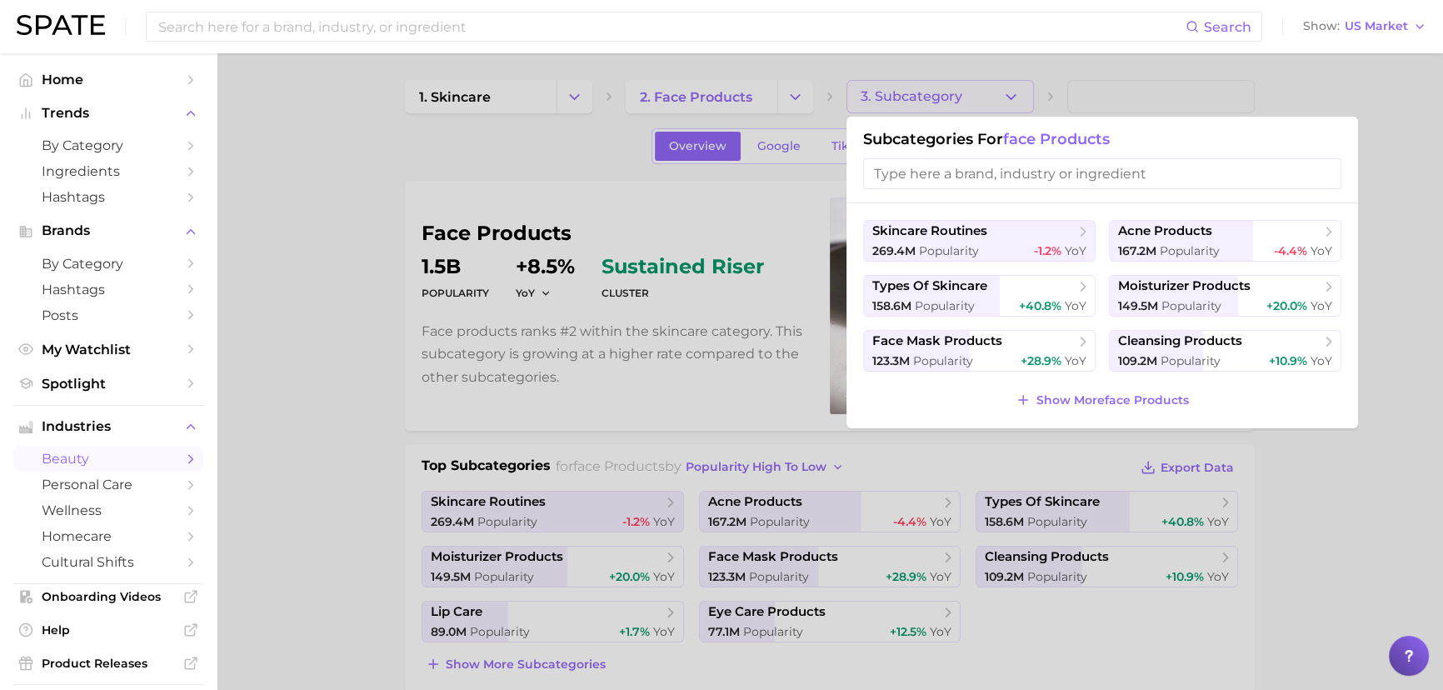
click at [348, 413] on div at bounding box center [721, 345] width 1443 height 690
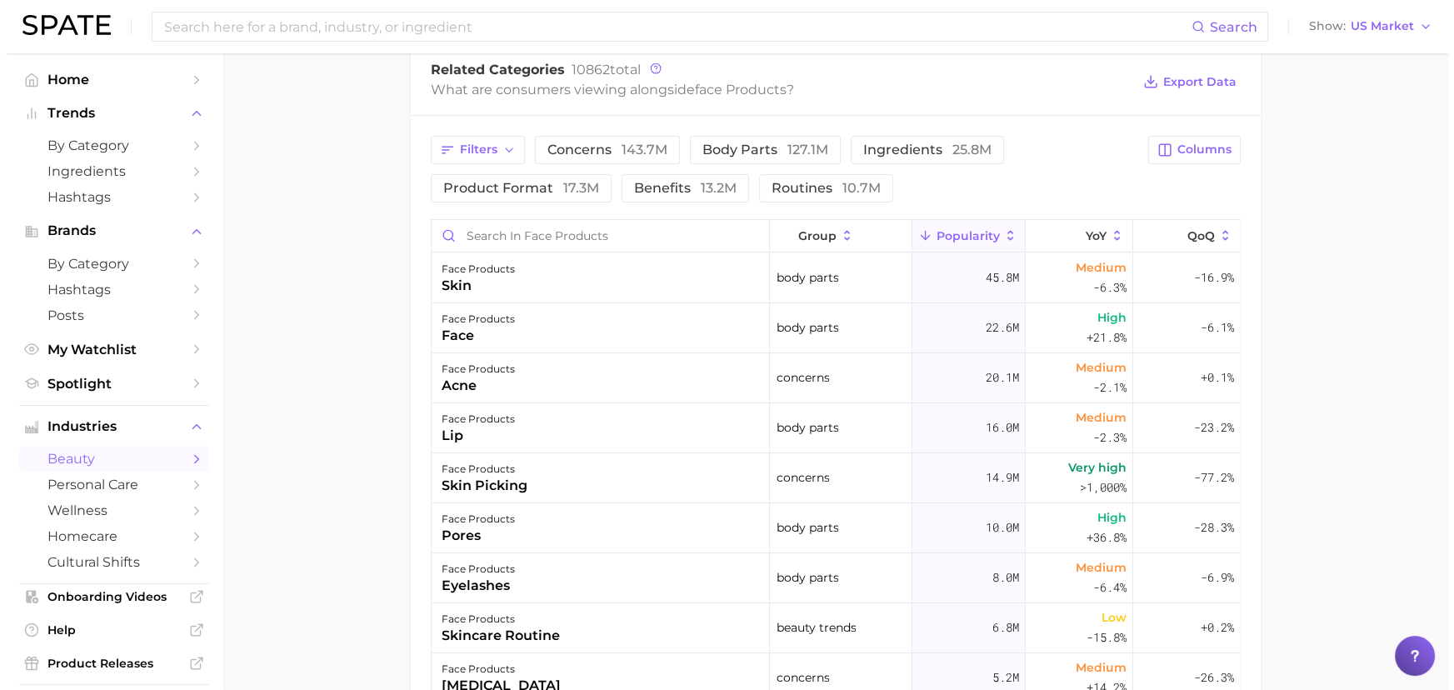
scroll to position [682, 0]
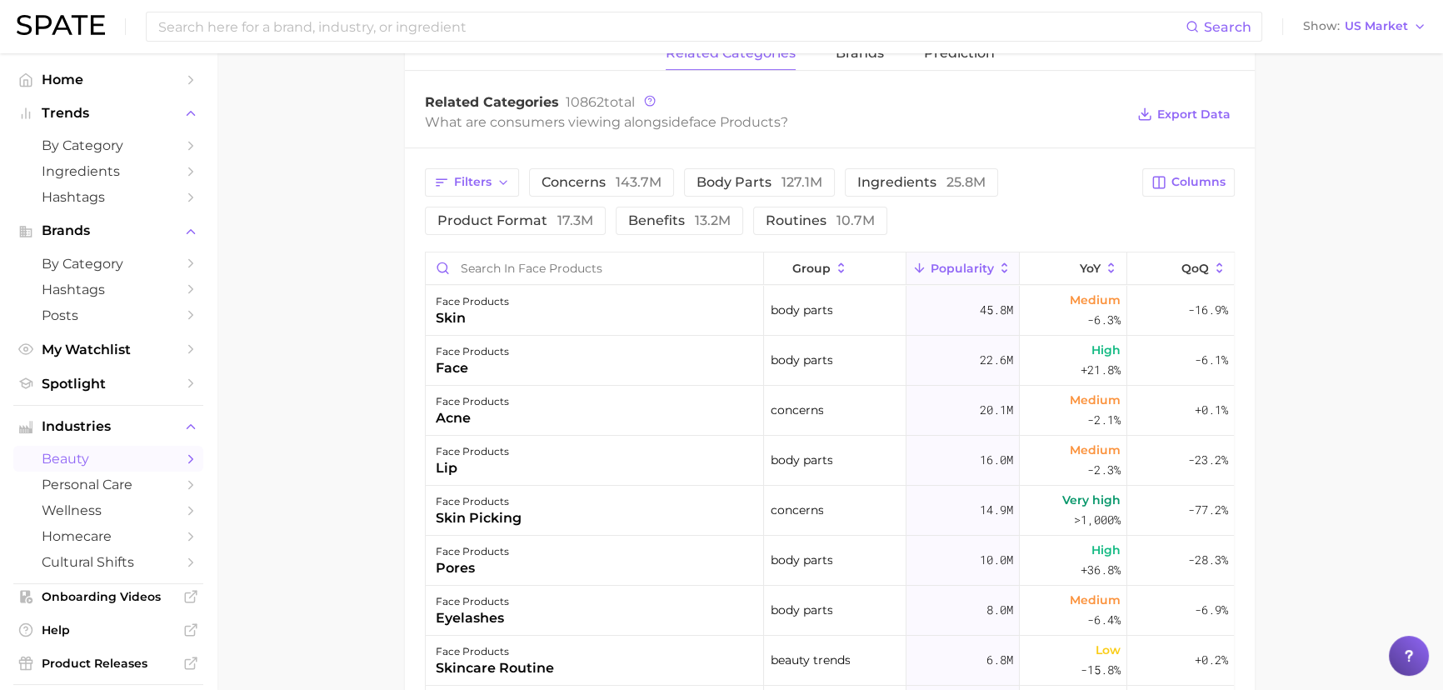
click at [659, 219] on span "benefits 13.2m" at bounding box center [679, 220] width 103 height 13
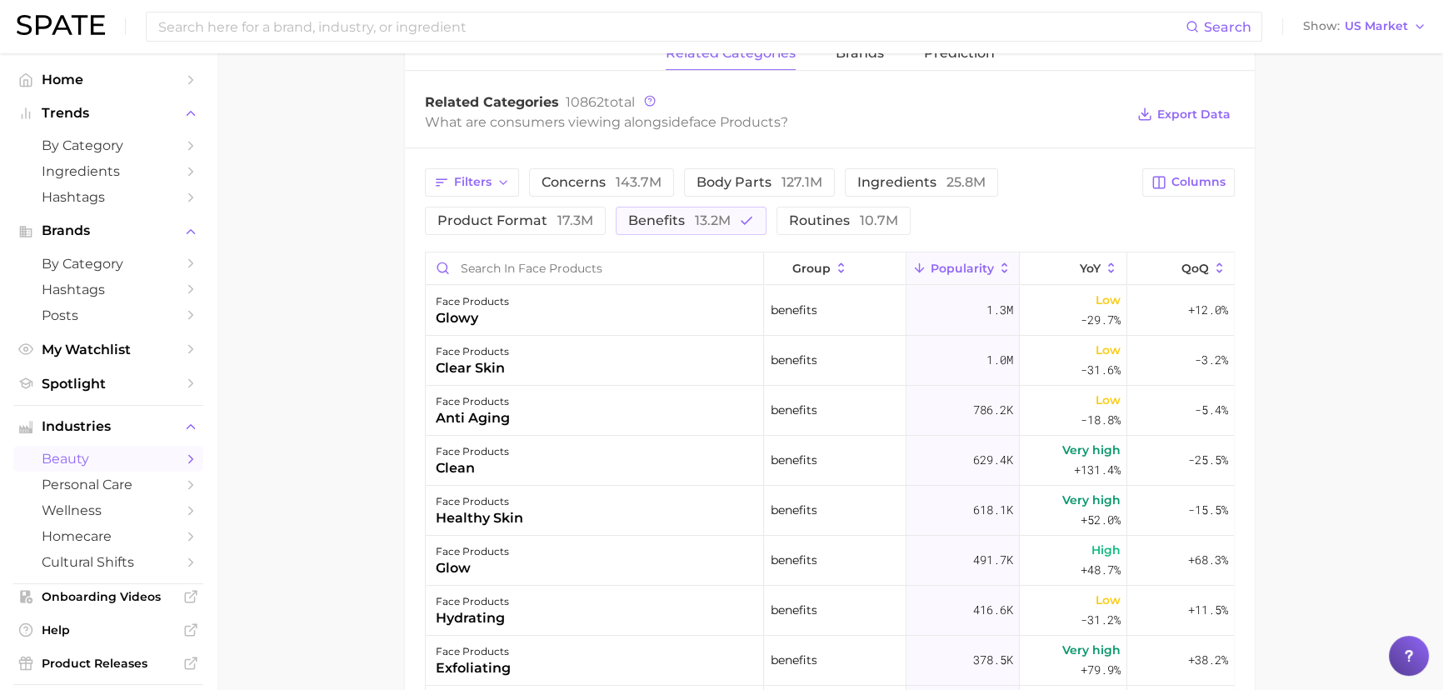
click at [1046, 268] on button "YoY" at bounding box center [1074, 269] width 108 height 33
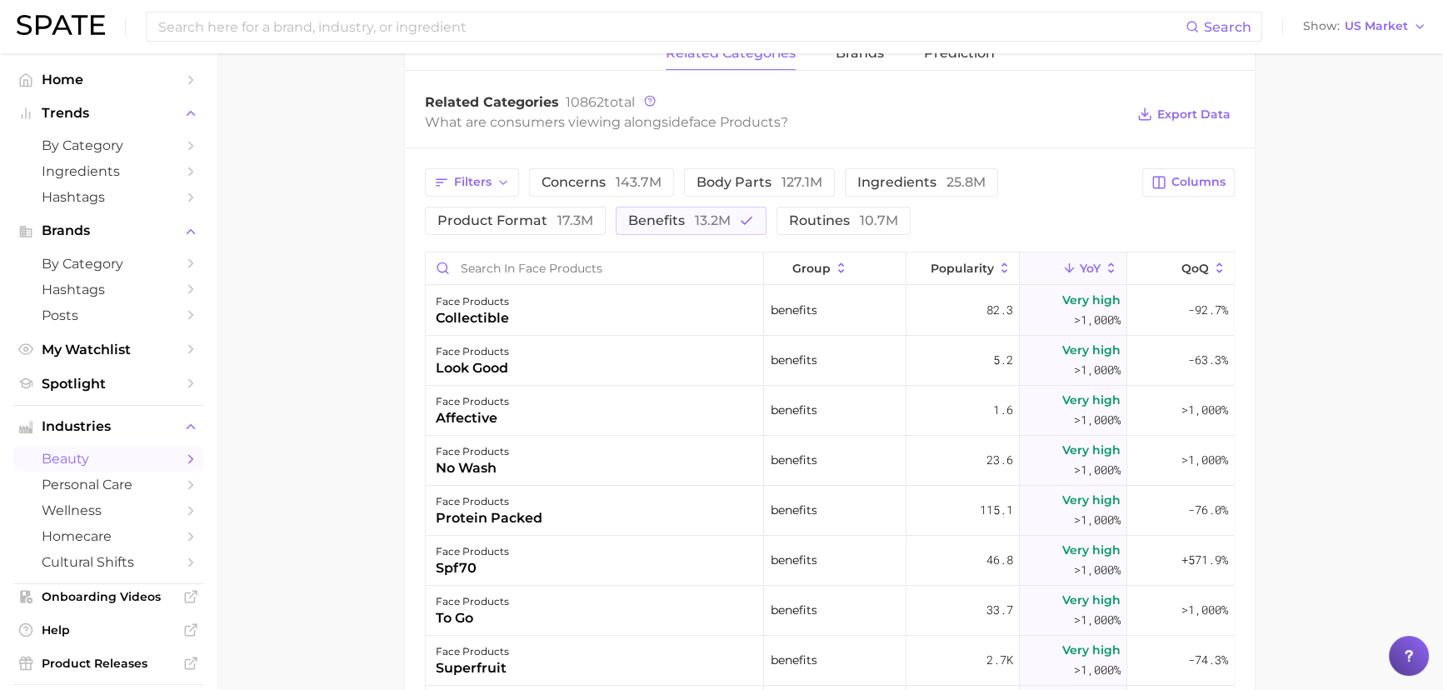
click at [365, 295] on main "1. skincare 2. face products 3. Subcategory Overview Google TikTok Instagram Be…" at bounding box center [830, 208] width 1227 height 1673
click at [942, 269] on span "Popularity" at bounding box center [962, 268] width 63 height 13
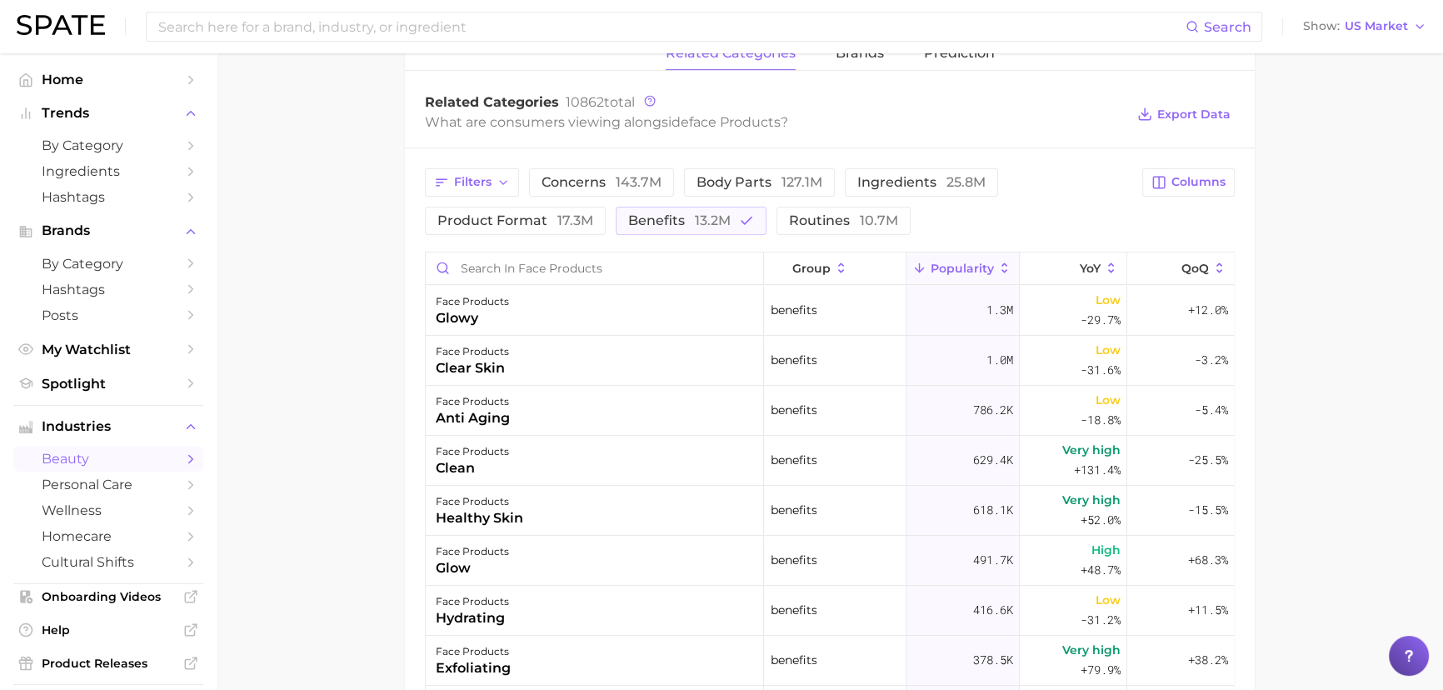
click at [663, 208] on button "benefits 13.2m" at bounding box center [691, 221] width 151 height 28
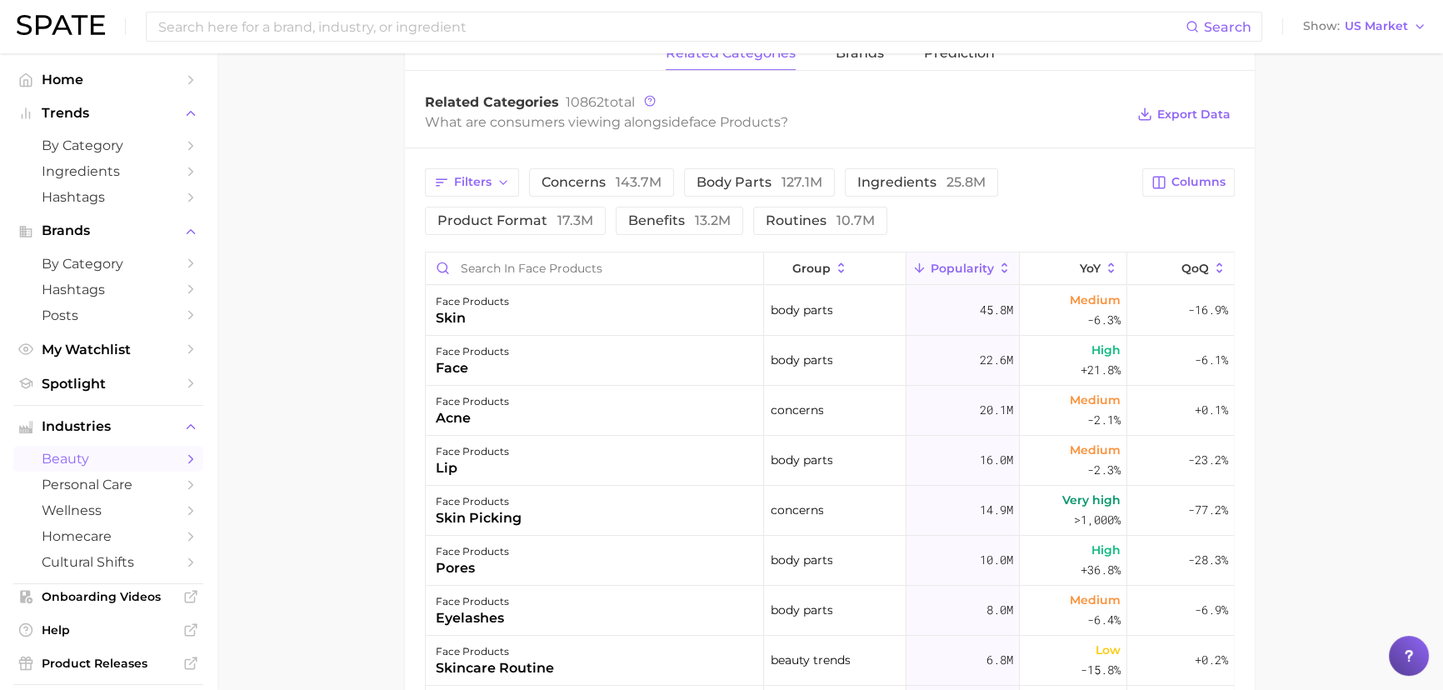
click at [585, 186] on span "concerns 143.7m" at bounding box center [602, 182] width 120 height 13
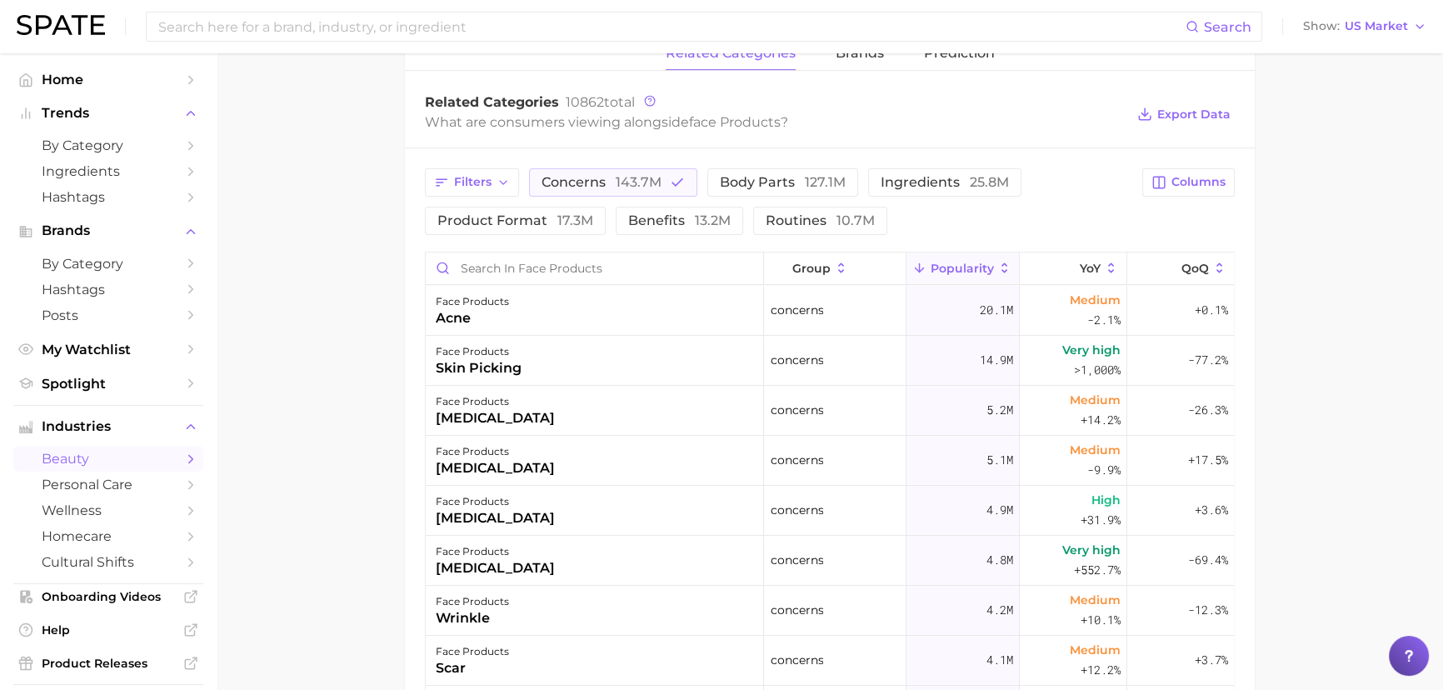
click at [563, 354] on div "face products skin picking" at bounding box center [595, 361] width 338 height 50
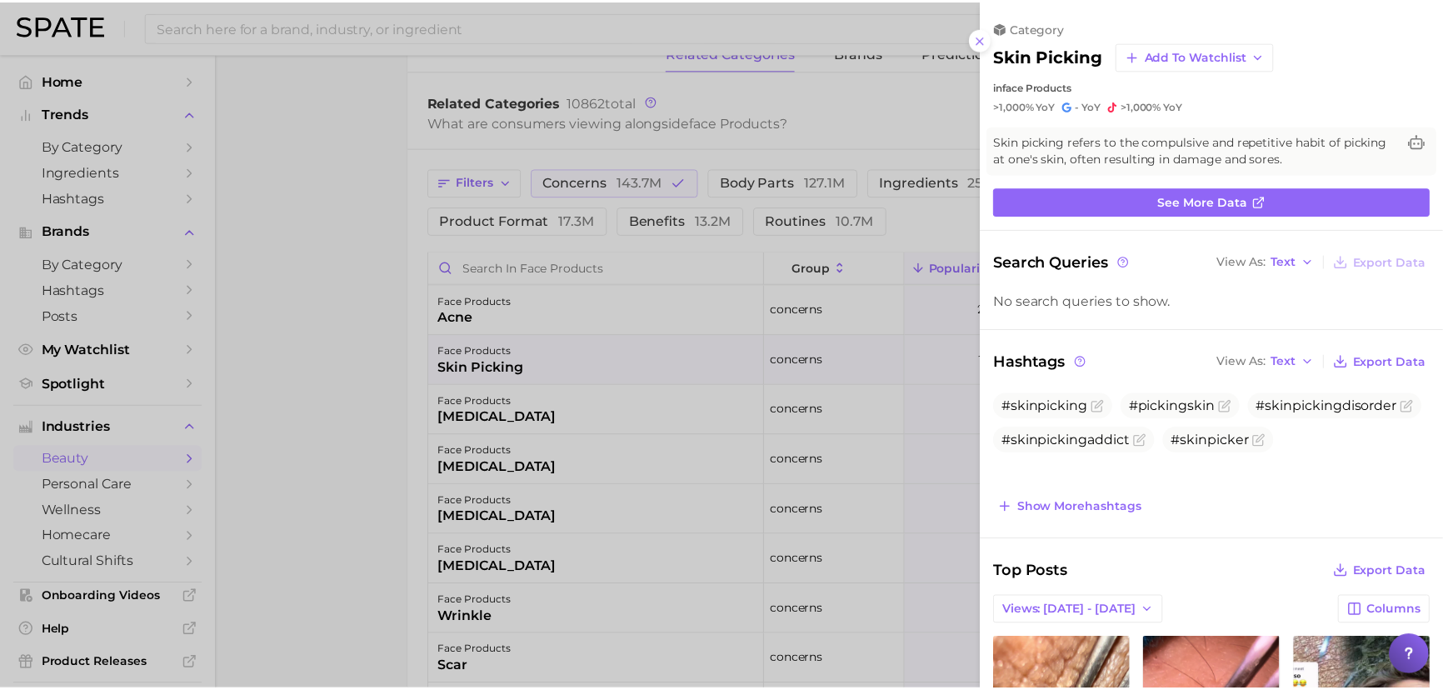
scroll to position [0, 0]
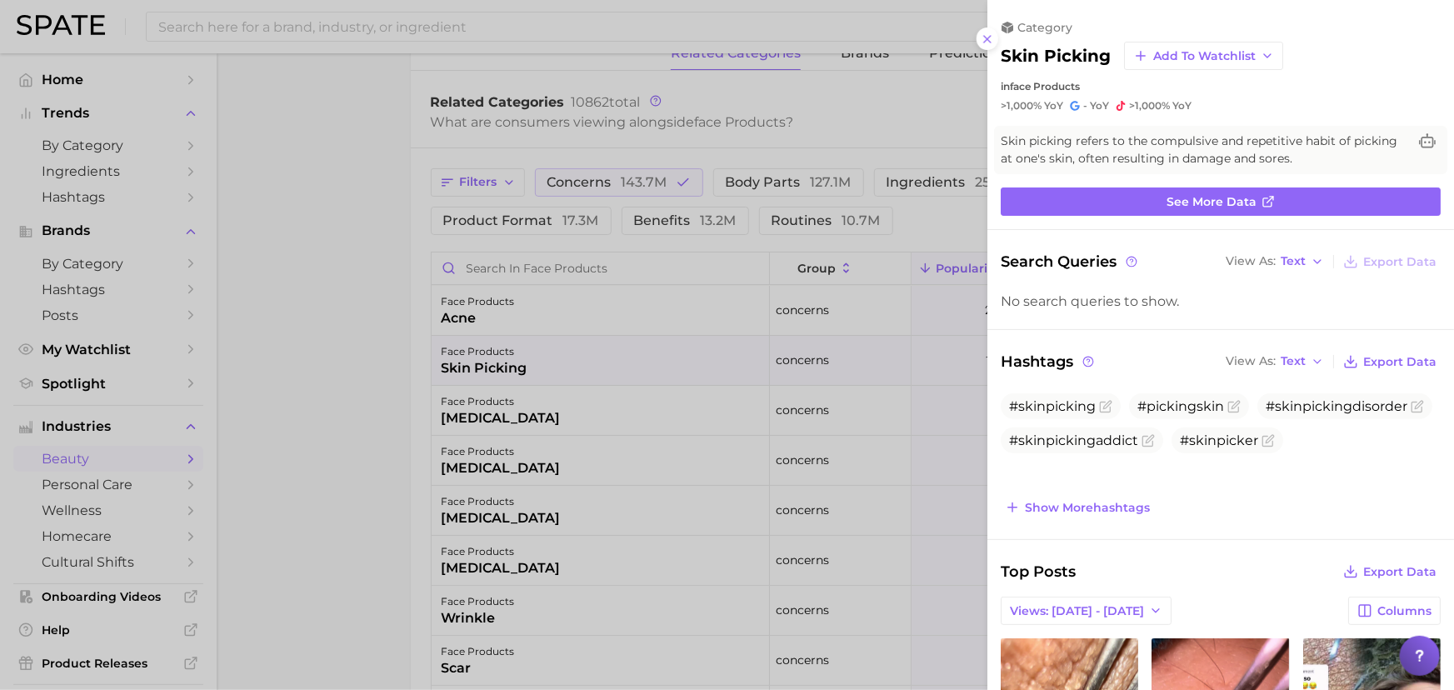
click at [988, 46] on button at bounding box center [988, 39] width 23 height 23
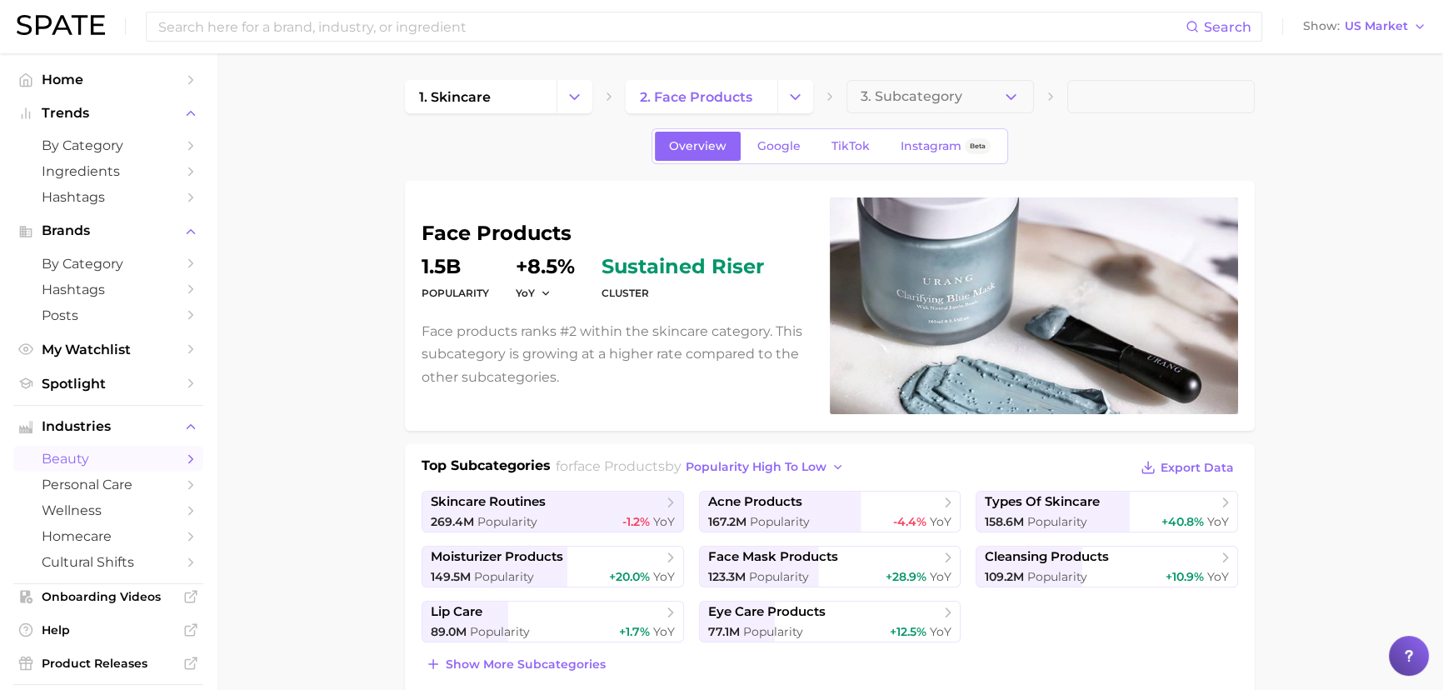
click at [920, 100] on span "3. Subcategory" at bounding box center [912, 96] width 102 height 15
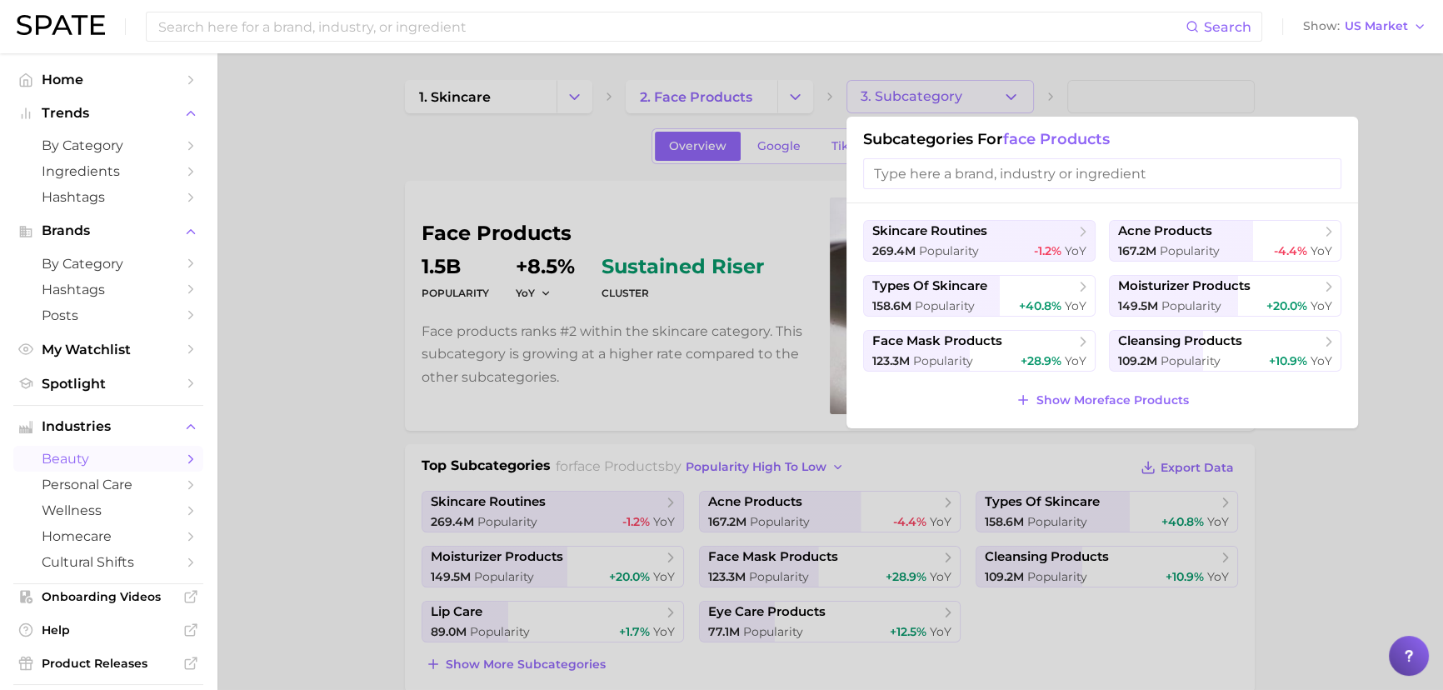
click at [900, 178] on input "search" at bounding box center [1102, 173] width 478 height 31
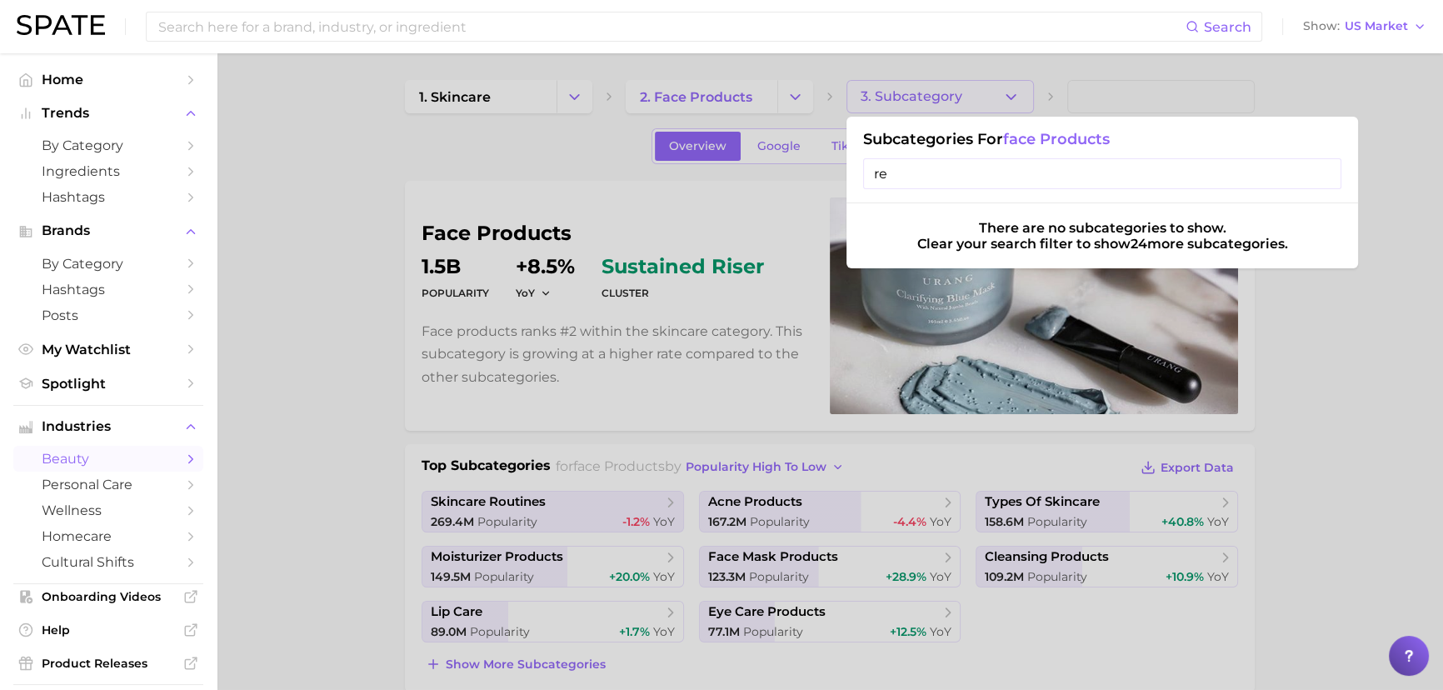
type input "r"
type input "n"
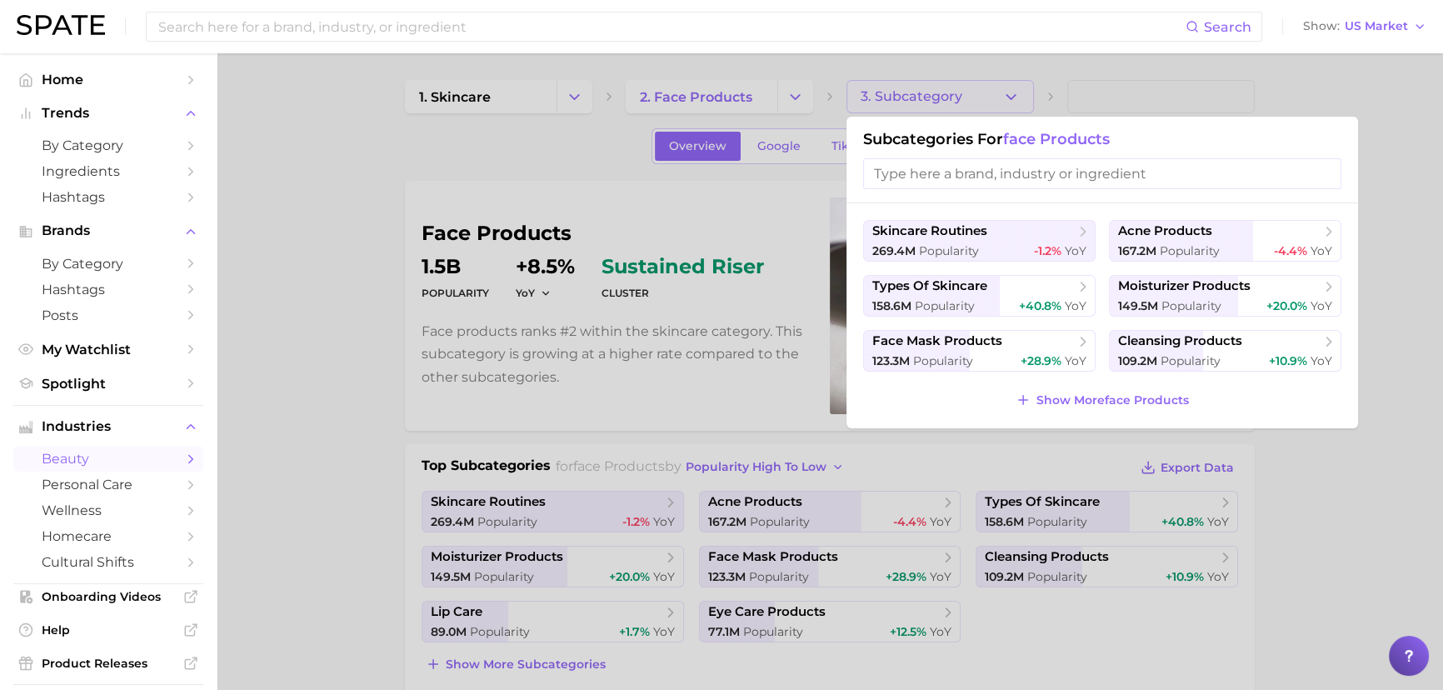
click at [941, 366] on span "Popularity" at bounding box center [943, 360] width 60 height 15
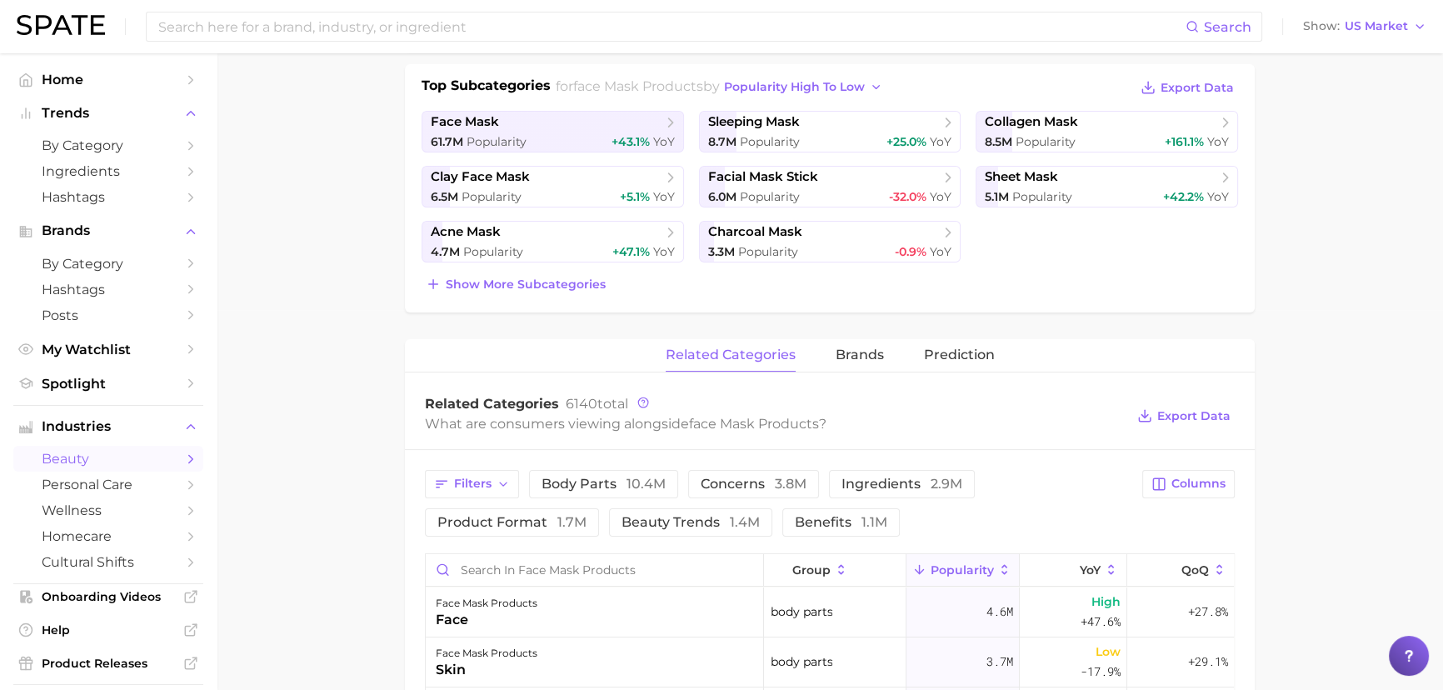
scroll to position [378, 0]
click at [413, 34] on input at bounding box center [671, 27] width 1029 height 28
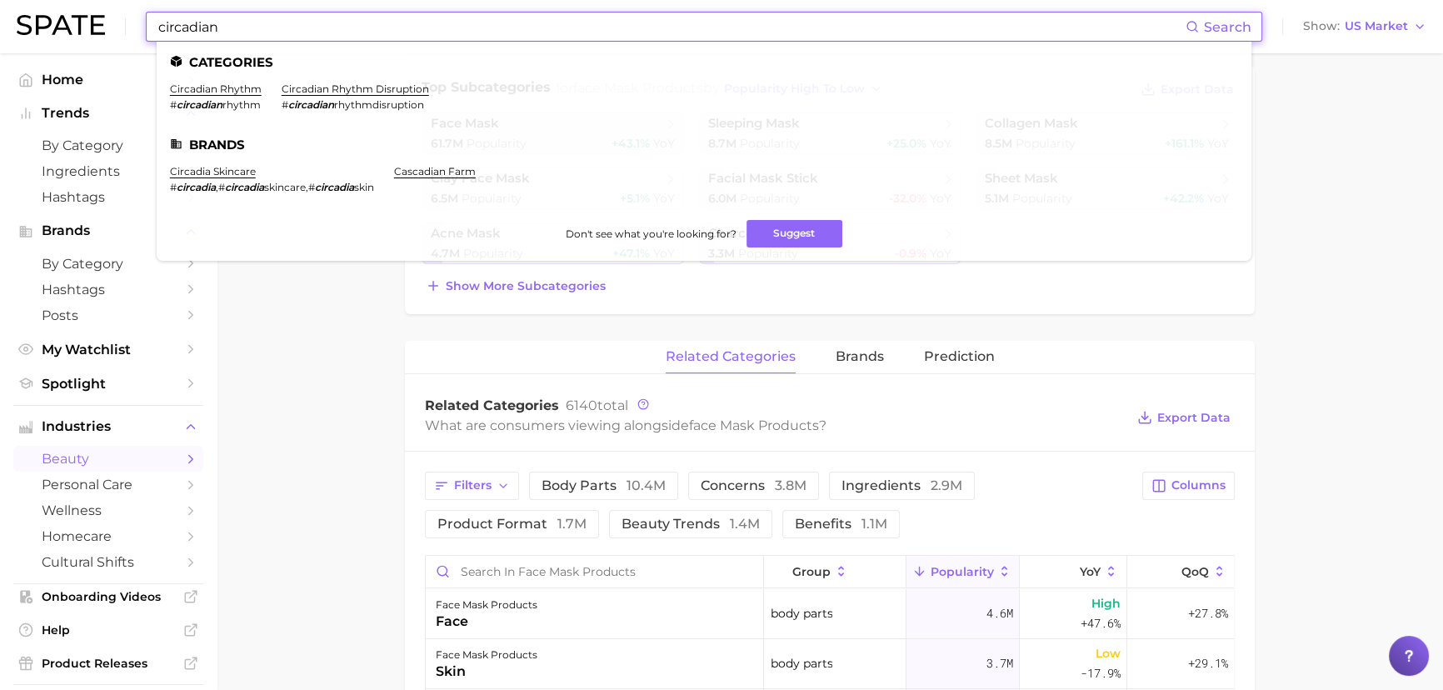
type input "circadian"
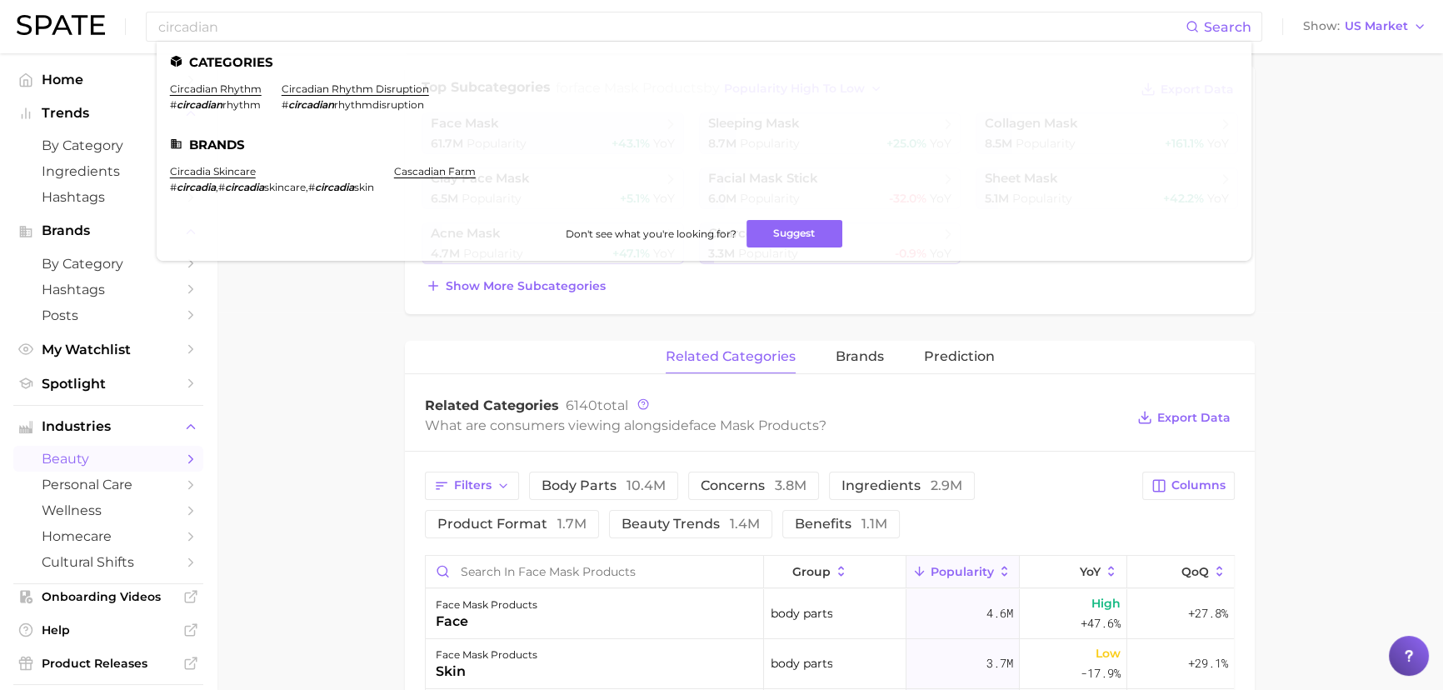
click at [227, 93] on link "circadian rhythm" at bounding box center [216, 89] width 92 height 13
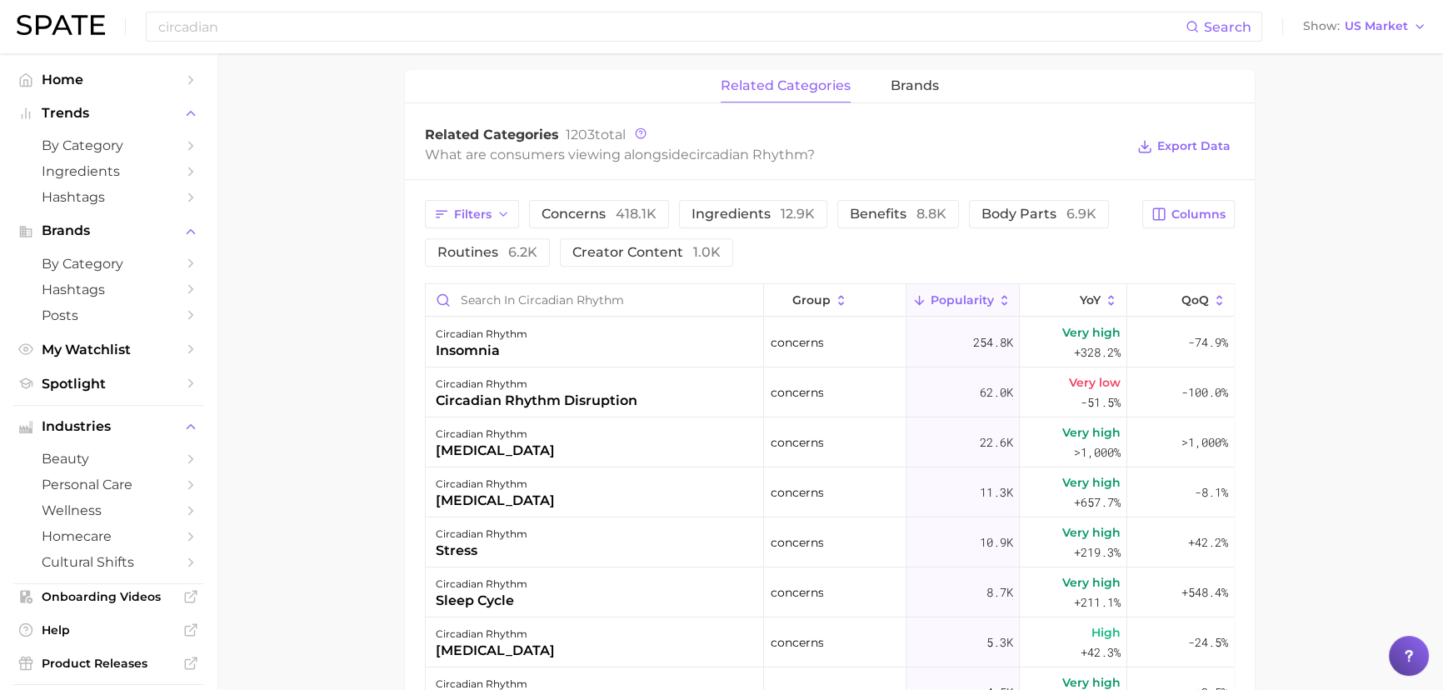
click at [718, 204] on button "ingredients 12.9k" at bounding box center [753, 214] width 148 height 28
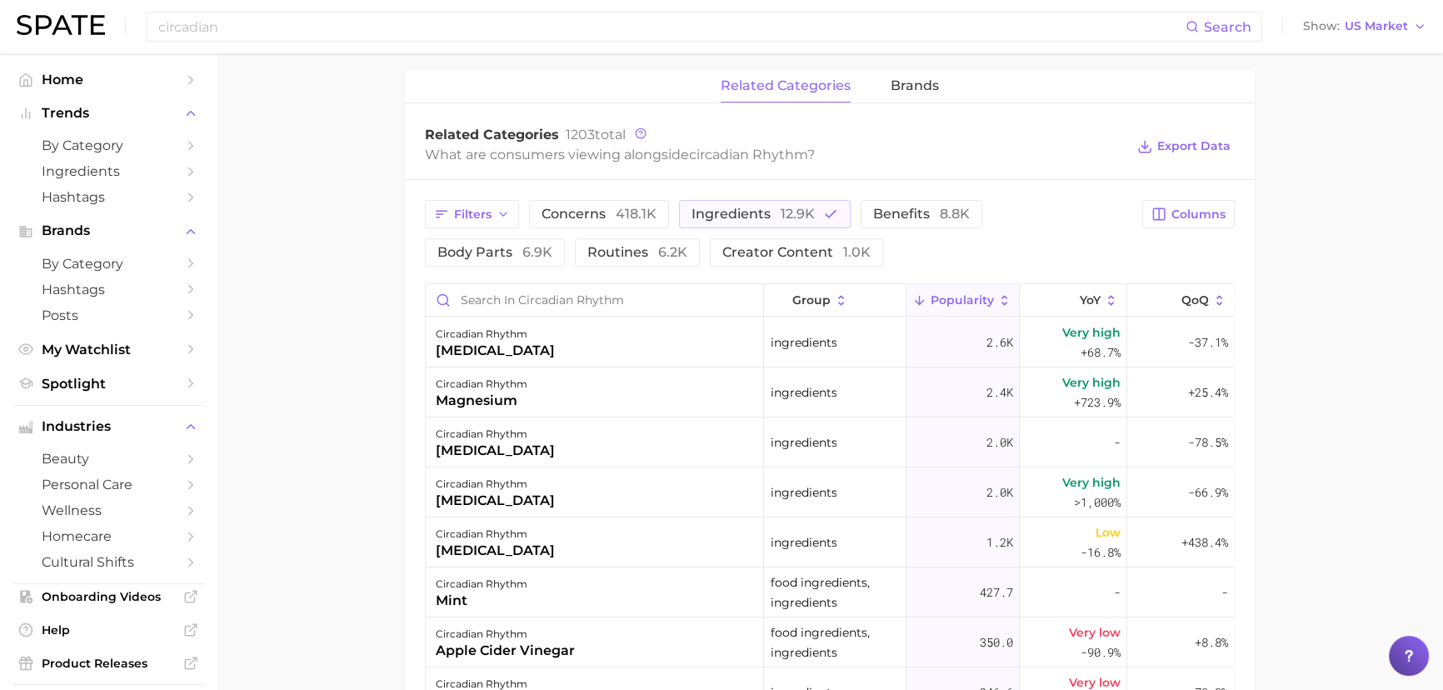
click at [766, 214] on span "ingredients 12.9k" at bounding box center [753, 214] width 123 height 13
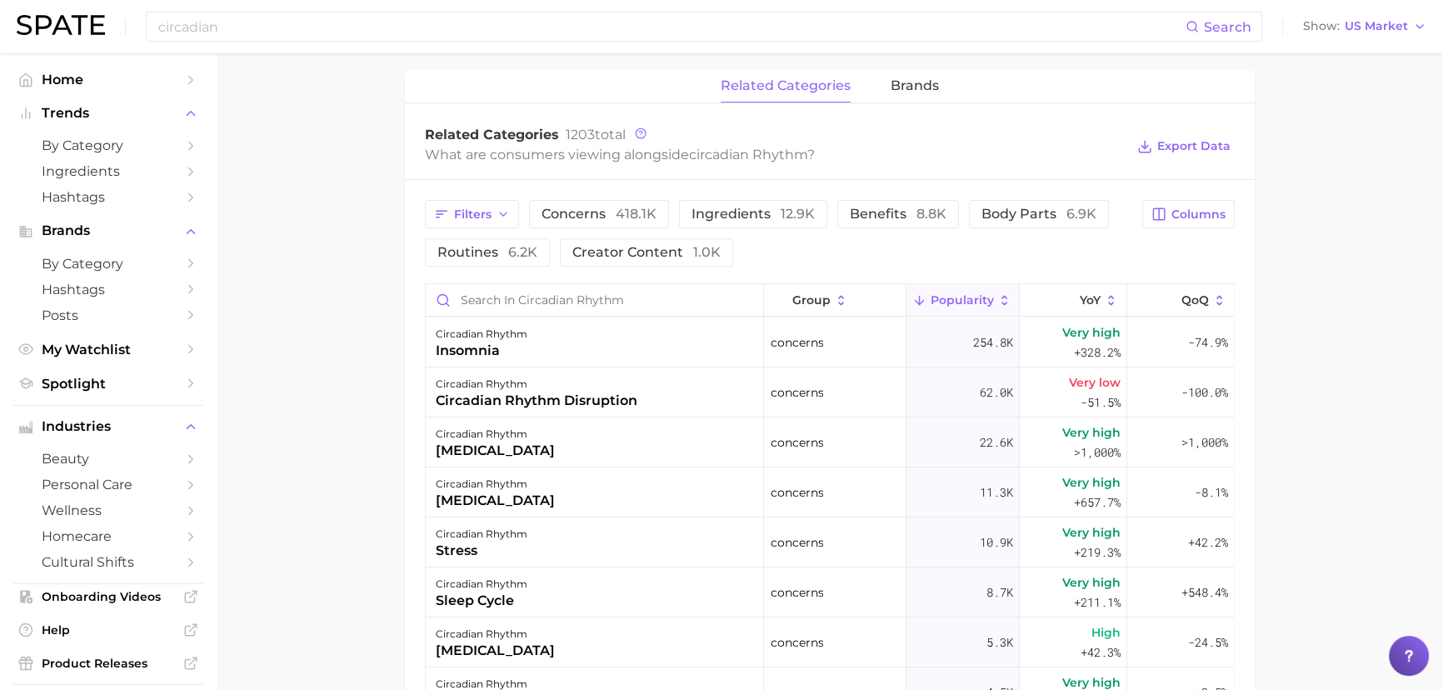
click at [901, 212] on span "benefits 8.8k" at bounding box center [898, 214] width 97 height 13
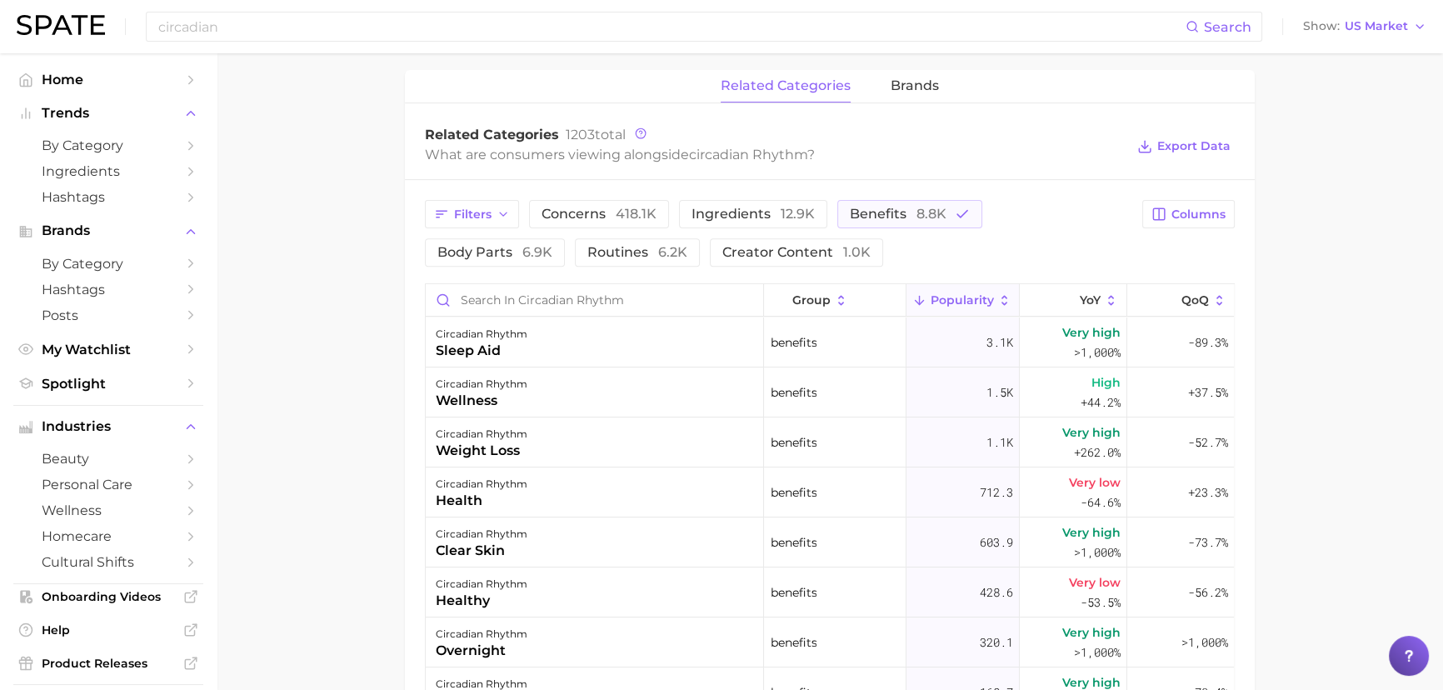
click at [900, 213] on span "benefits 8.8k" at bounding box center [898, 214] width 97 height 13
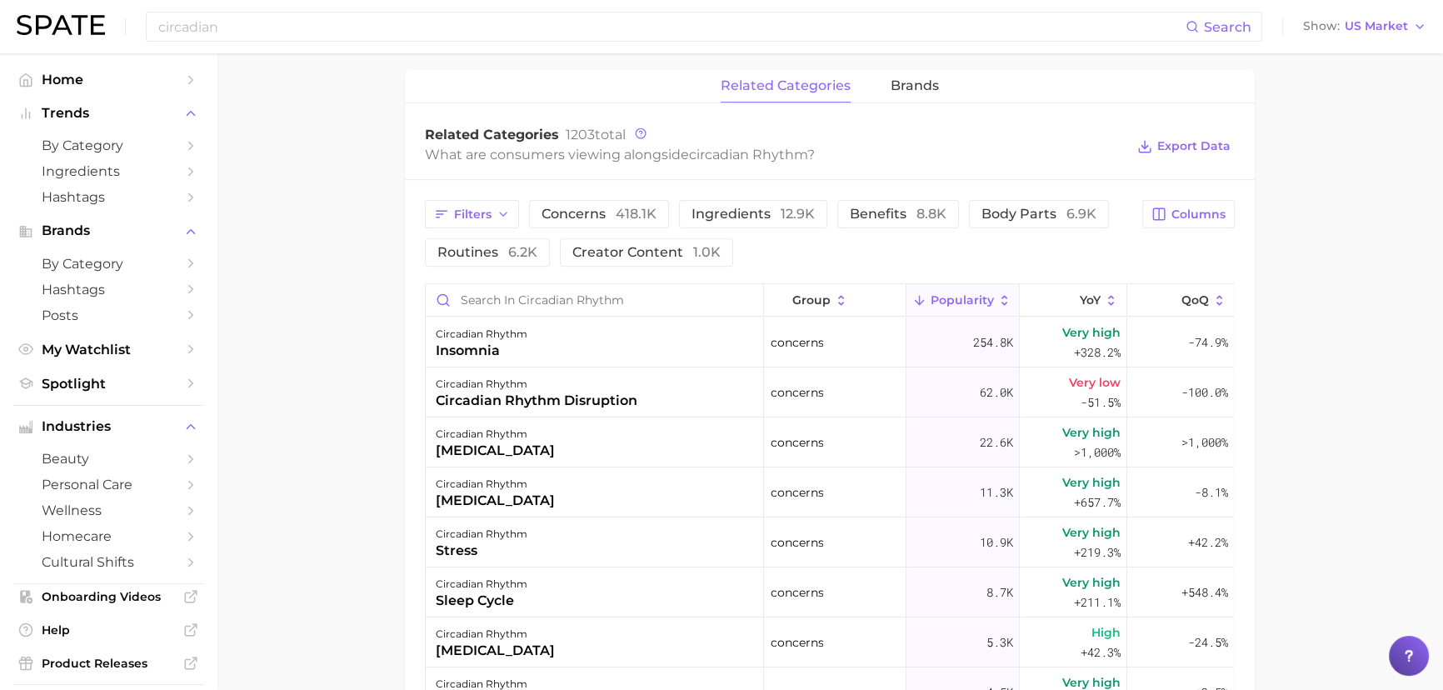
click at [475, 248] on span "routines 6.2k" at bounding box center [488, 252] width 100 height 13
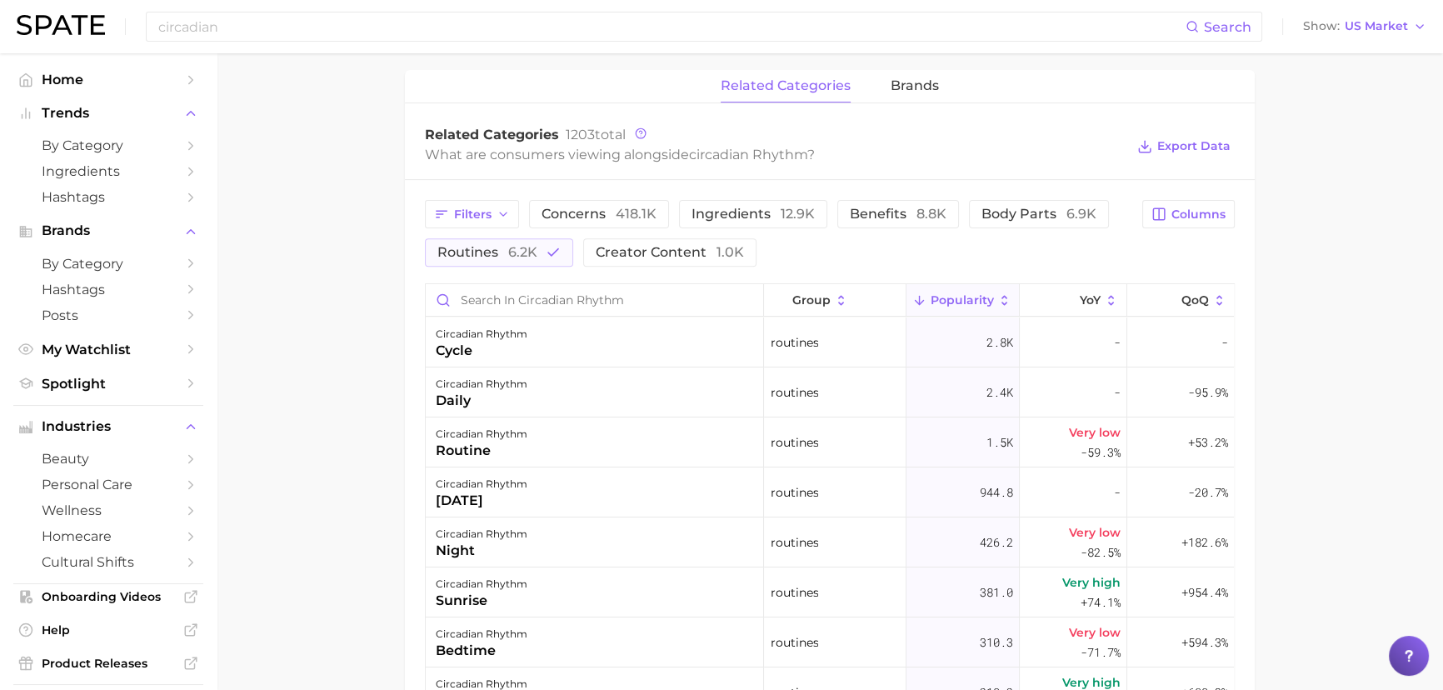
click at [949, 302] on span "Popularity" at bounding box center [962, 299] width 63 height 13
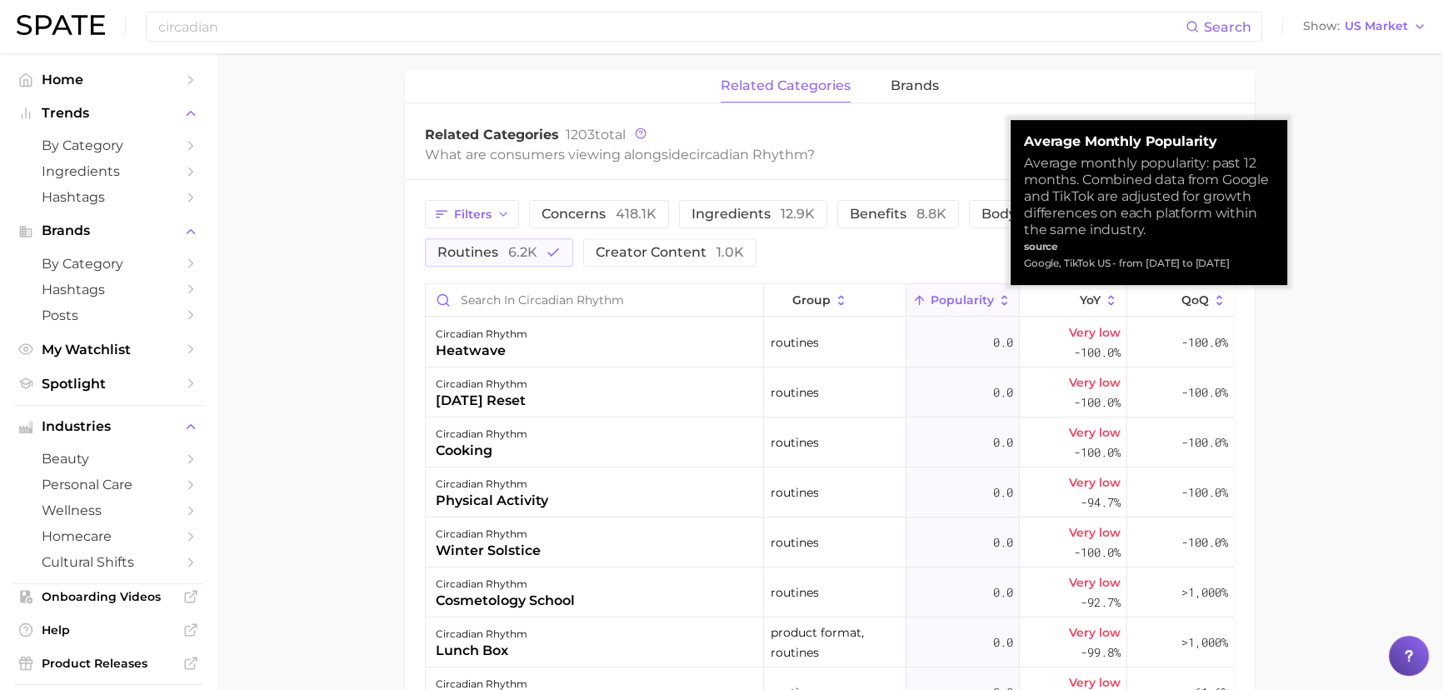
click at [949, 302] on span "Popularity" at bounding box center [962, 299] width 63 height 13
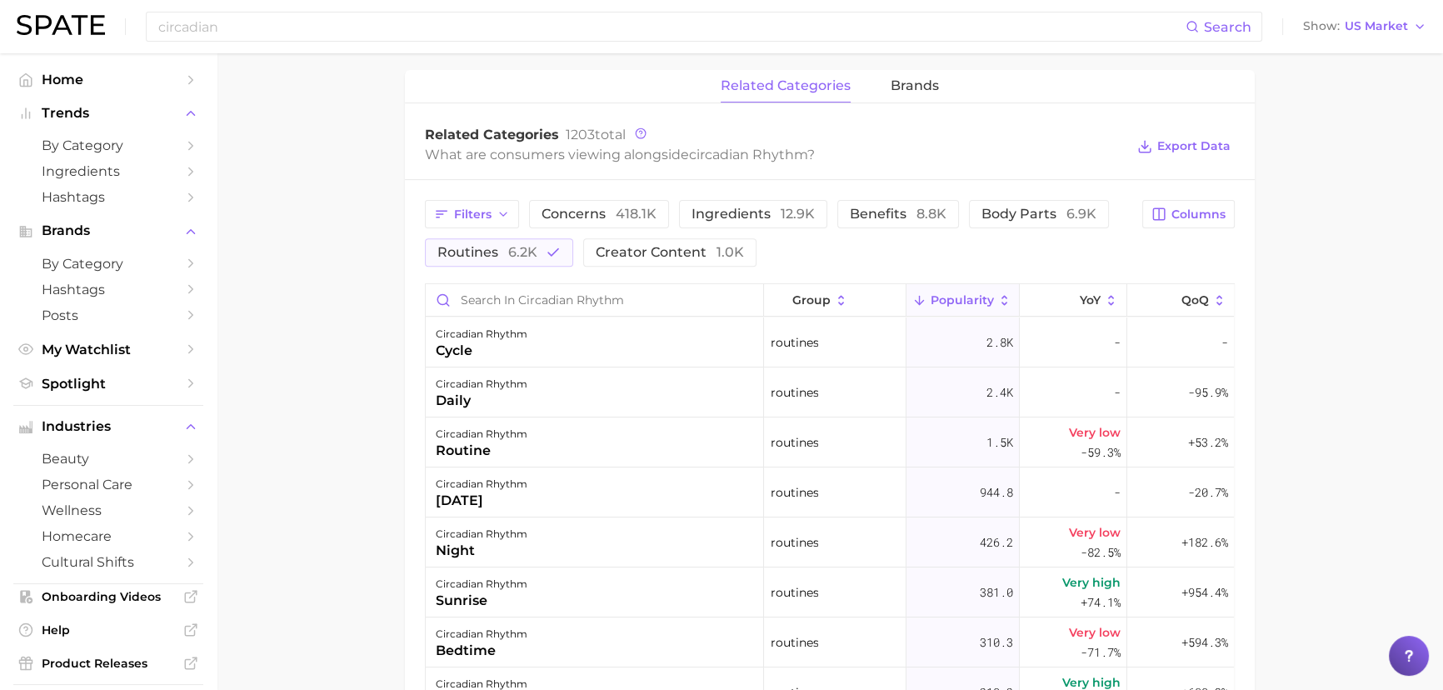
drag, startPoint x: 303, startPoint y: 324, endPoint x: 398, endPoint y: 273, distance: 108.1
click at [304, 323] on main "circadian rhythm Overview Google TikTok Instagram Beta circadian rhythm Add to …" at bounding box center [830, 186] width 1227 height 1781
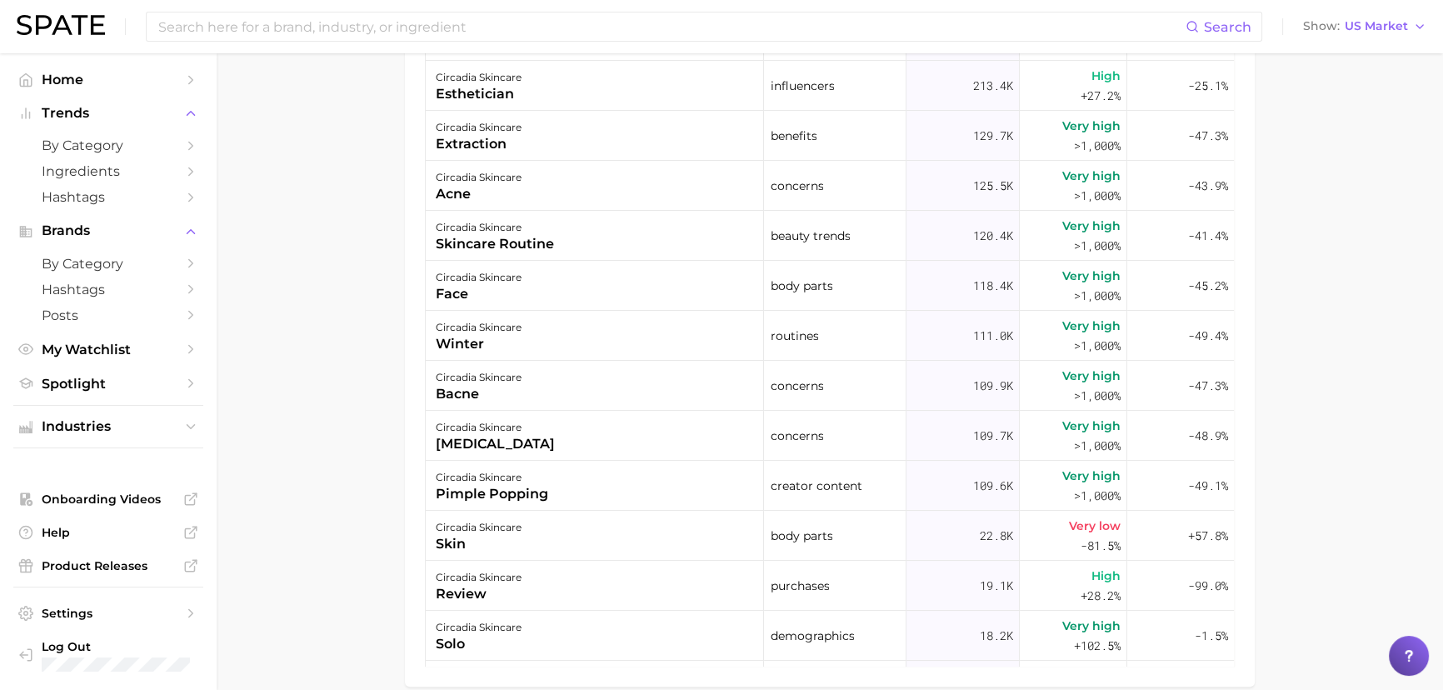
scroll to position [984, 0]
